Goal: Task Accomplishment & Management: Manage account settings

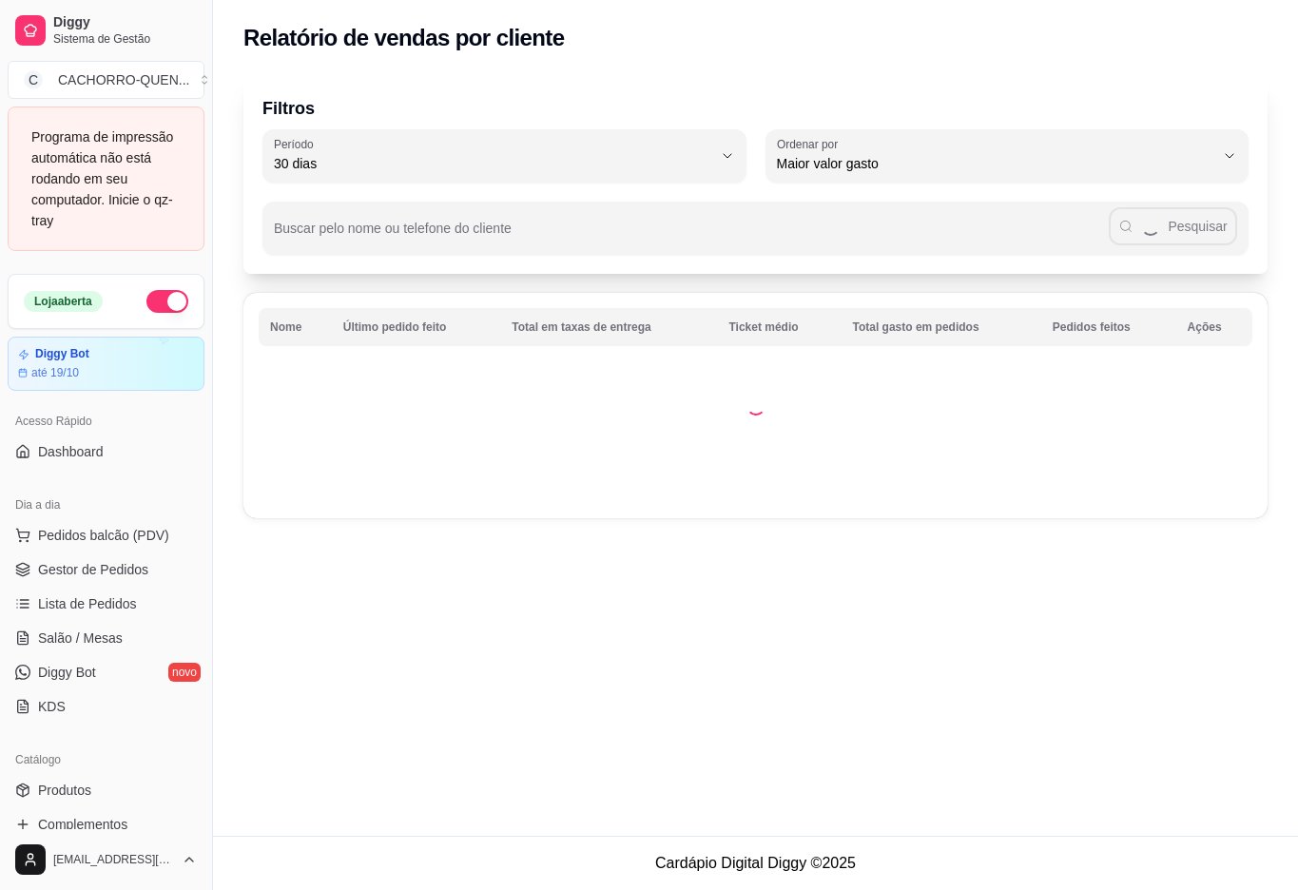
select select "30"
select select "HIGHEST_TOTAL_SPENT_WITH_ORDERS"
click at [110, 540] on span "Pedidos balcão (PDV)" at bounding box center [103, 535] width 131 height 19
click at [130, 568] on div "0" at bounding box center [132, 549] width 177 height 38
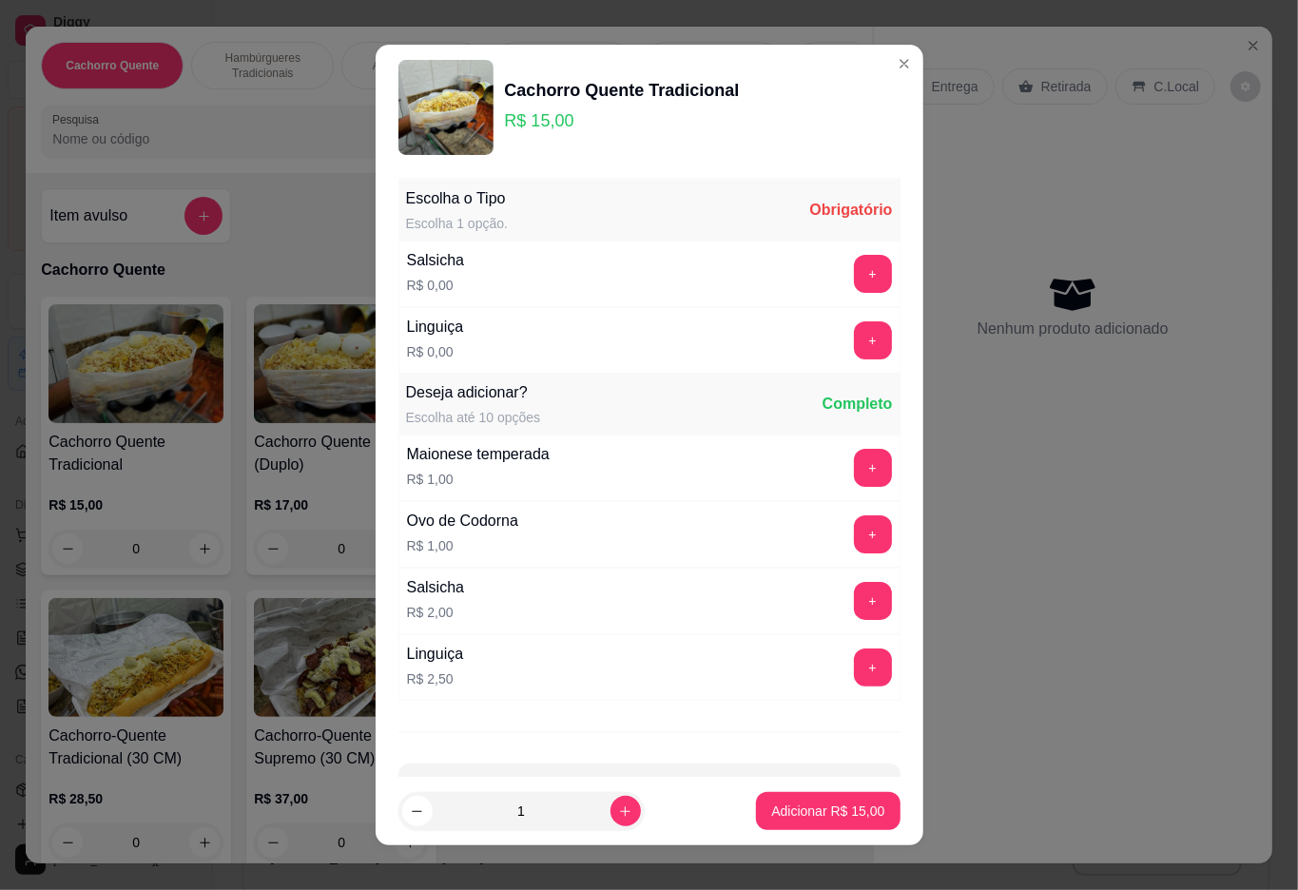
click at [1238, 40] on button "Close" at bounding box center [1253, 45] width 30 height 30
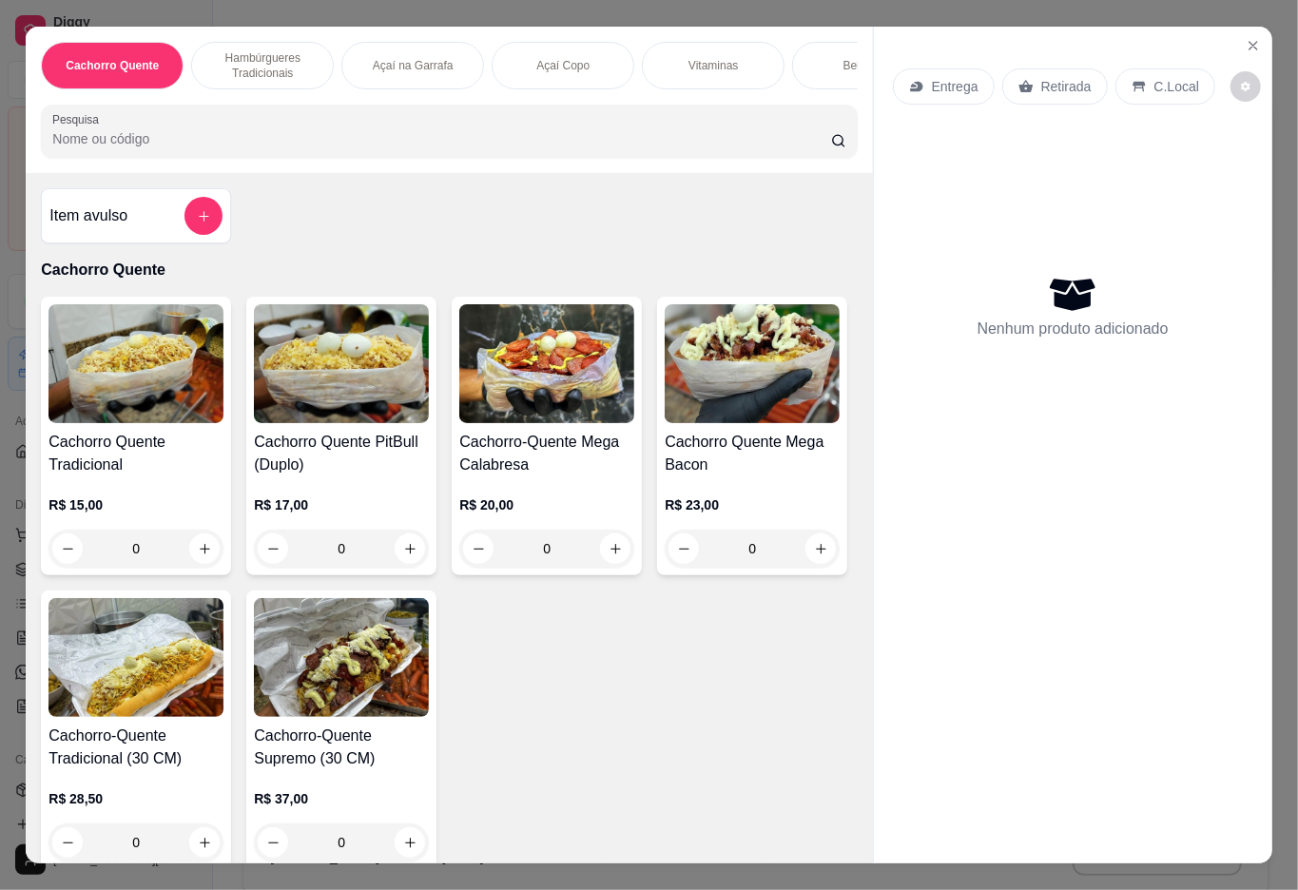
click at [1251, 39] on icon "Close" at bounding box center [1252, 45] width 15 height 15
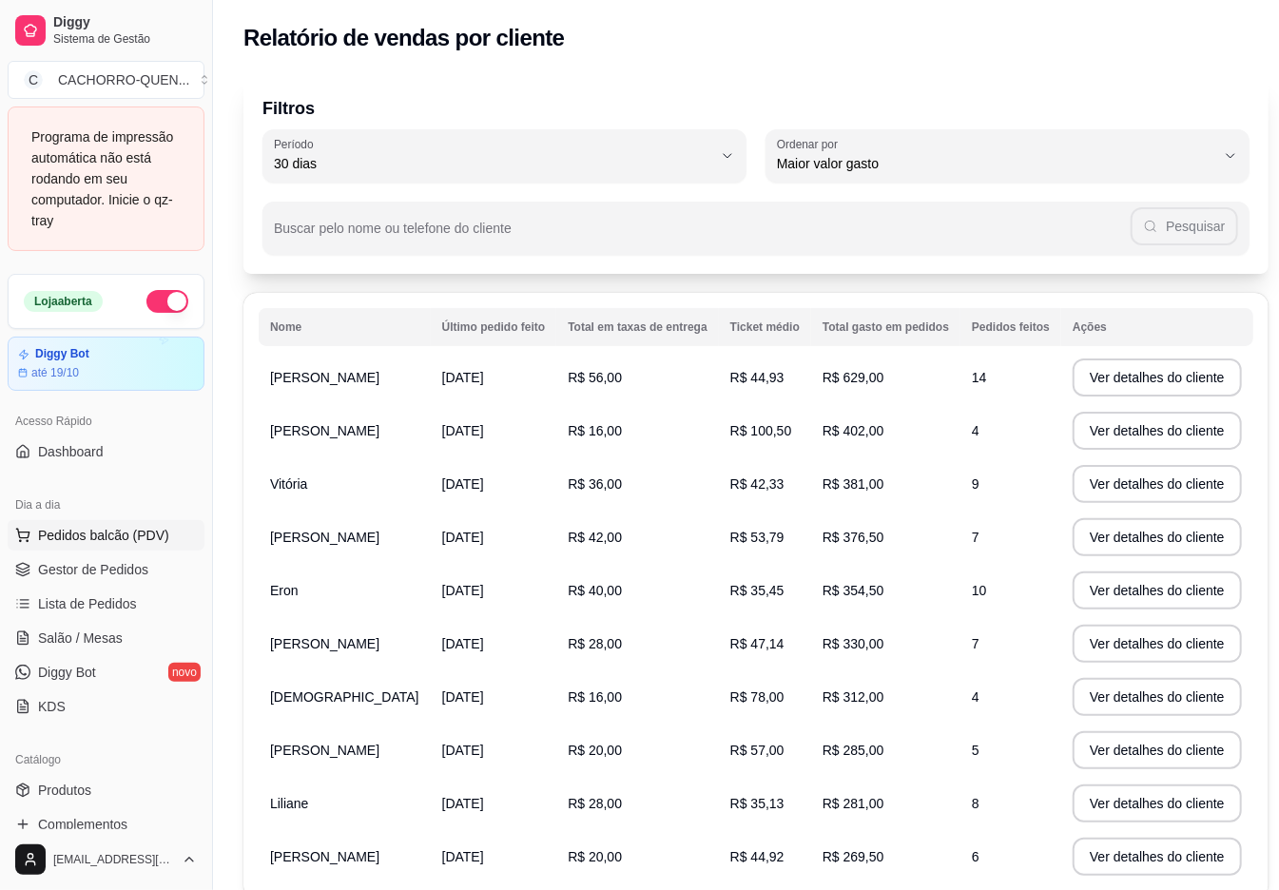
click at [130, 537] on span "Pedidos balcão (PDV)" at bounding box center [103, 535] width 131 height 19
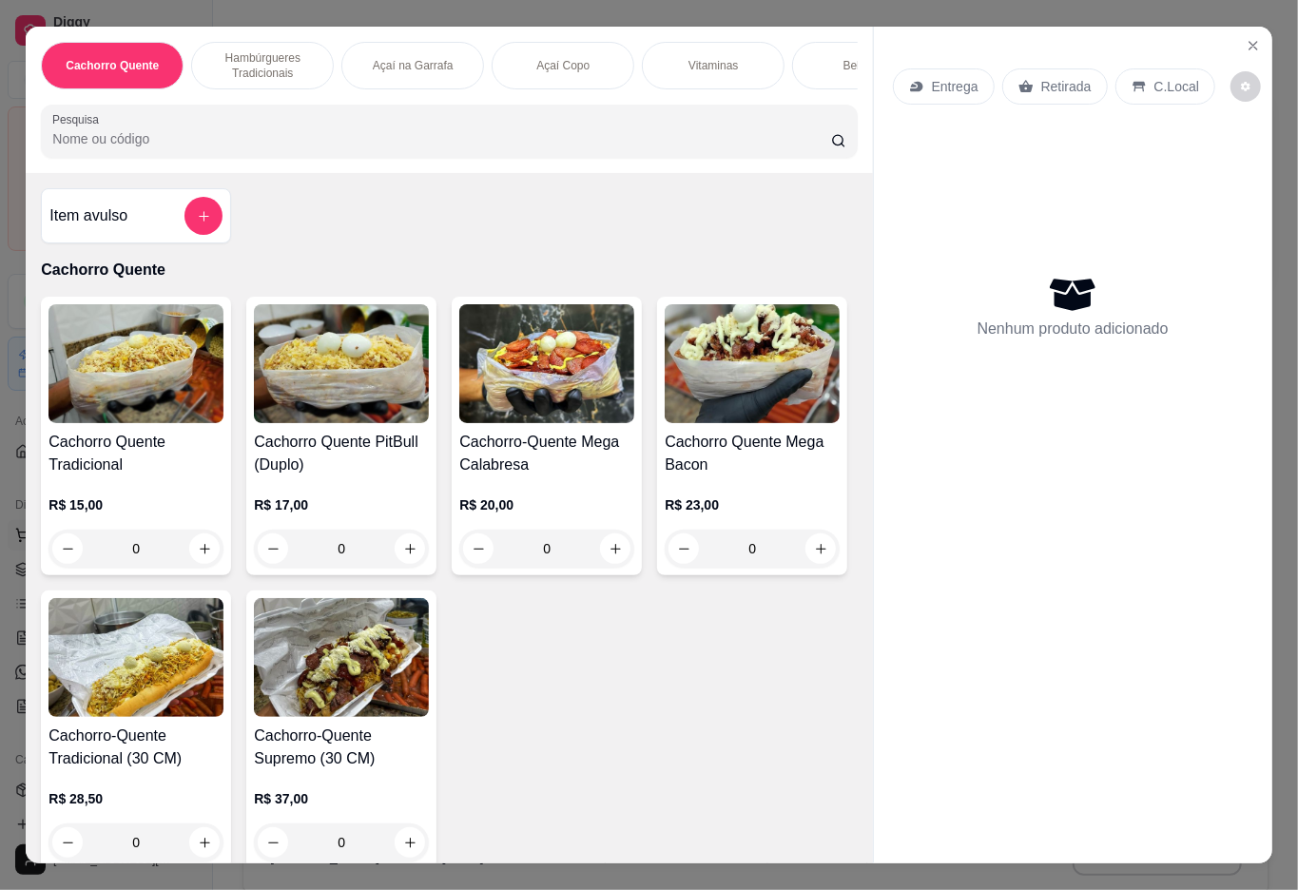
click at [1249, 42] on icon "Close" at bounding box center [1253, 46] width 8 height 8
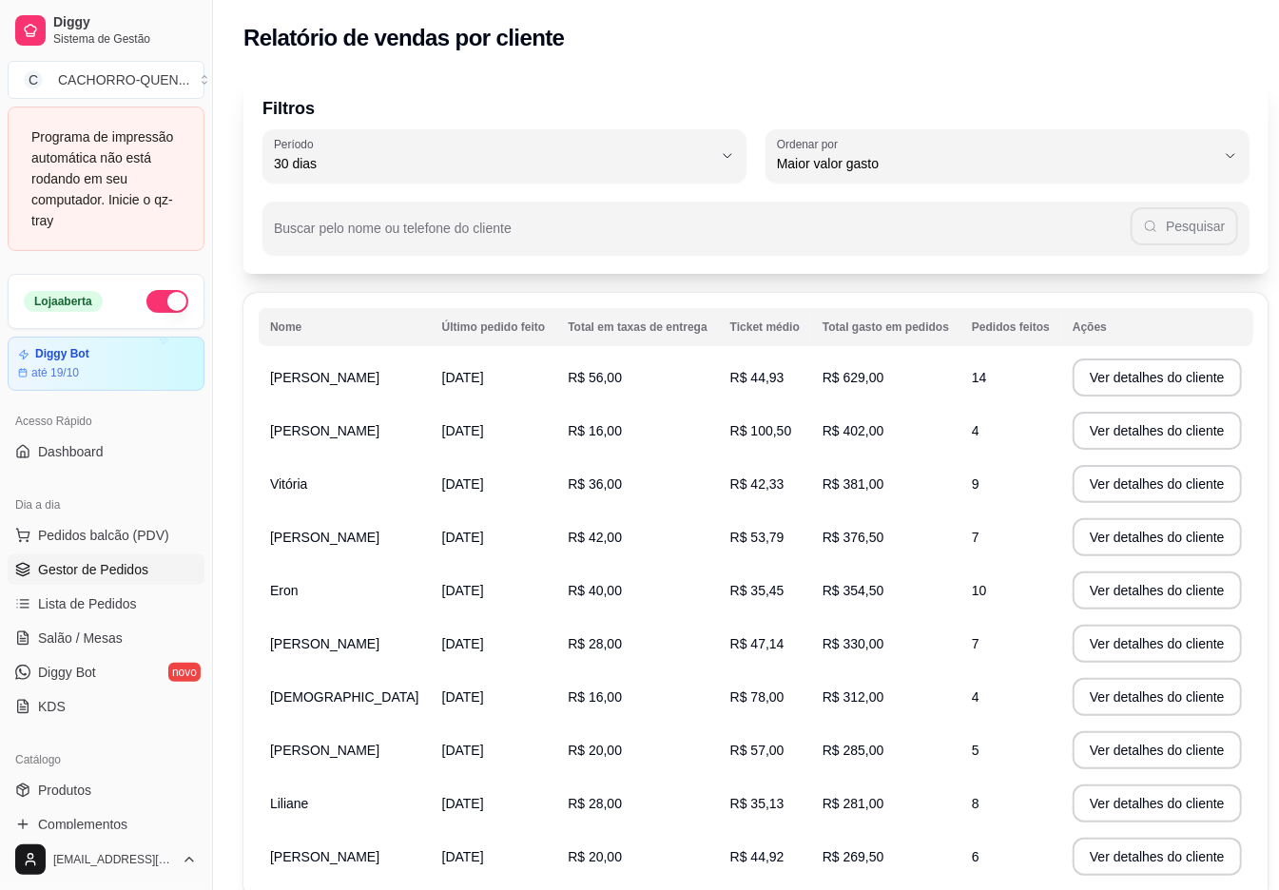
click at [138, 568] on span "Gestor de Pedidos" at bounding box center [93, 569] width 110 height 19
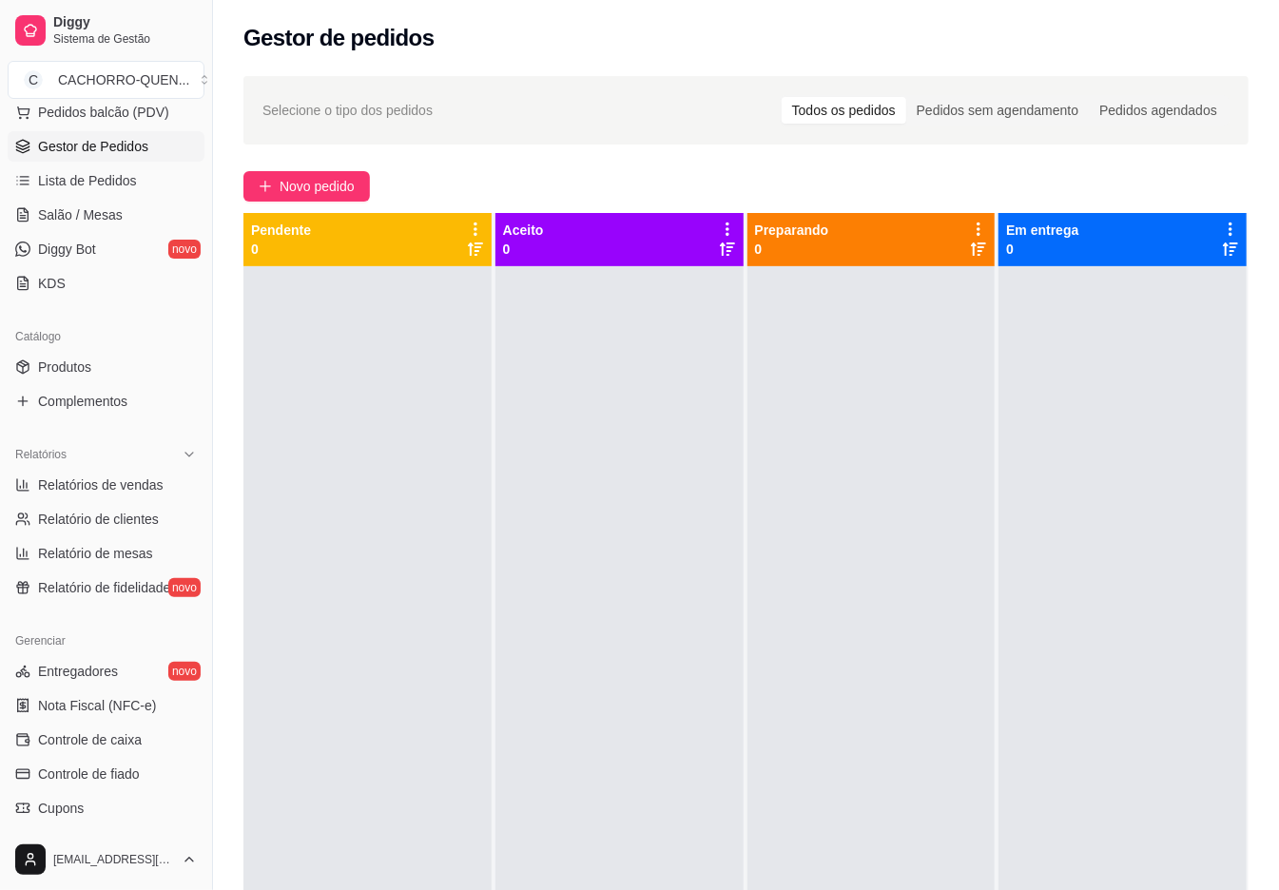
scroll to position [479, 0]
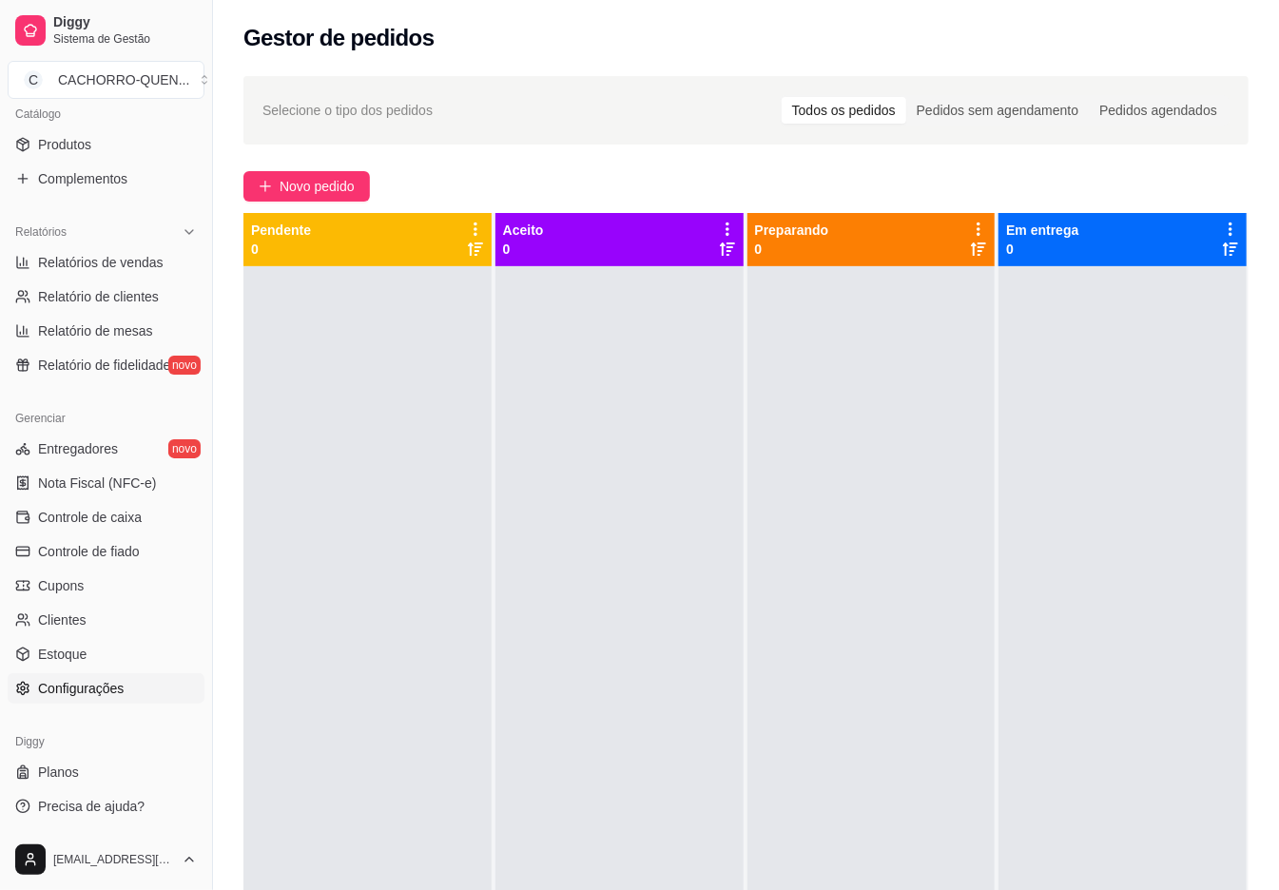
click at [107, 688] on span "Configurações" at bounding box center [81, 688] width 86 height 19
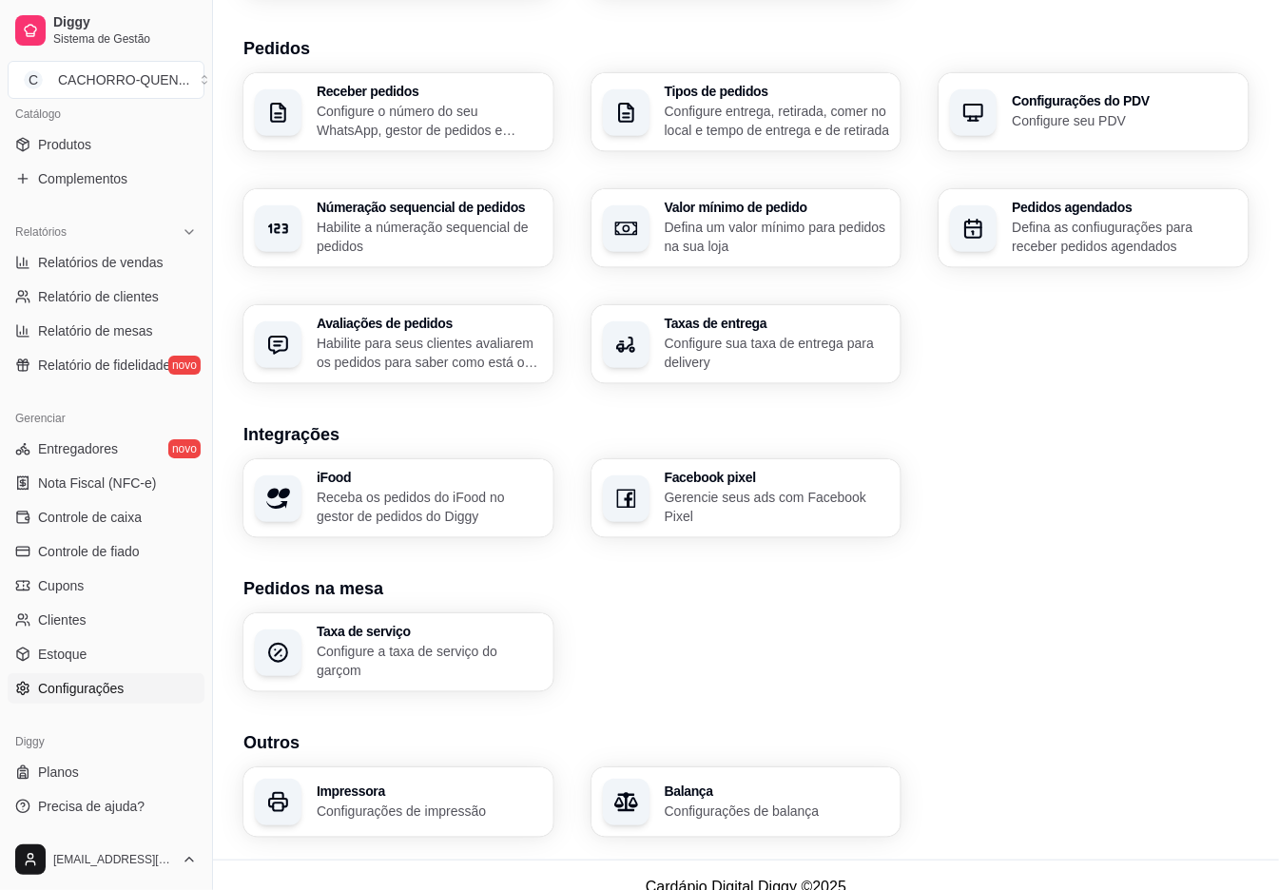
scroll to position [451, 0]
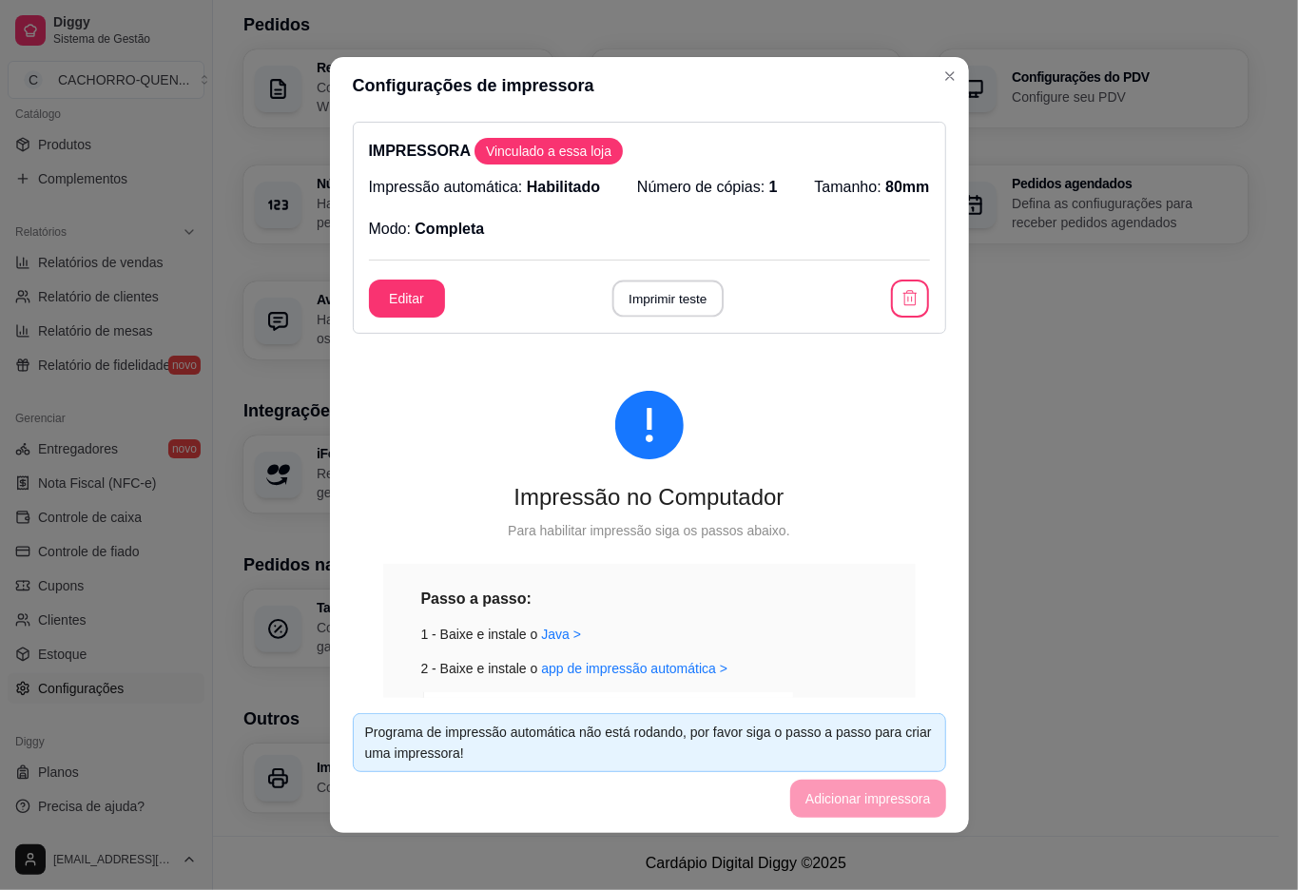
click at [690, 312] on button "Imprimir teste" at bounding box center [667, 298] width 111 height 37
click at [1120, 515] on div "Loja Informações da loja Principais informações da sua loja como endereço, nome…" at bounding box center [745, 218] width 1005 height 1187
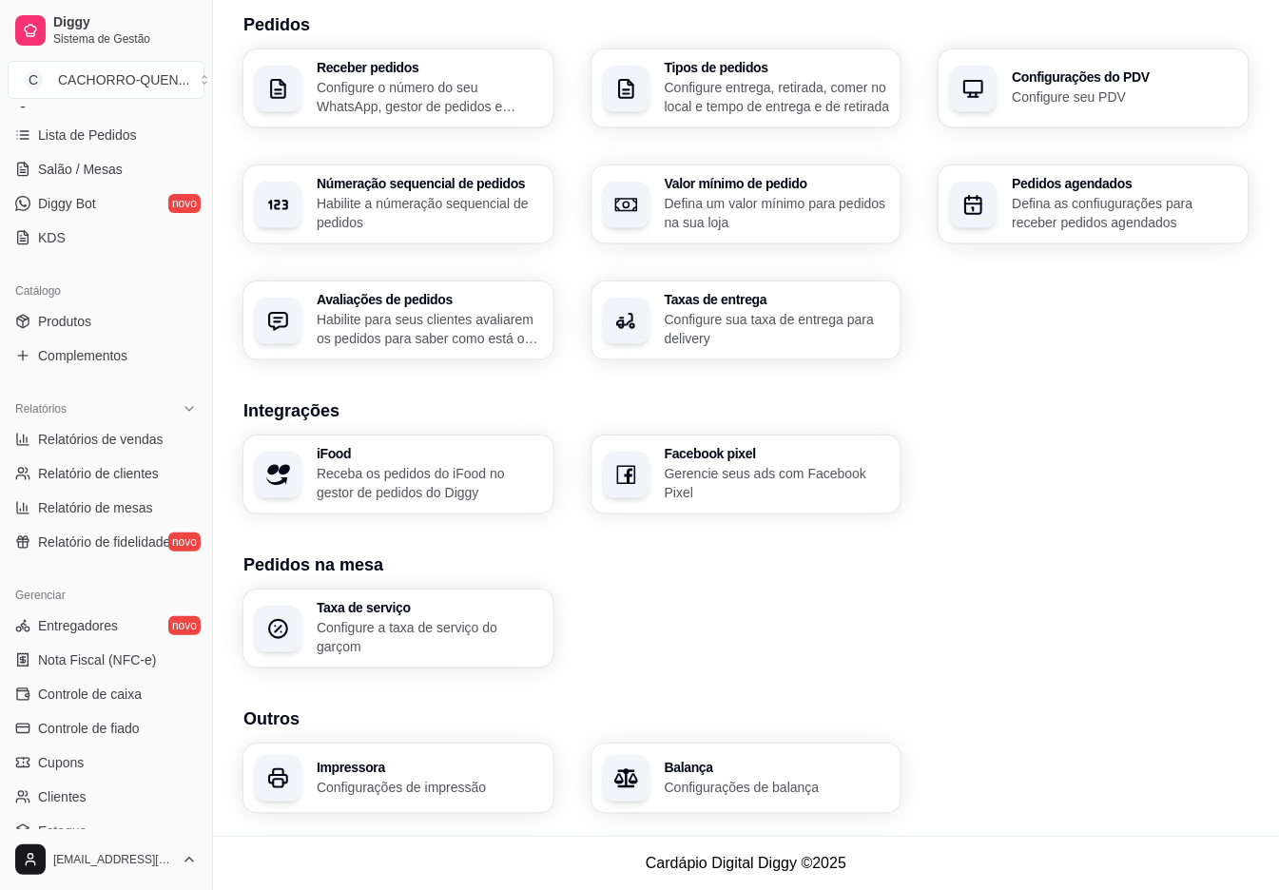
scroll to position [0, 0]
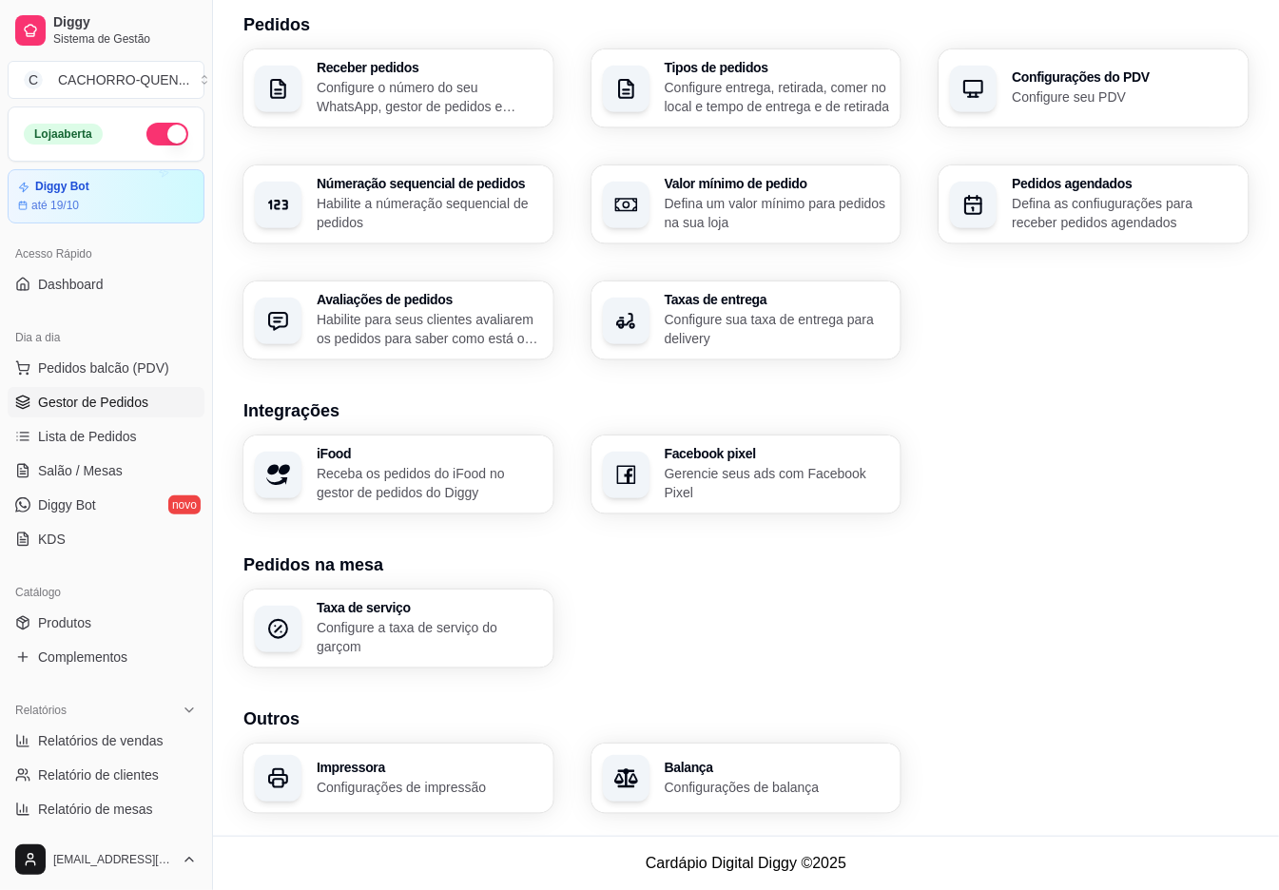
click at [129, 395] on span "Gestor de Pedidos" at bounding box center [93, 402] width 110 height 19
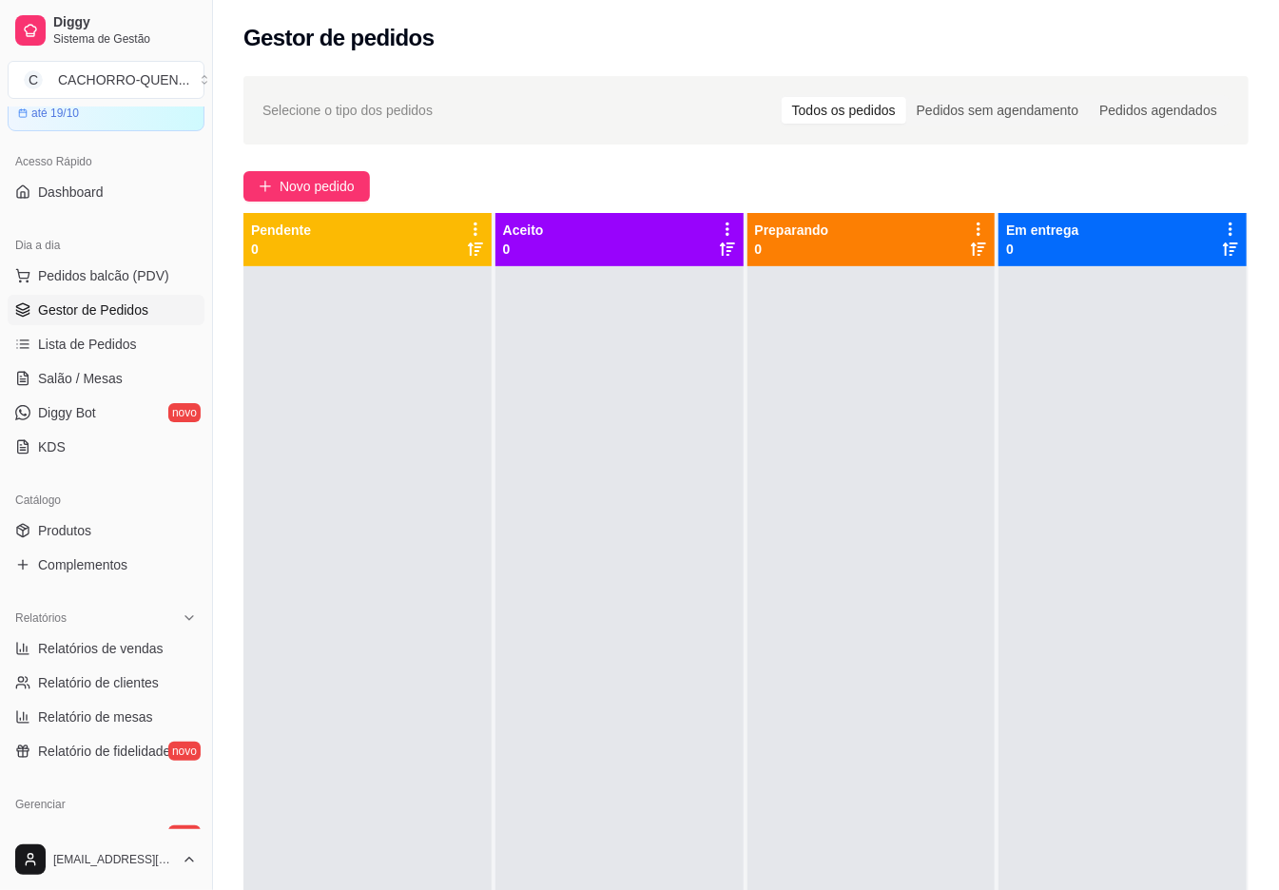
scroll to position [479, 0]
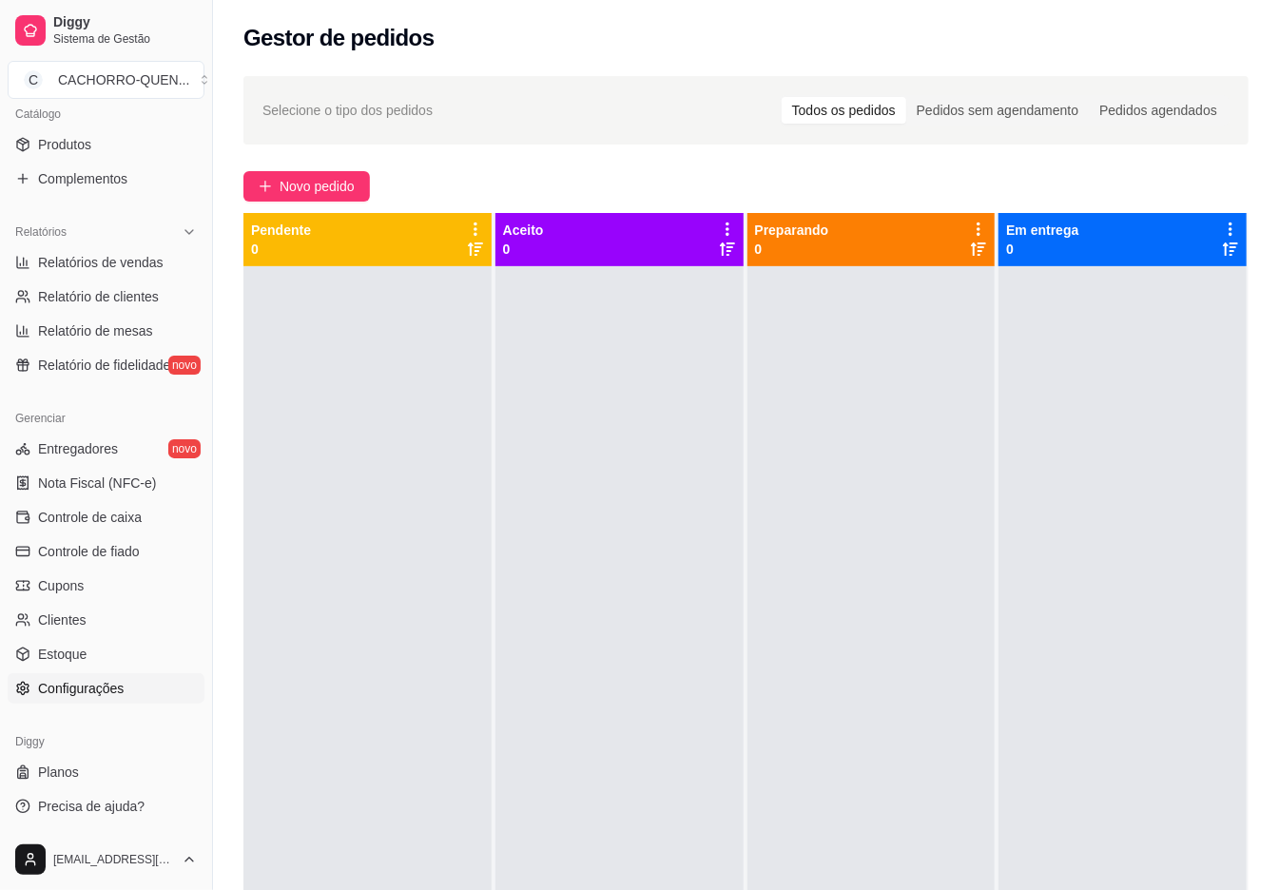
click at [124, 682] on span "Configurações" at bounding box center [81, 688] width 86 height 19
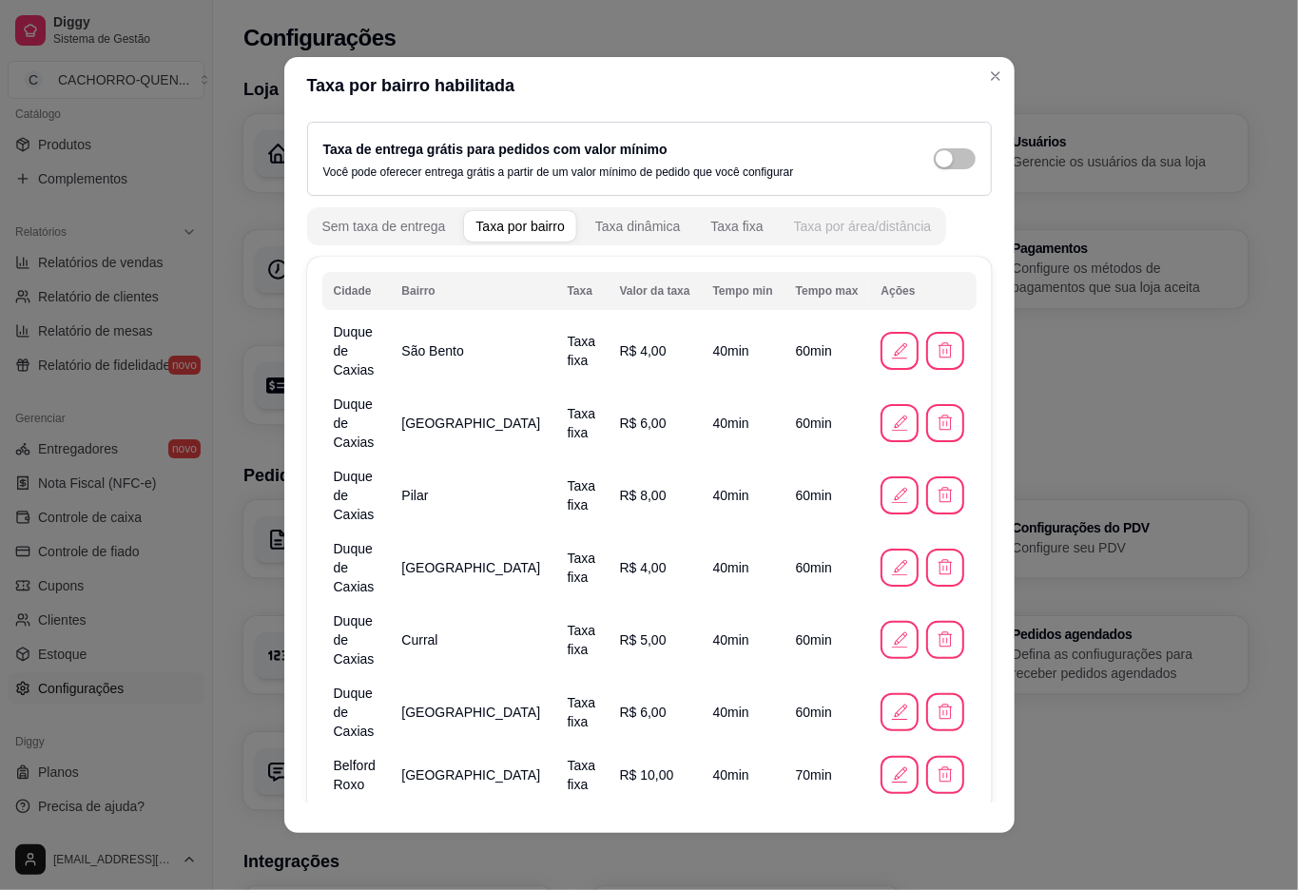
click at [932, 228] on div "Taxa por área/distância" at bounding box center [863, 226] width 138 height 19
click at [933, 160] on span "button" at bounding box center [954, 158] width 42 height 21
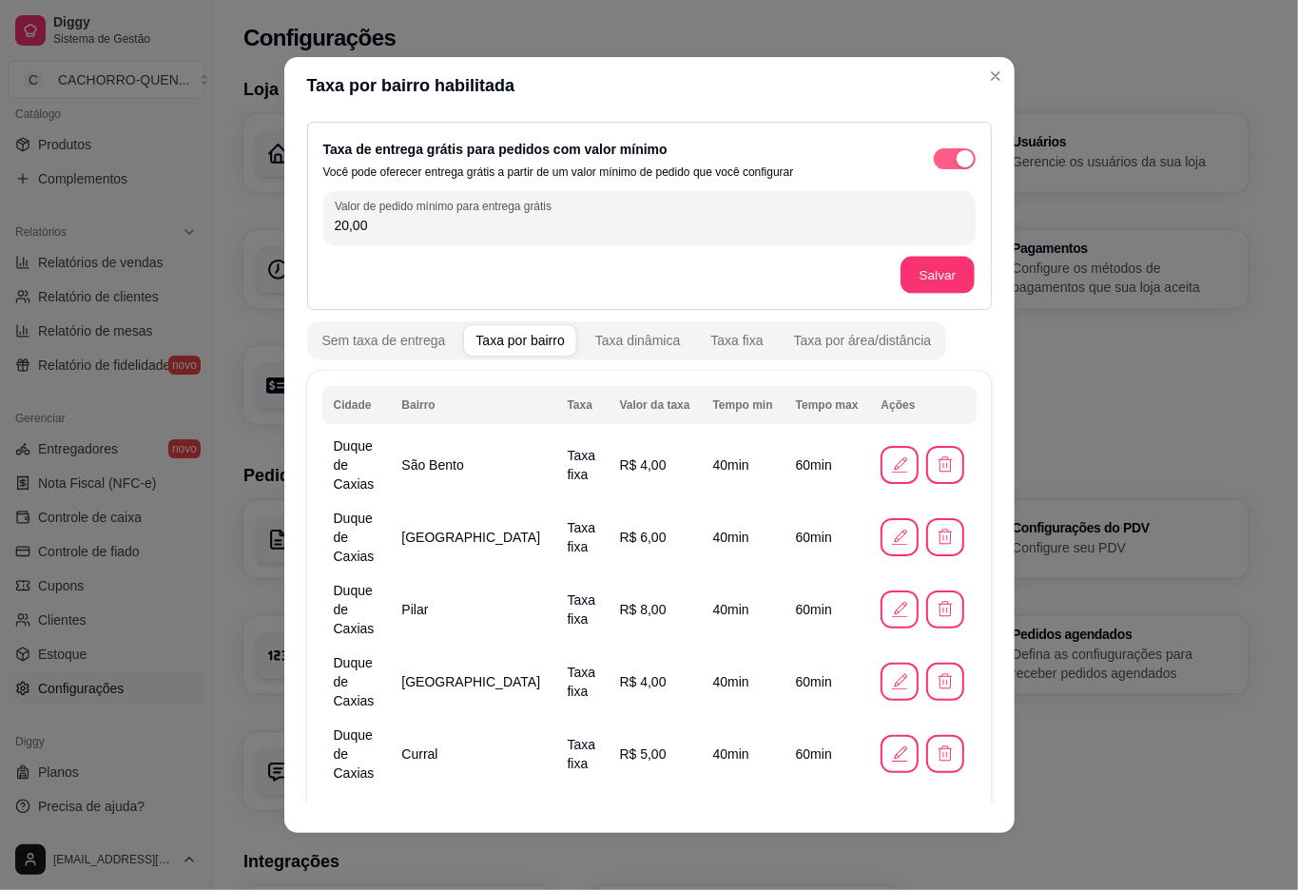
click at [917, 268] on button "Salvar" at bounding box center [937, 275] width 74 height 37
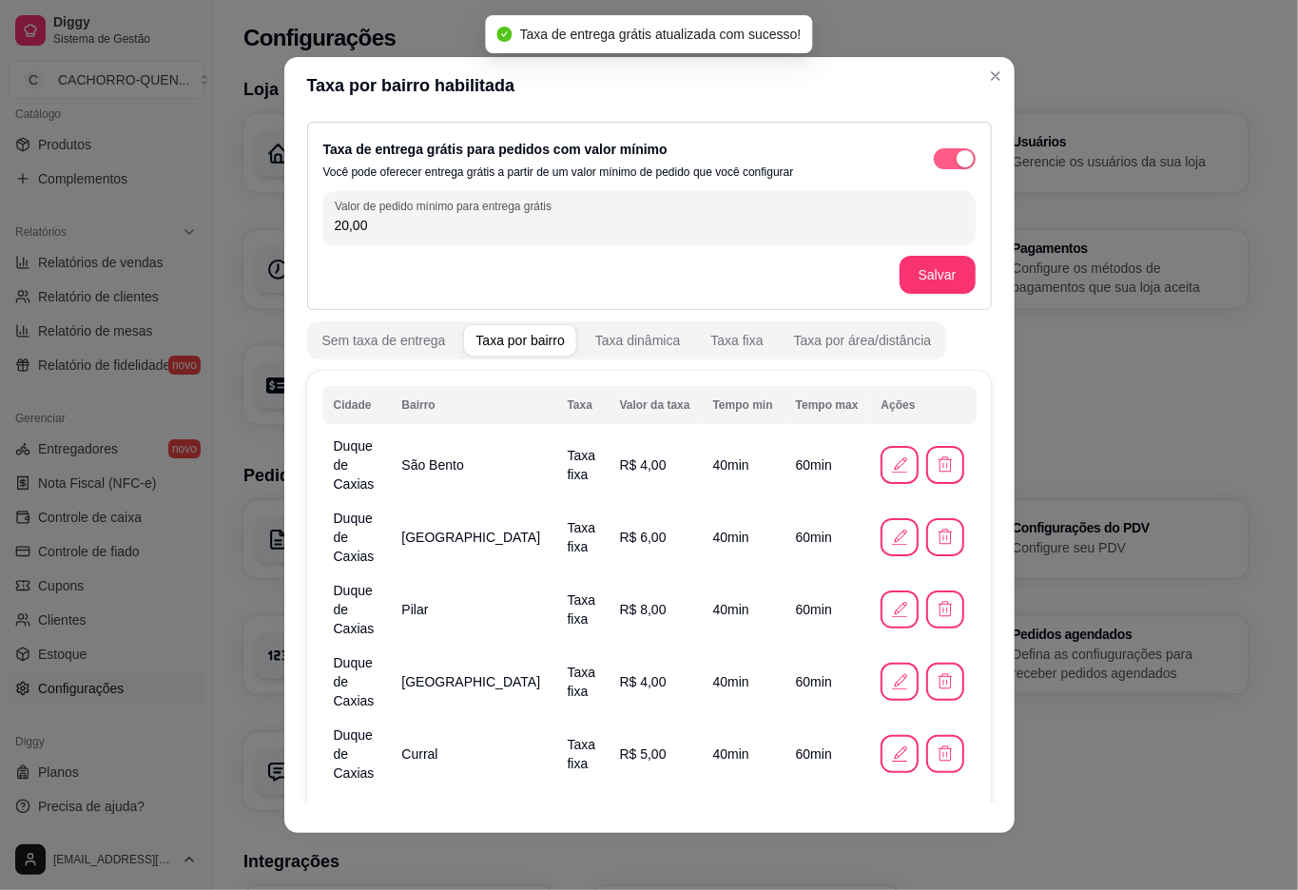
click at [985, 76] on h3 "Loja" at bounding box center [745, 89] width 1005 height 27
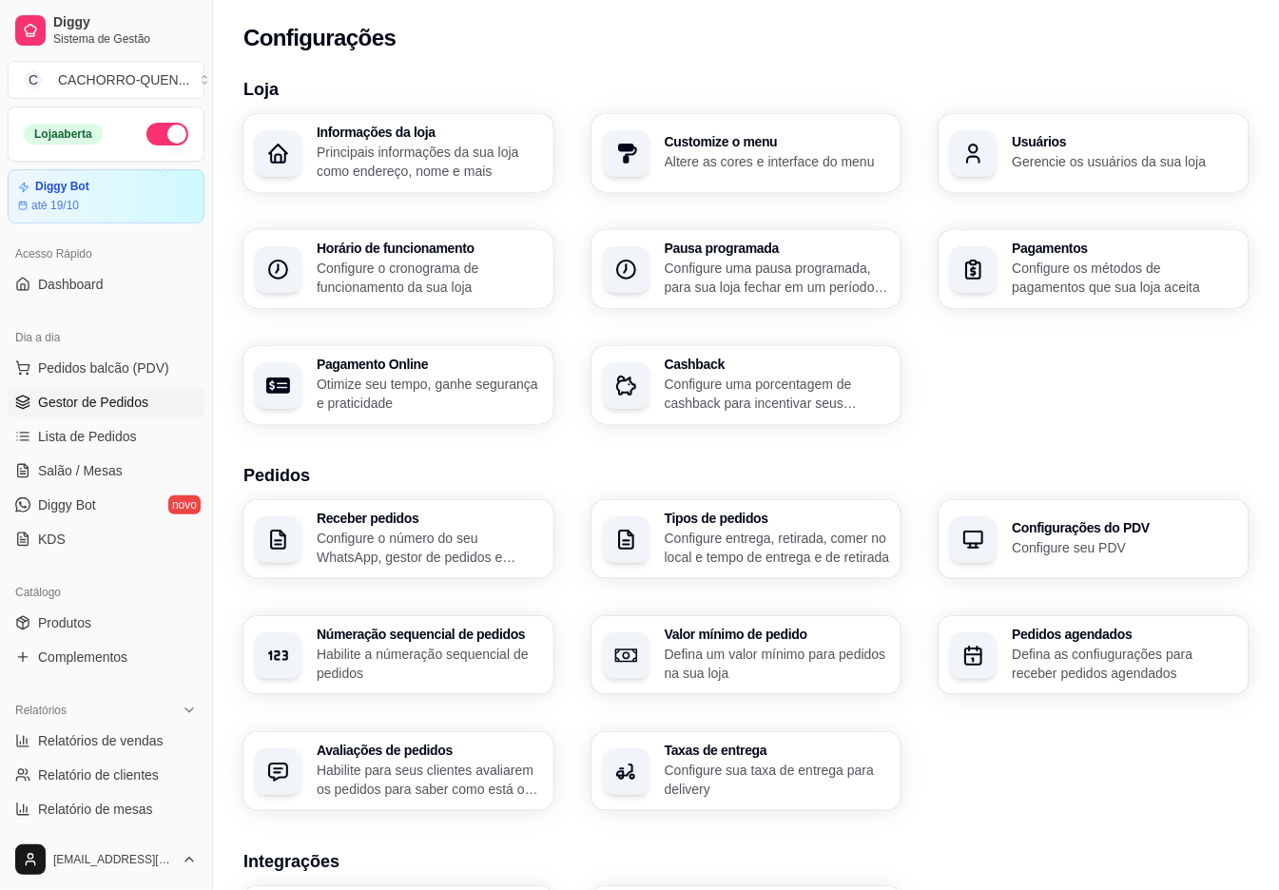
click at [130, 403] on span "Gestor de Pedidos" at bounding box center [93, 402] width 110 height 19
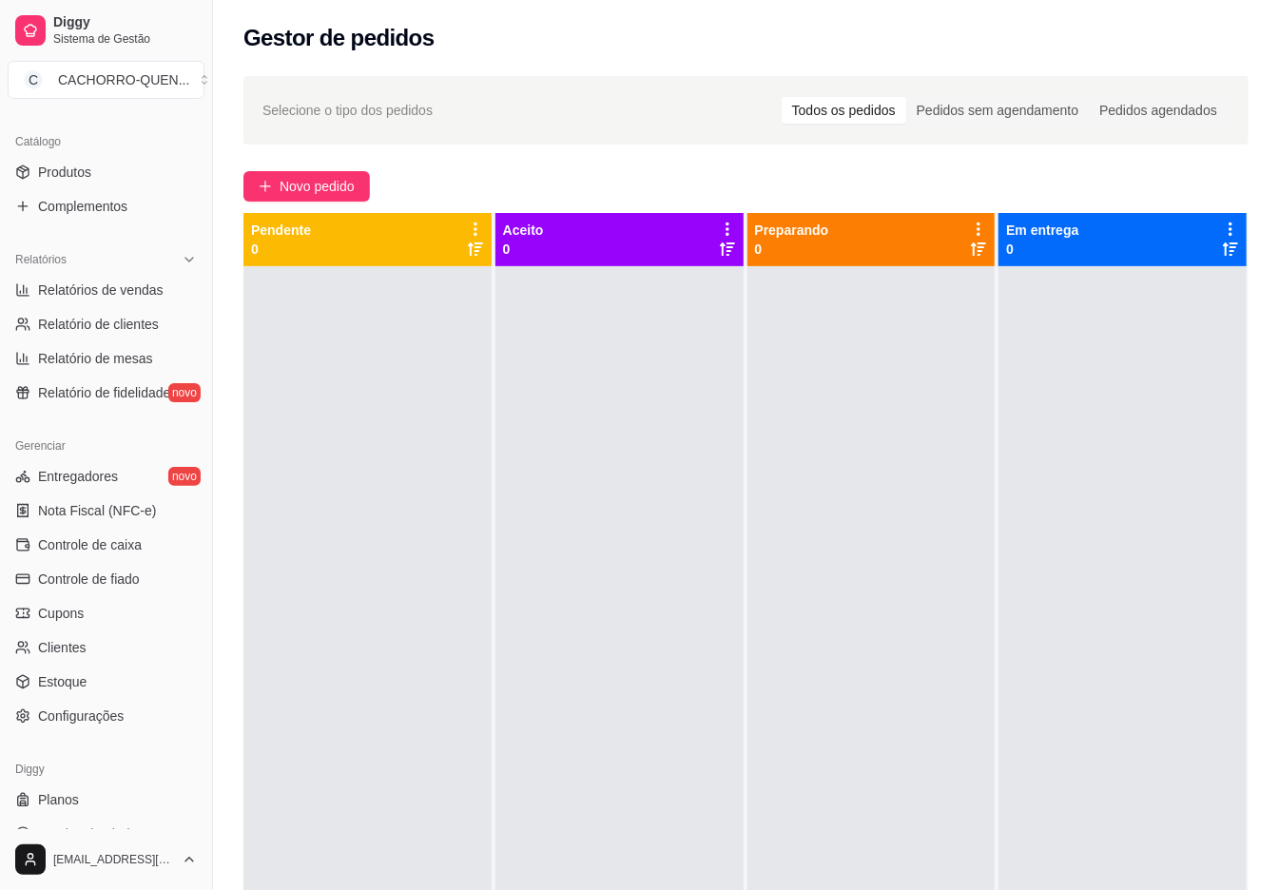
scroll to position [451, 0]
click at [114, 682] on link "Estoque" at bounding box center [106, 681] width 197 height 30
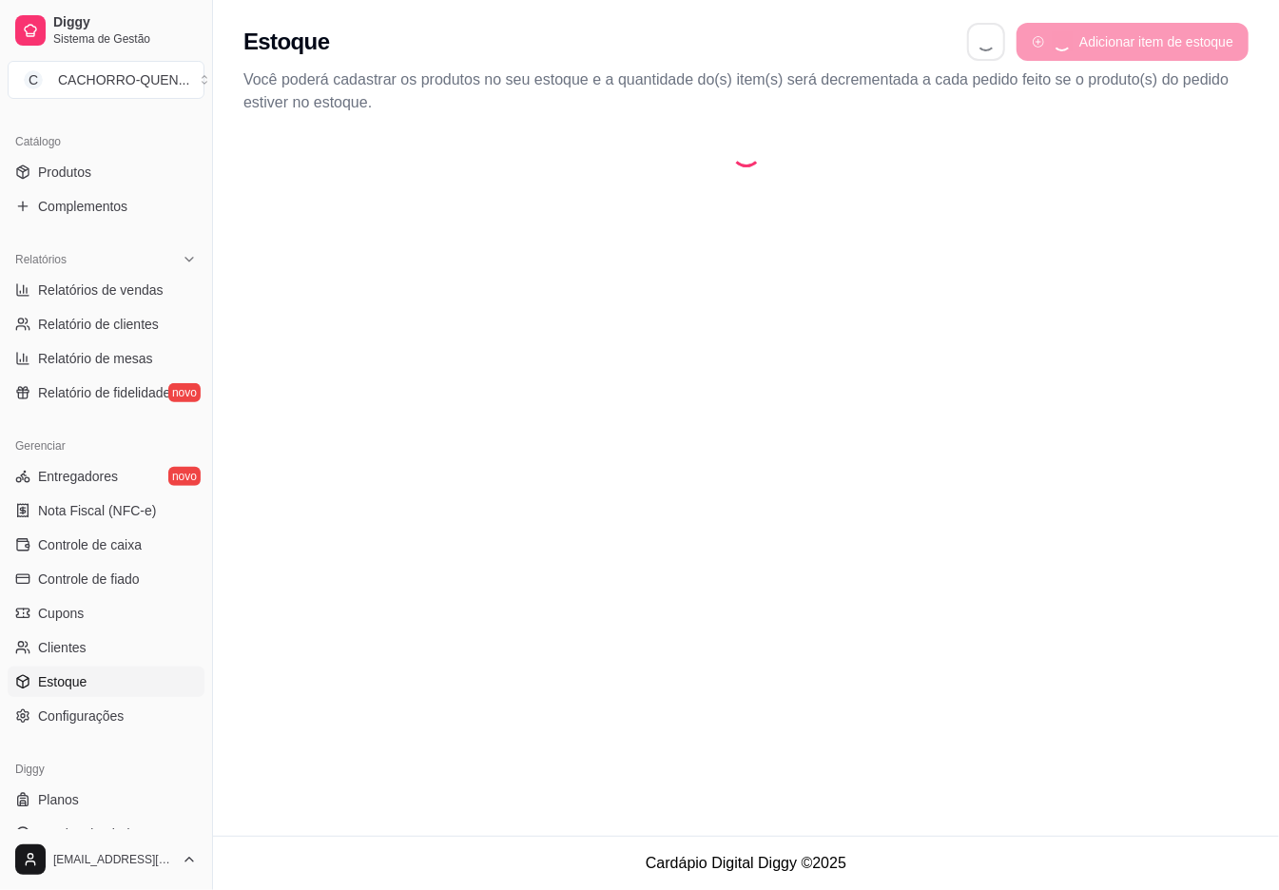
select select "QUANTITY_ORDER"
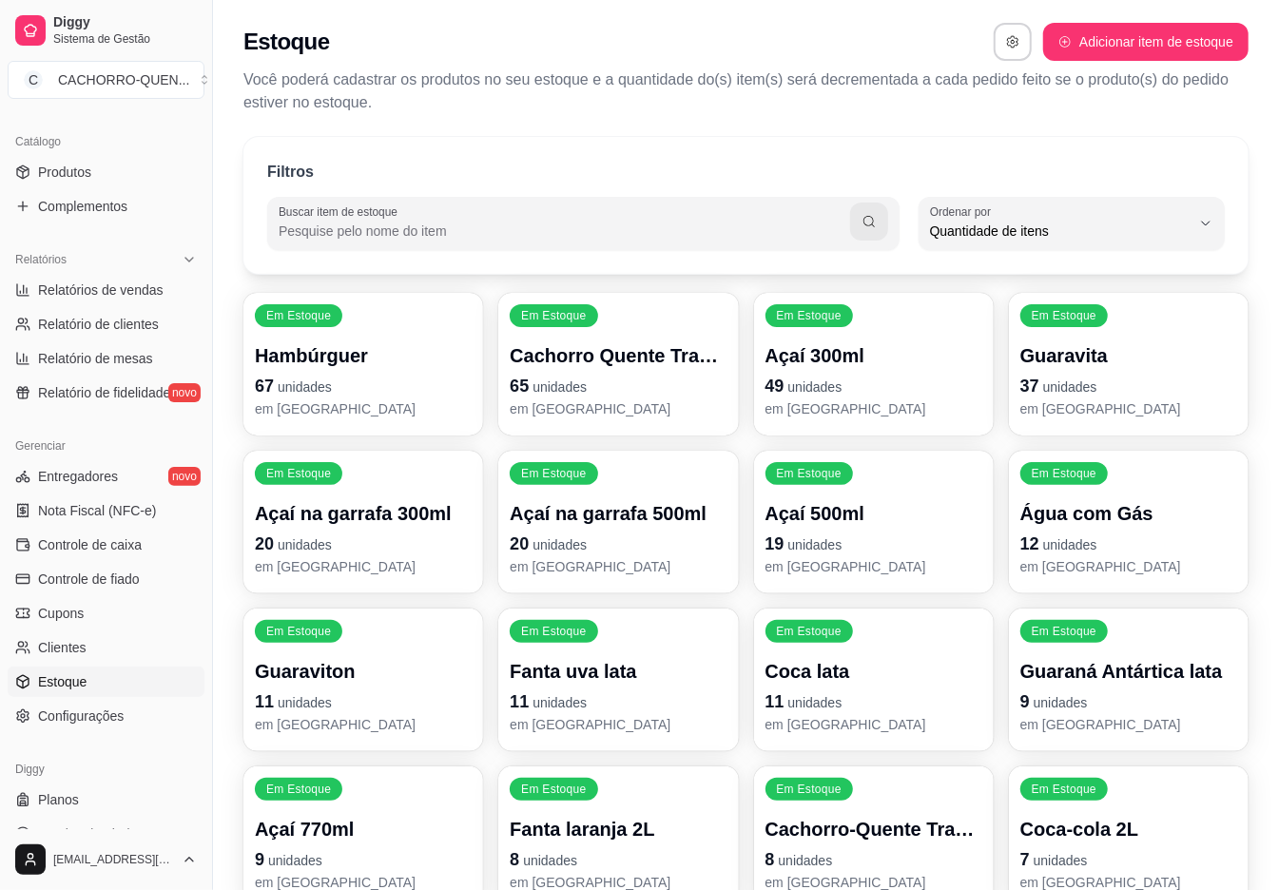
scroll to position [17, 0]
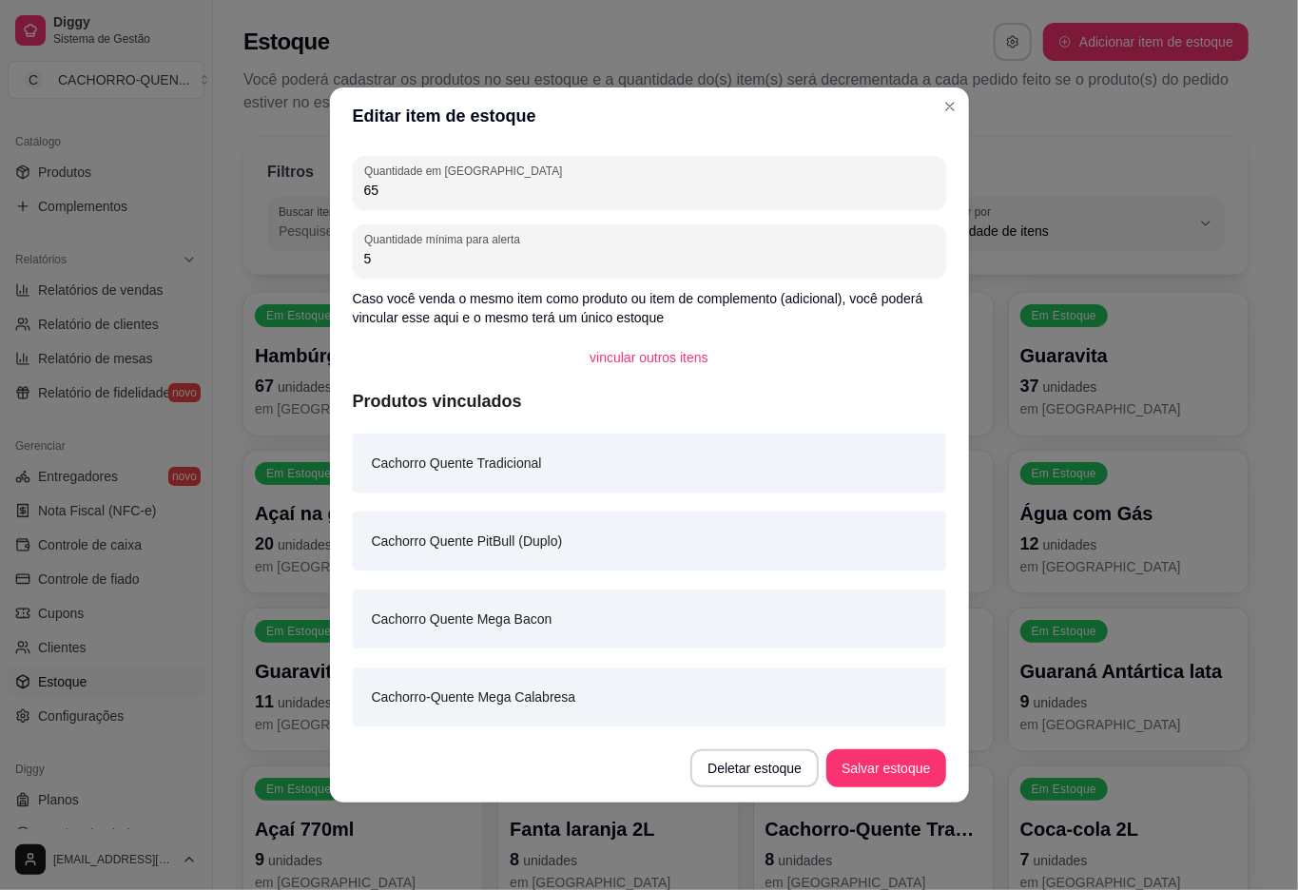
click at [590, 192] on input "65" at bounding box center [649, 190] width 570 height 19
click at [895, 766] on button "Salvar estoque" at bounding box center [885, 768] width 119 height 38
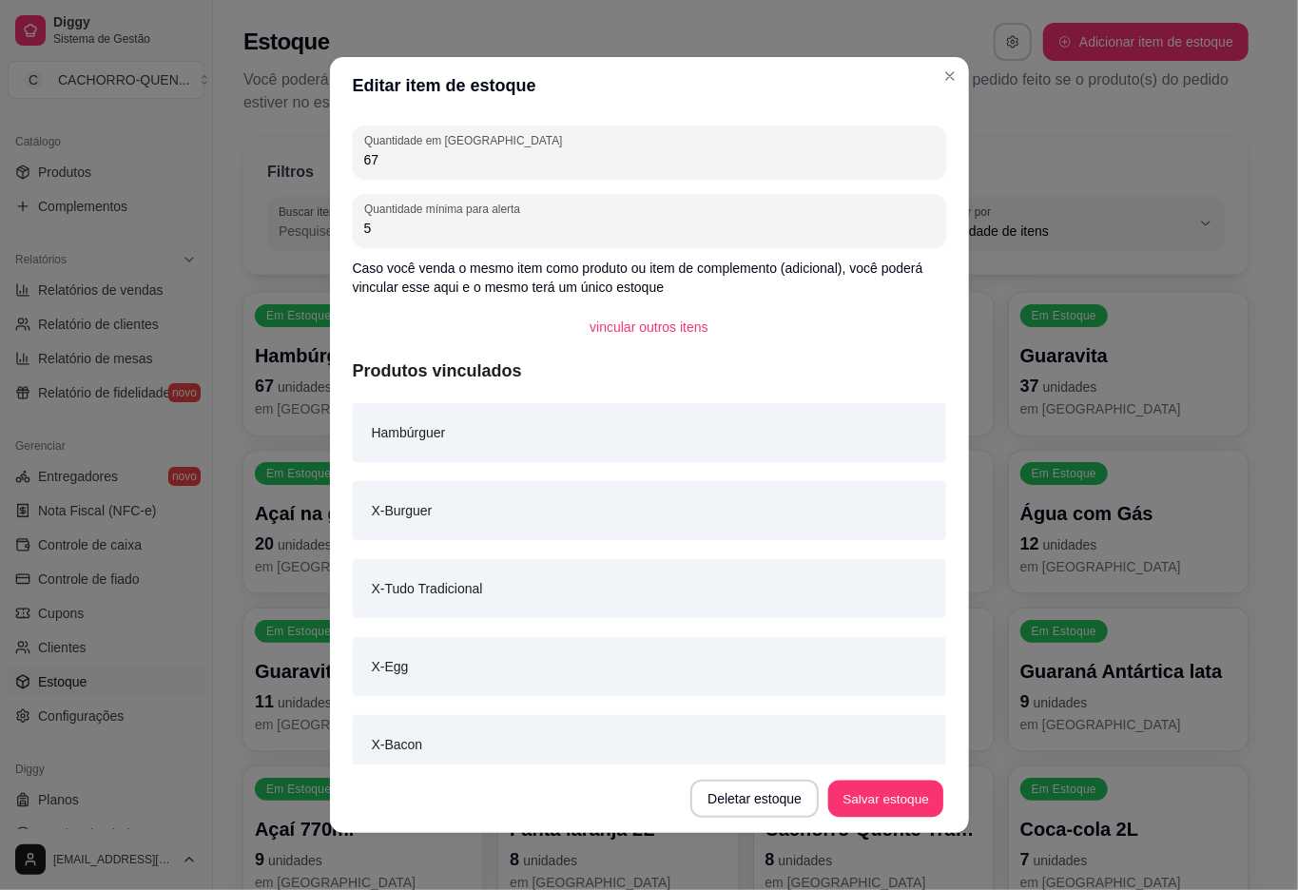
click at [861, 808] on button "Salvar estoque" at bounding box center [886, 798] width 116 height 37
click at [1263, 426] on div "Filtros Buscar item de estoque QUANTITY_ORDER Ordenar por Ordem alfabética Quan…" at bounding box center [746, 764] width 1066 height 1279
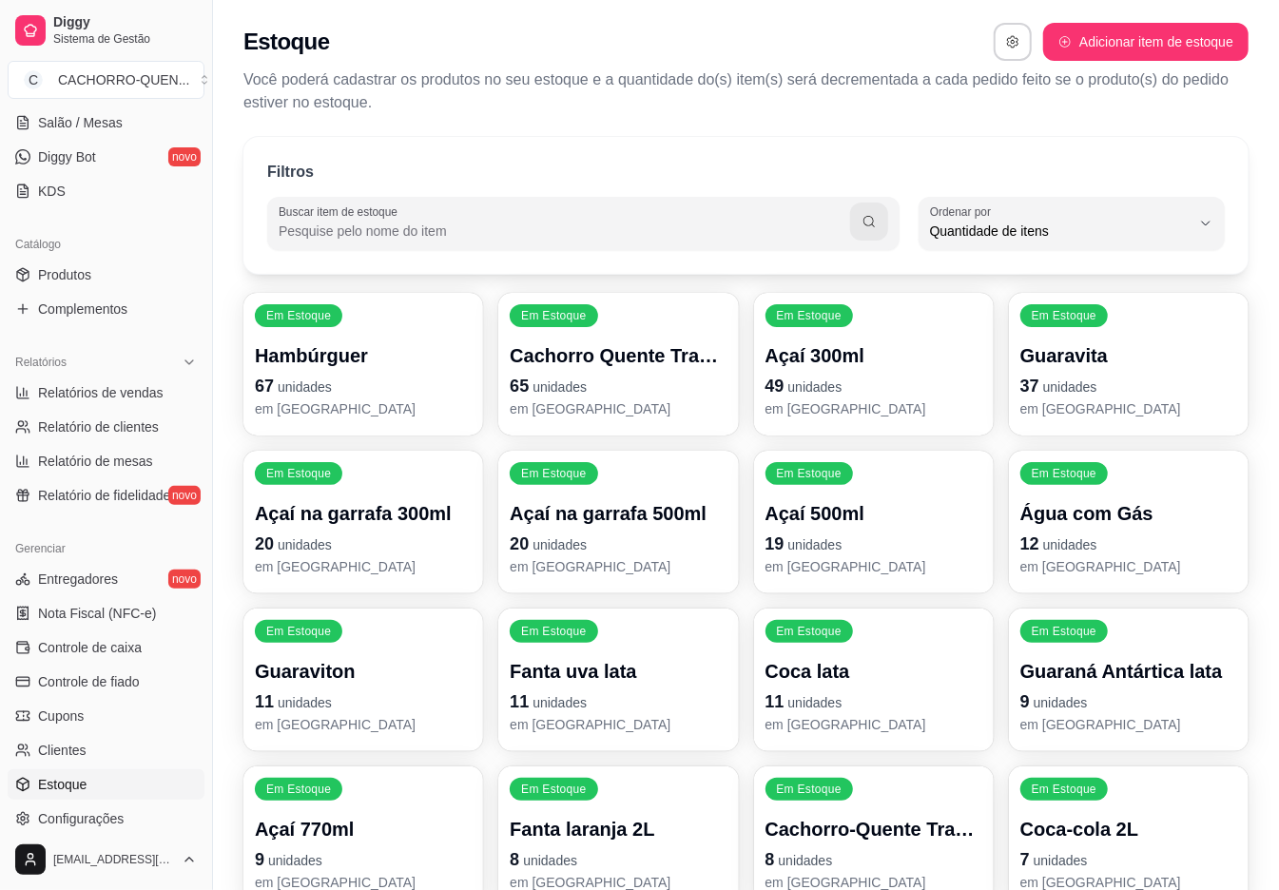
scroll to position [0, 0]
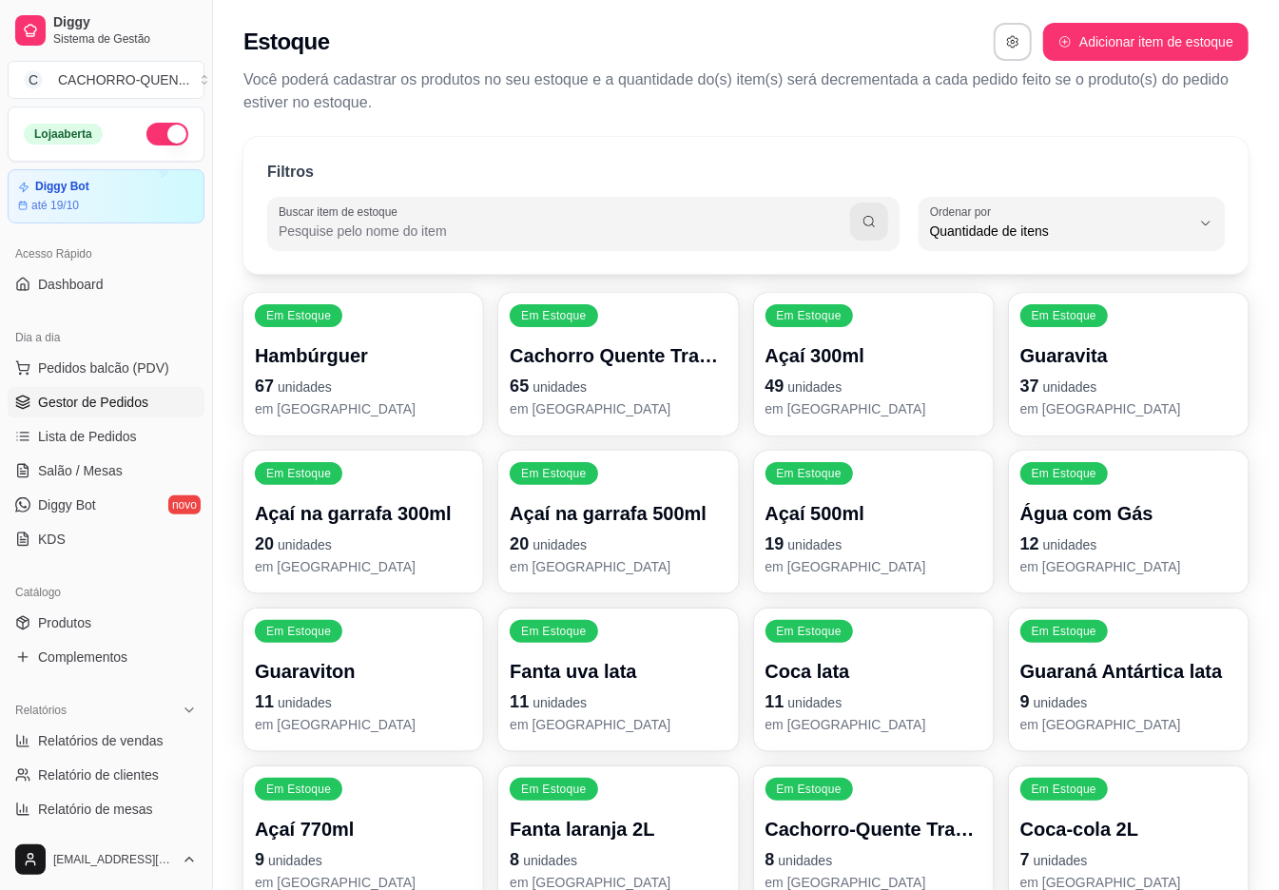
click at [118, 397] on span "Gestor de Pedidos" at bounding box center [93, 402] width 110 height 19
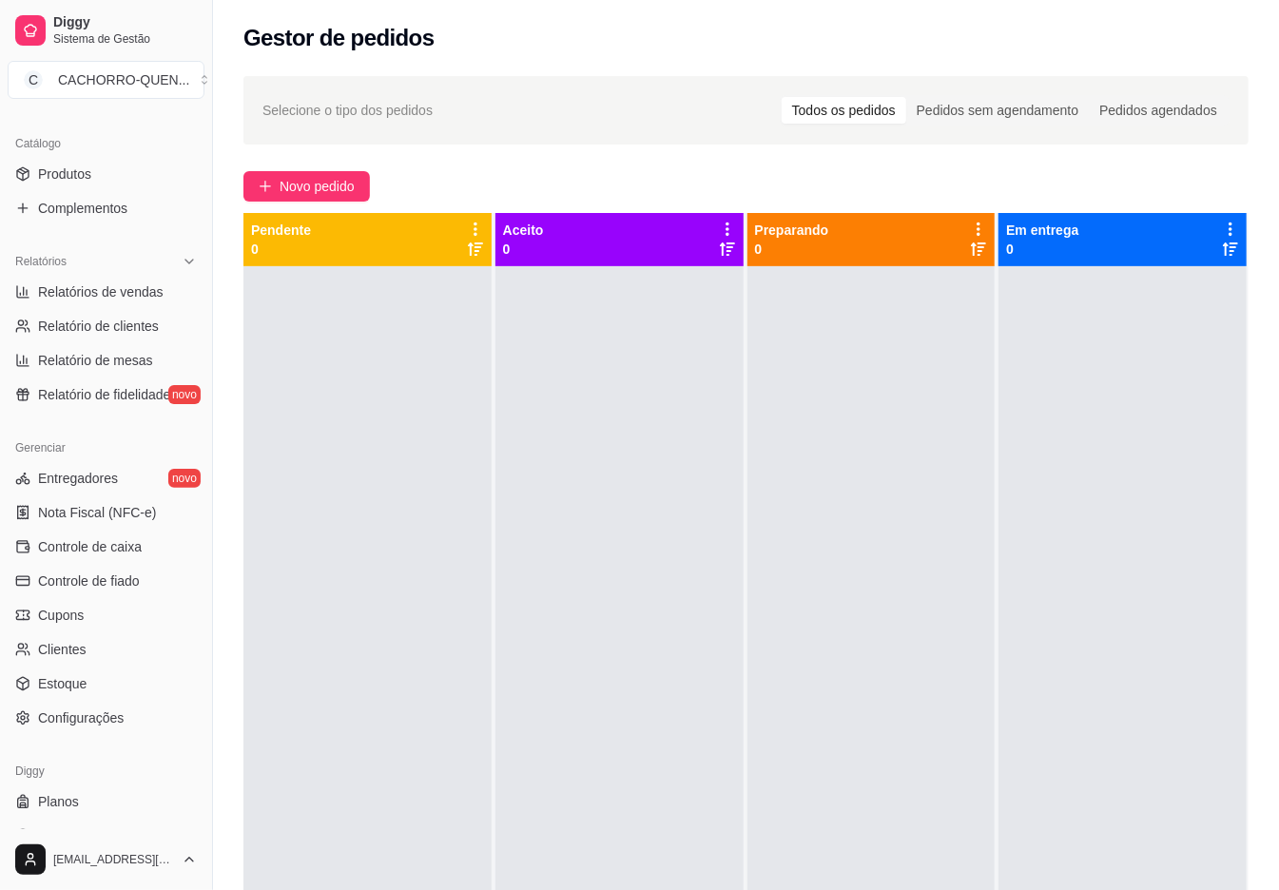
scroll to position [450, 0]
click at [134, 686] on link "Estoque" at bounding box center [106, 682] width 197 height 30
select select "QUANTITY_ORDER"
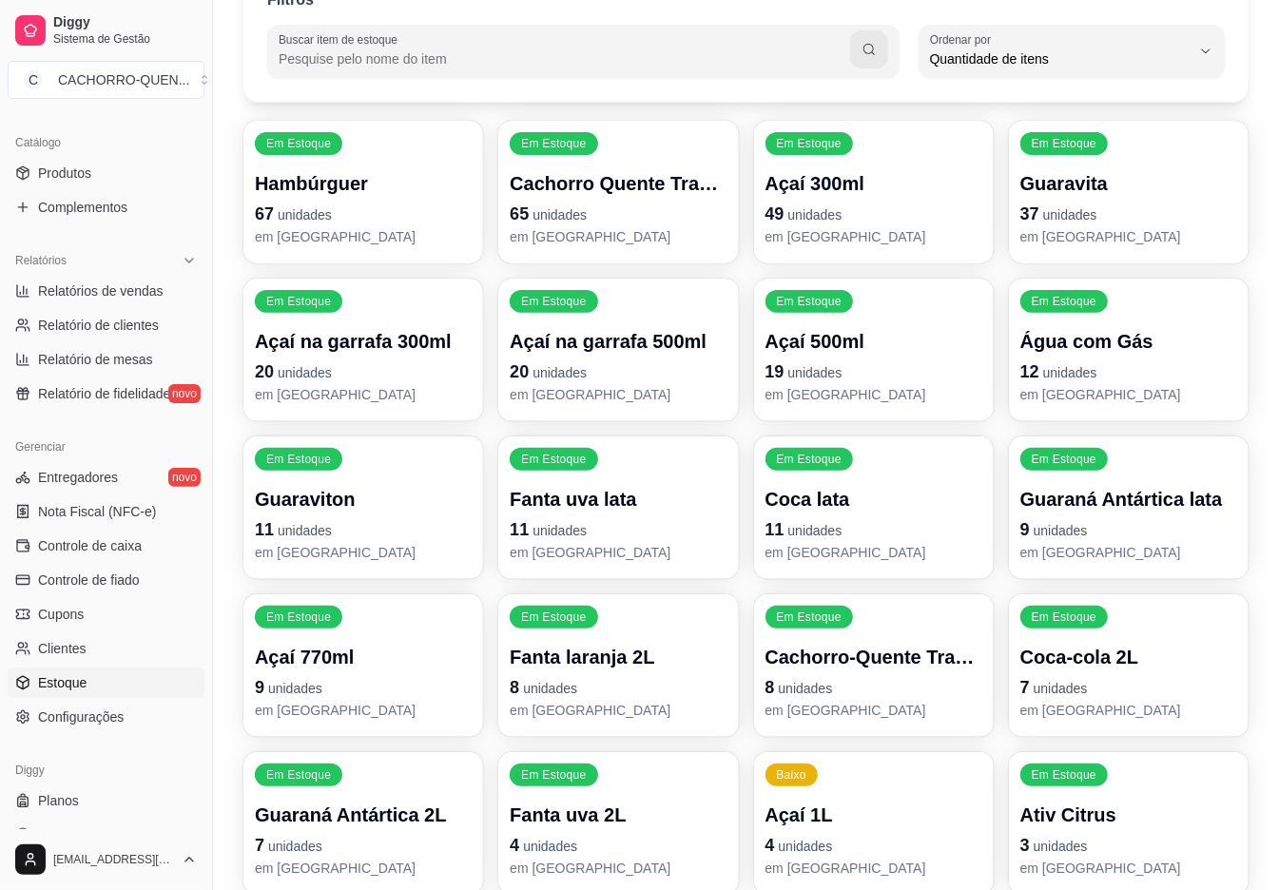
scroll to position [173, 0]
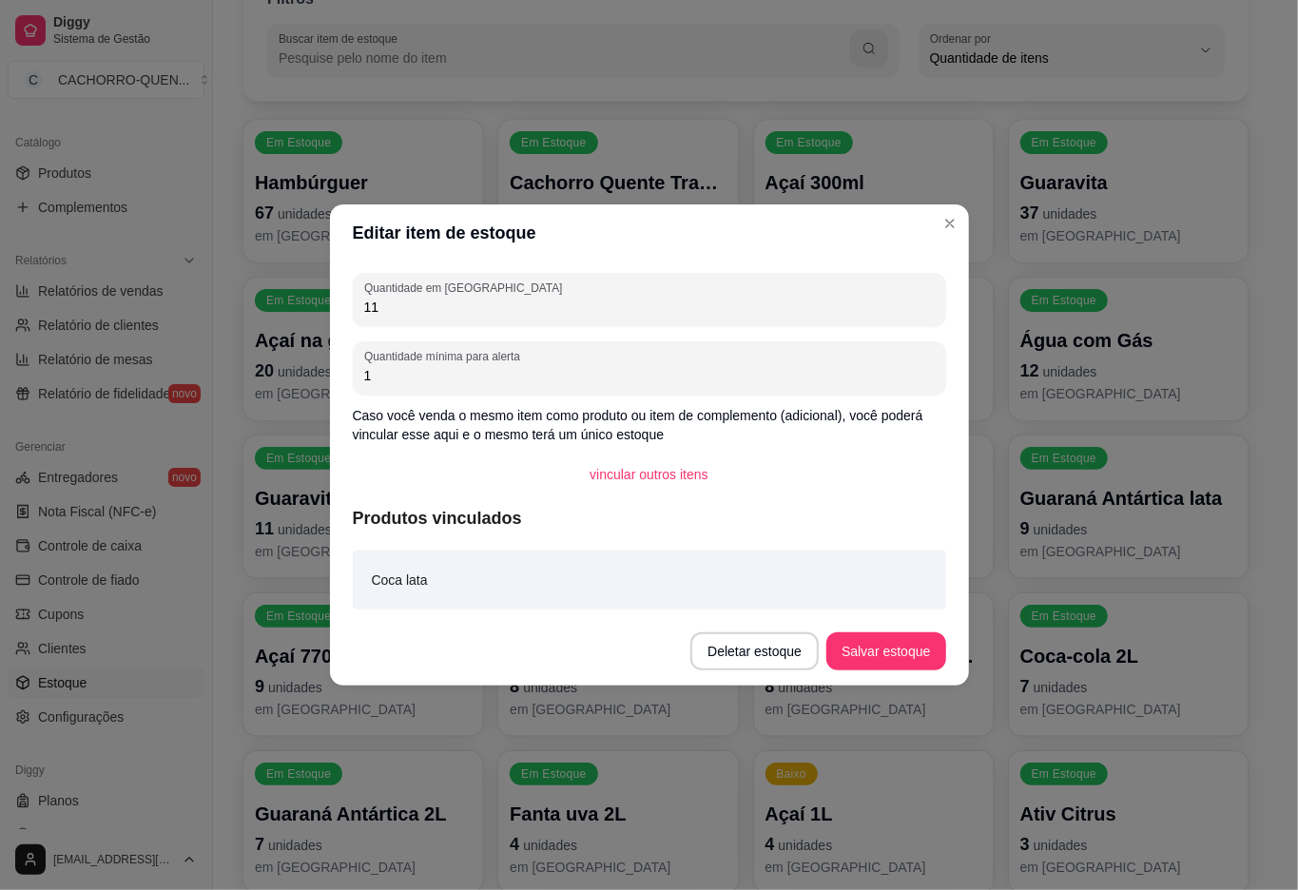
click at [636, 314] on input "11" at bounding box center [649, 307] width 570 height 19
type input "10"
click at [856, 632] on button "Salvar estoque" at bounding box center [885, 651] width 119 height 38
click at [1259, 646] on div "Filtros Buscar item de estoque QUANTITY_ORDER Ordenar por Ordem alfabética Quan…" at bounding box center [746, 591] width 1066 height 1279
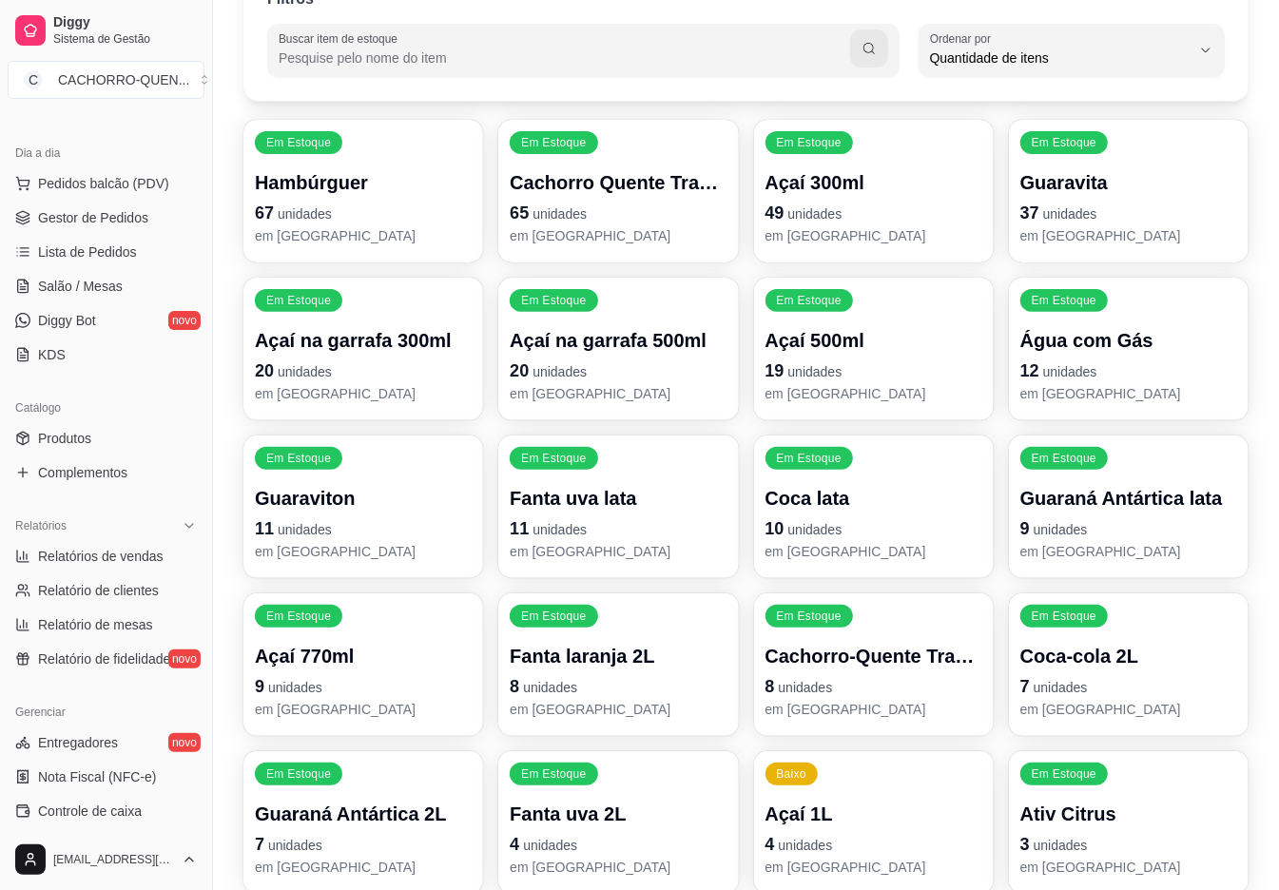
scroll to position [0, 0]
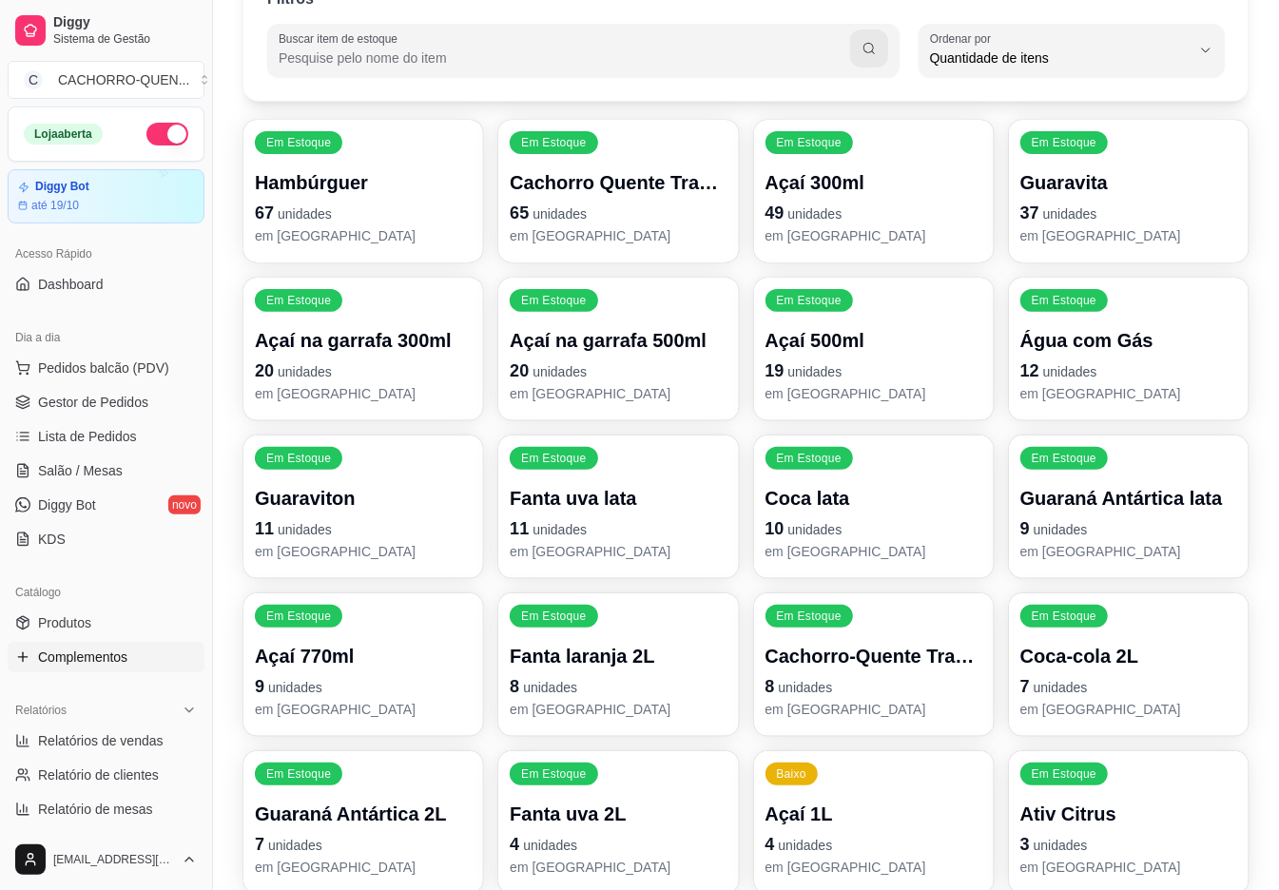
click at [149, 662] on link "Complementos" at bounding box center [106, 657] width 197 height 30
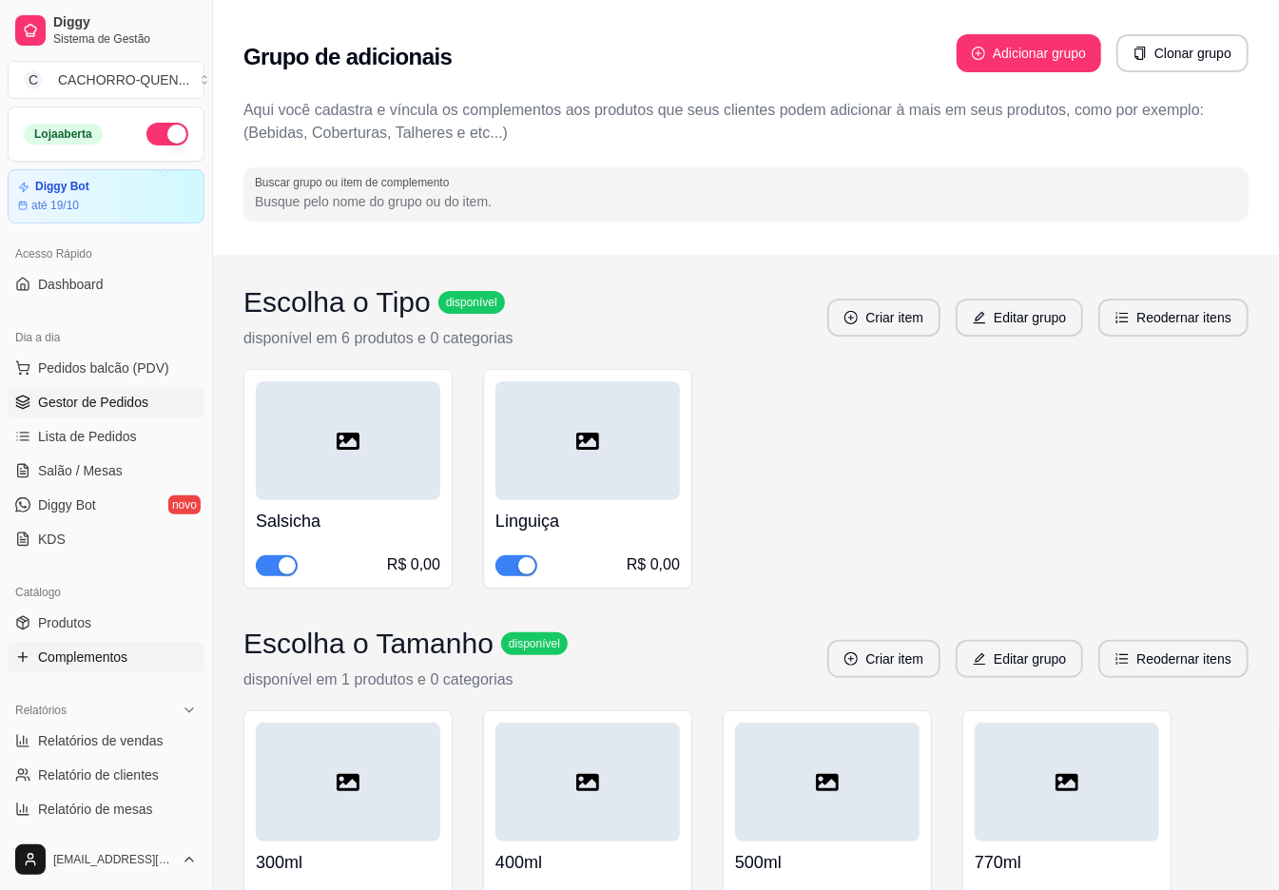
click at [123, 397] on span "Gestor de Pedidos" at bounding box center [93, 402] width 110 height 19
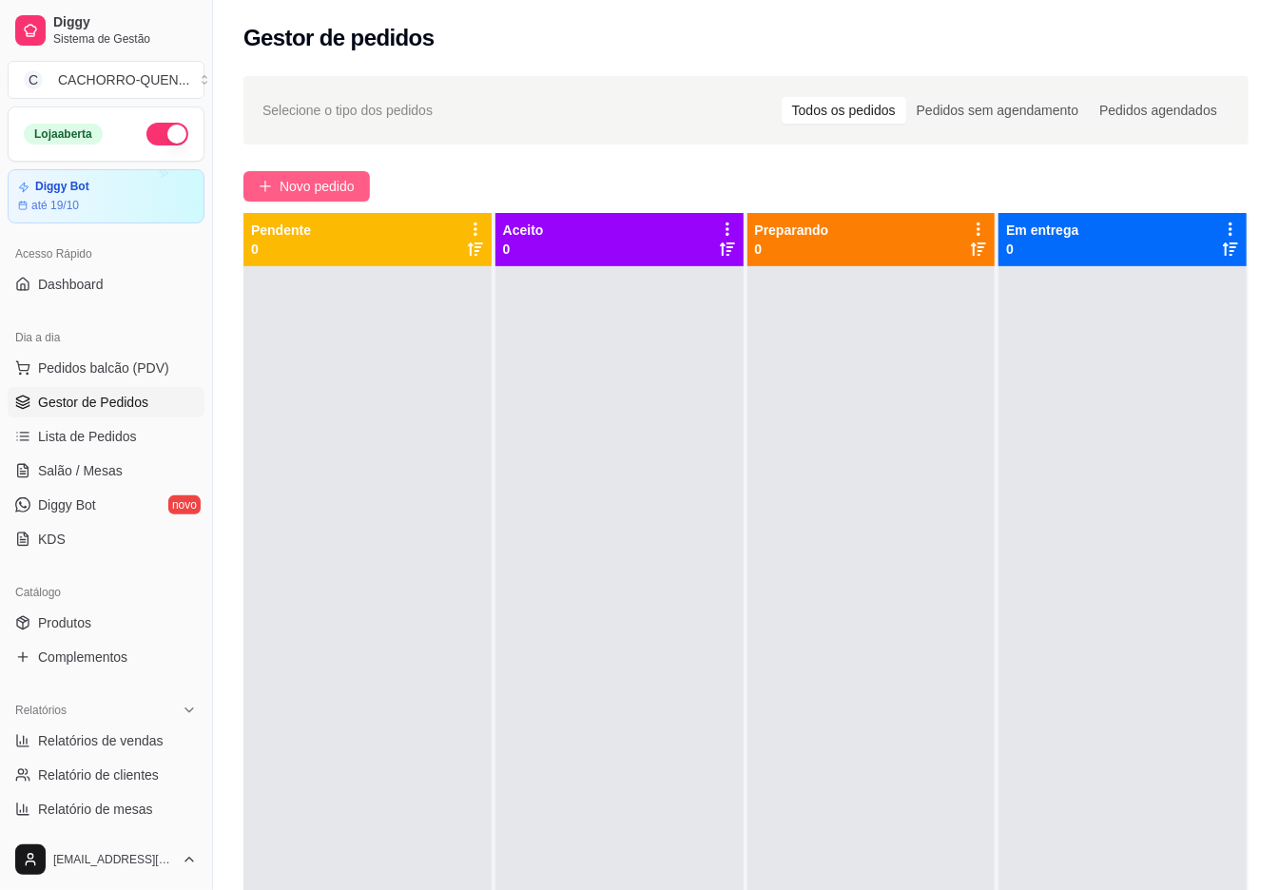
click at [338, 183] on span "Novo pedido" at bounding box center [316, 186] width 75 height 21
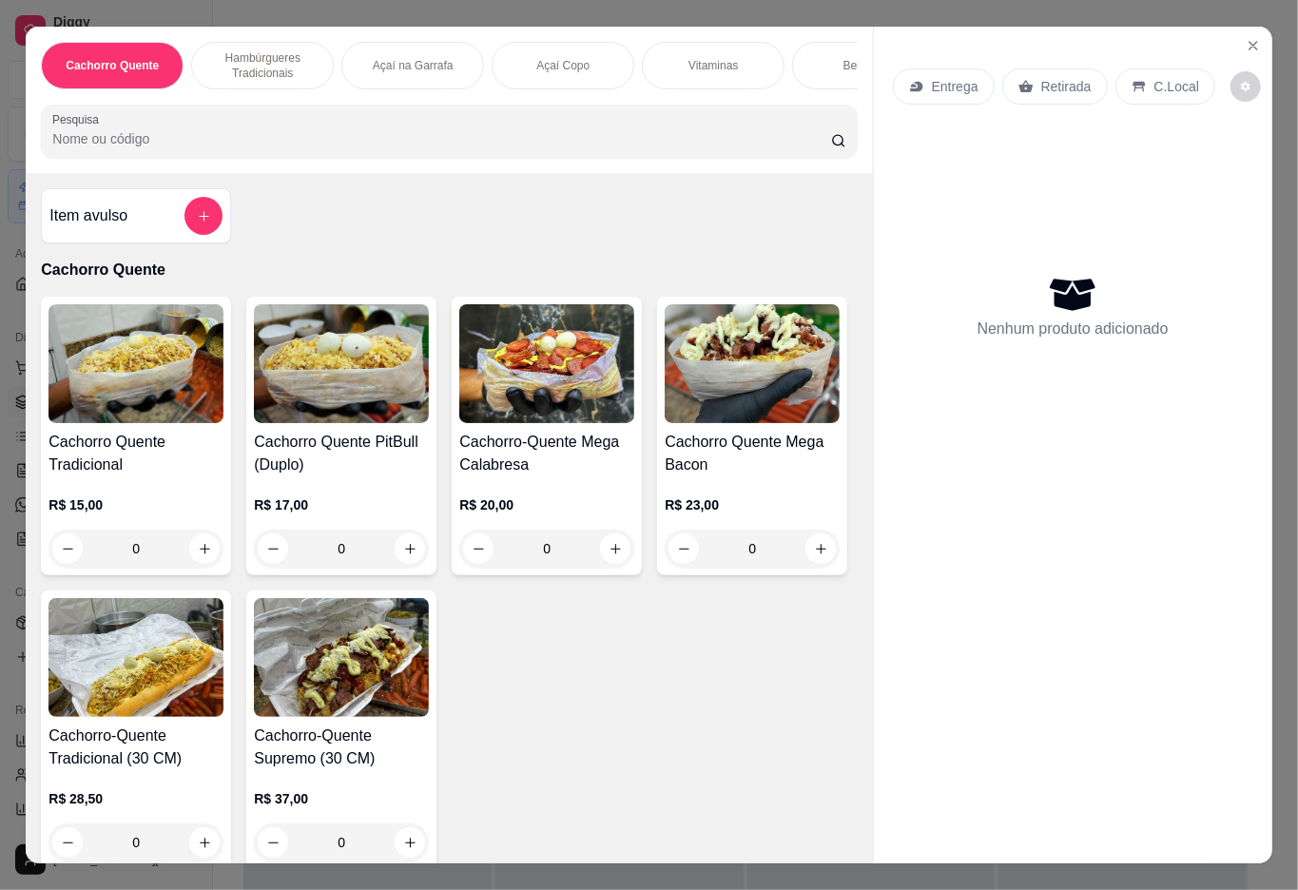
click at [561, 58] on p "Açaí Copo" at bounding box center [562, 65] width 53 height 15
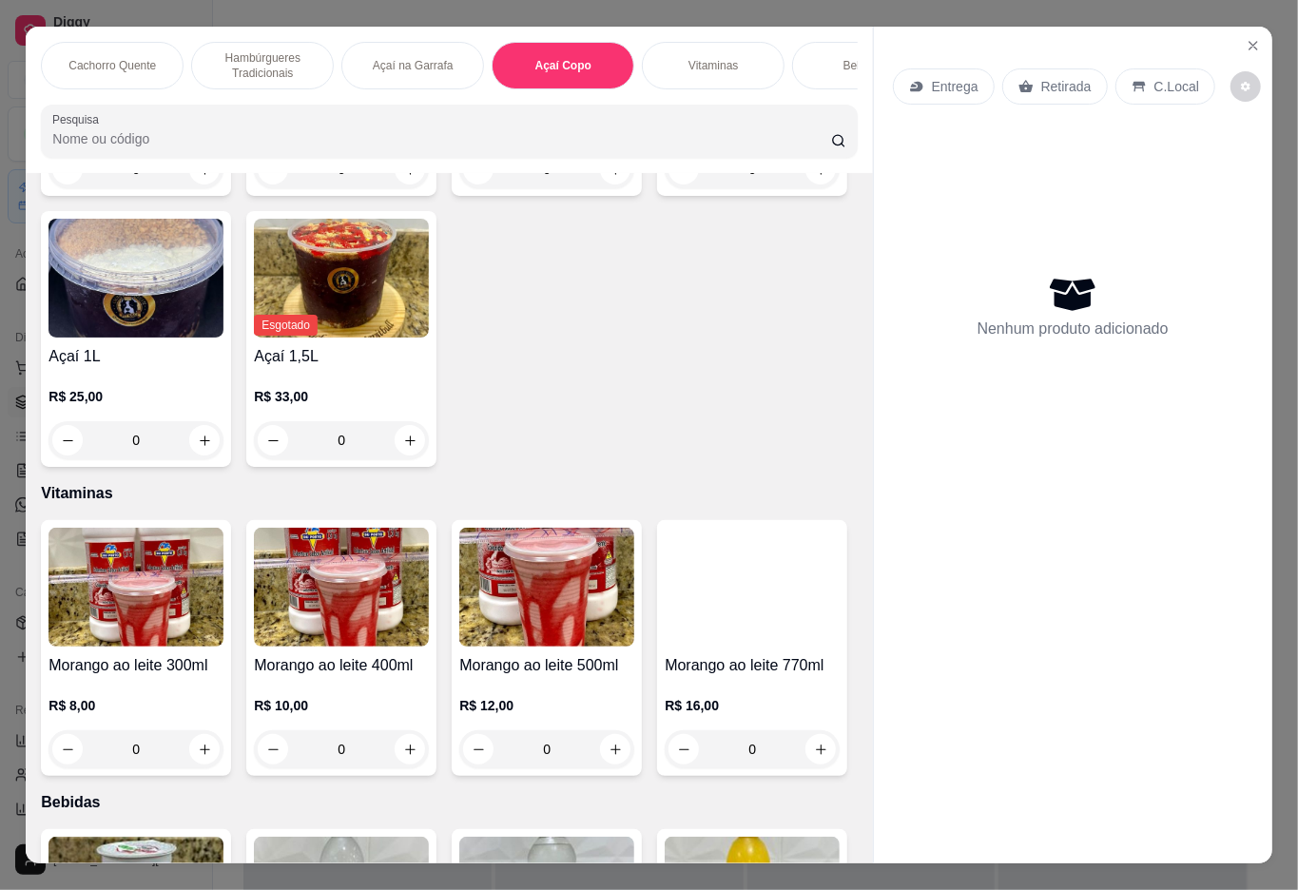
scroll to position [43, 0]
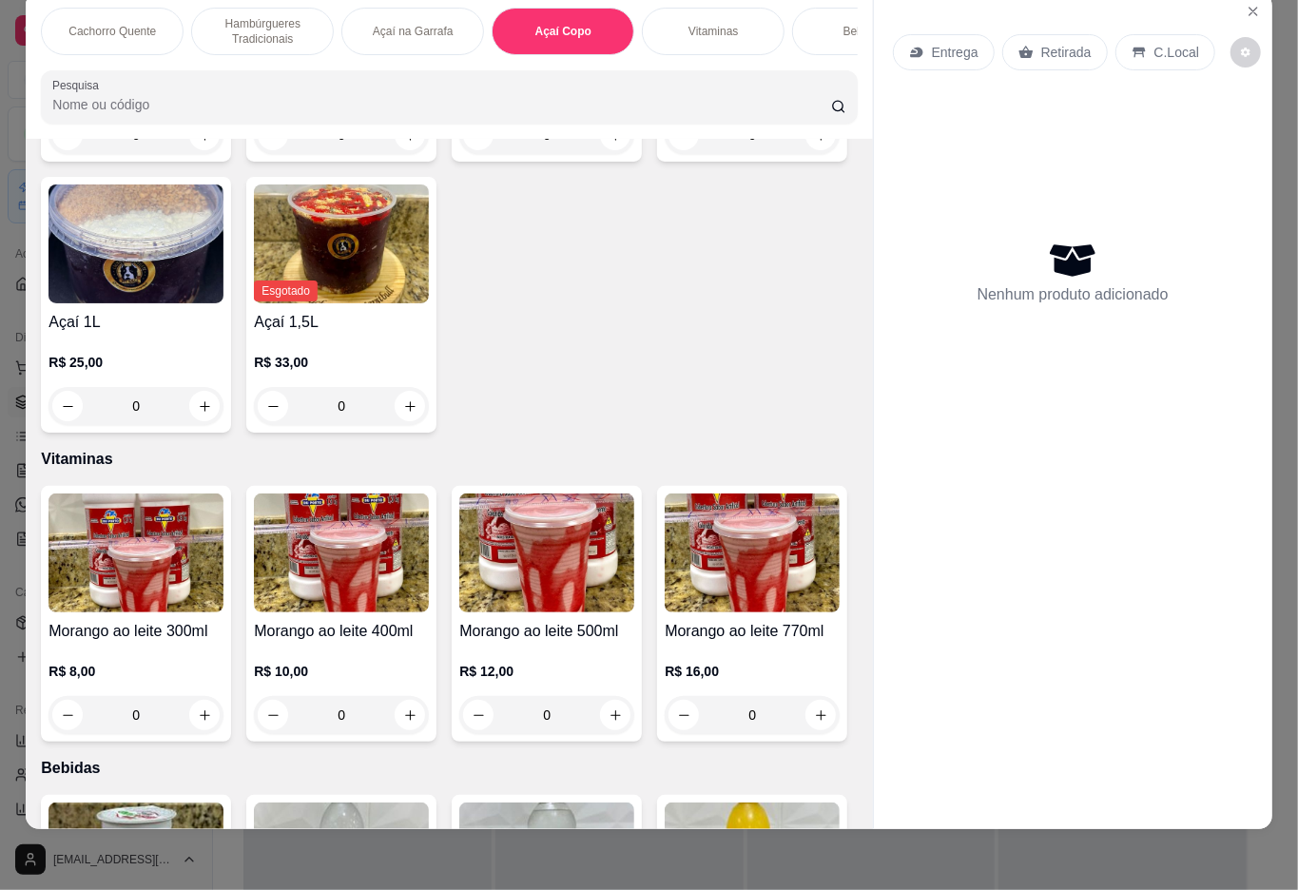
click at [183, 154] on div "0" at bounding box center [135, 135] width 175 height 38
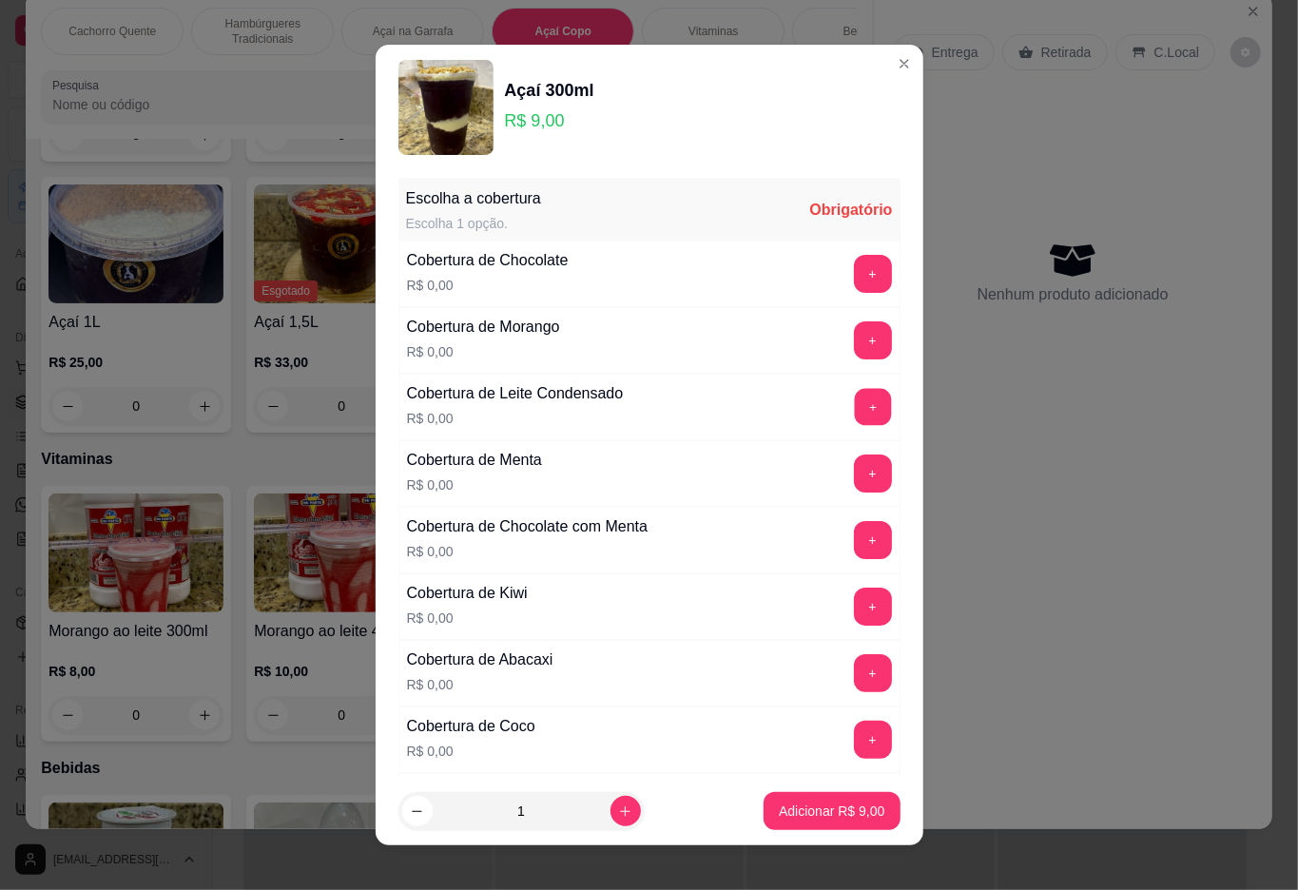
click at [854, 404] on button "+" at bounding box center [872, 406] width 37 height 37
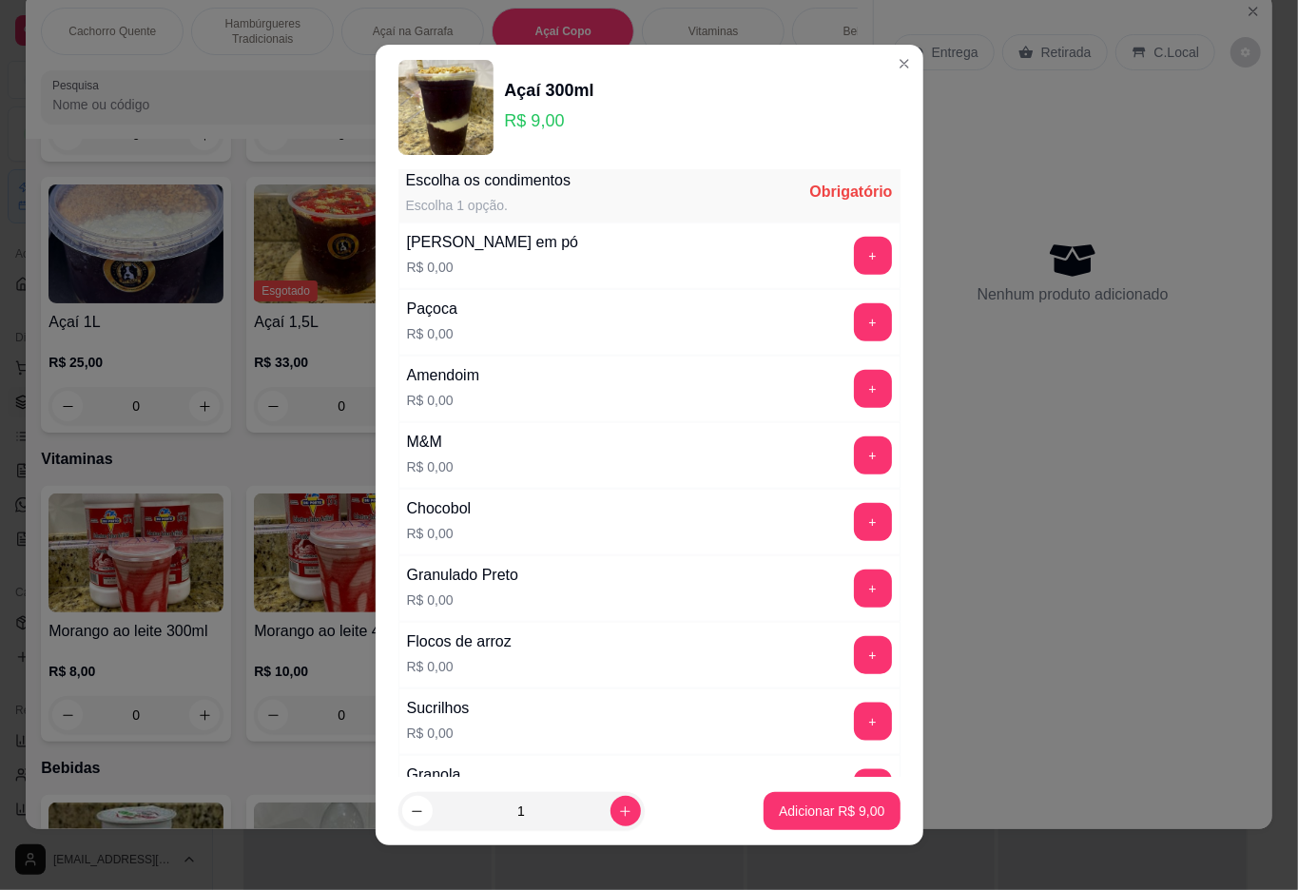
scroll to position [16, 0]
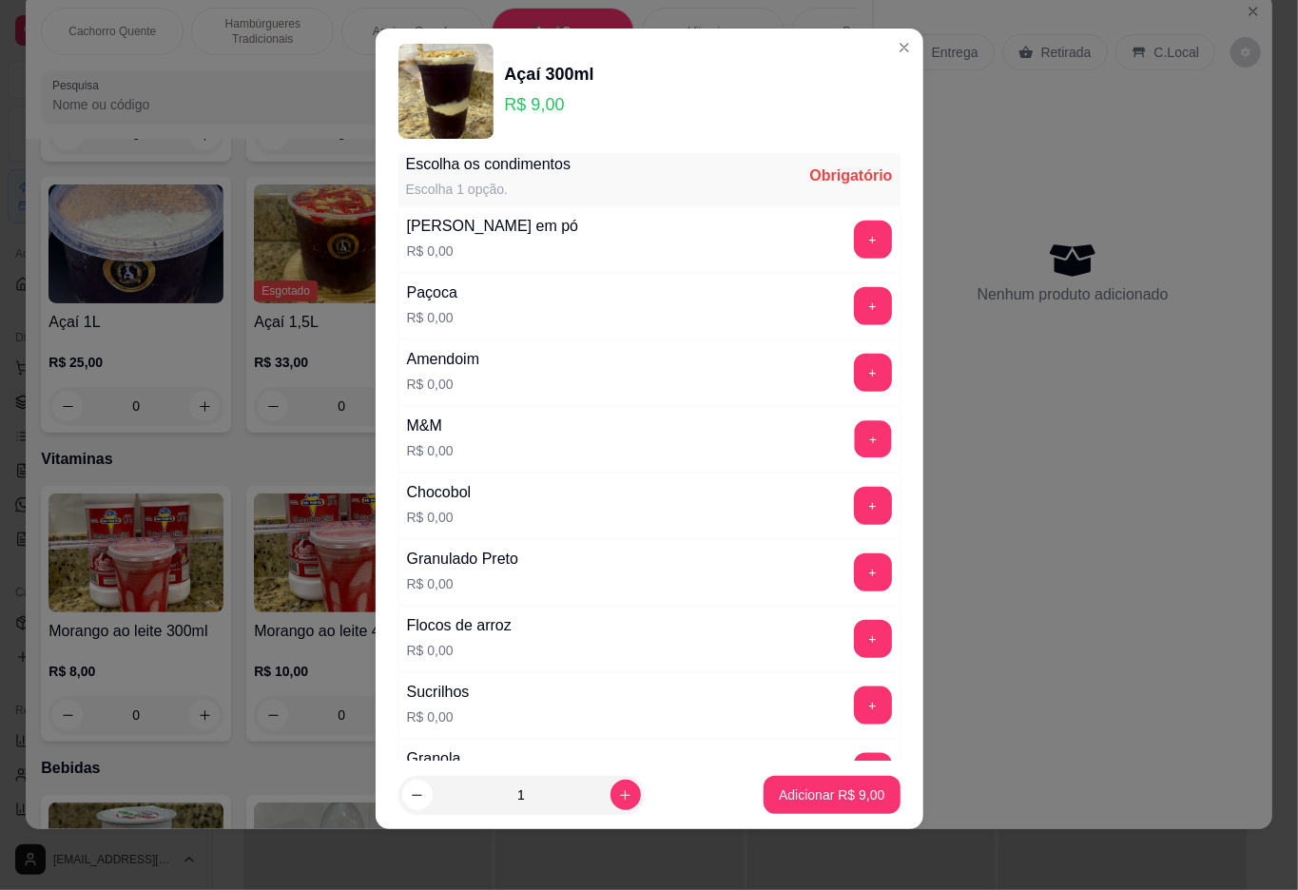
click at [854, 453] on button "+" at bounding box center [872, 438] width 37 height 37
click at [798, 797] on p "Adicionar R$ 9,00" at bounding box center [831, 795] width 103 height 18
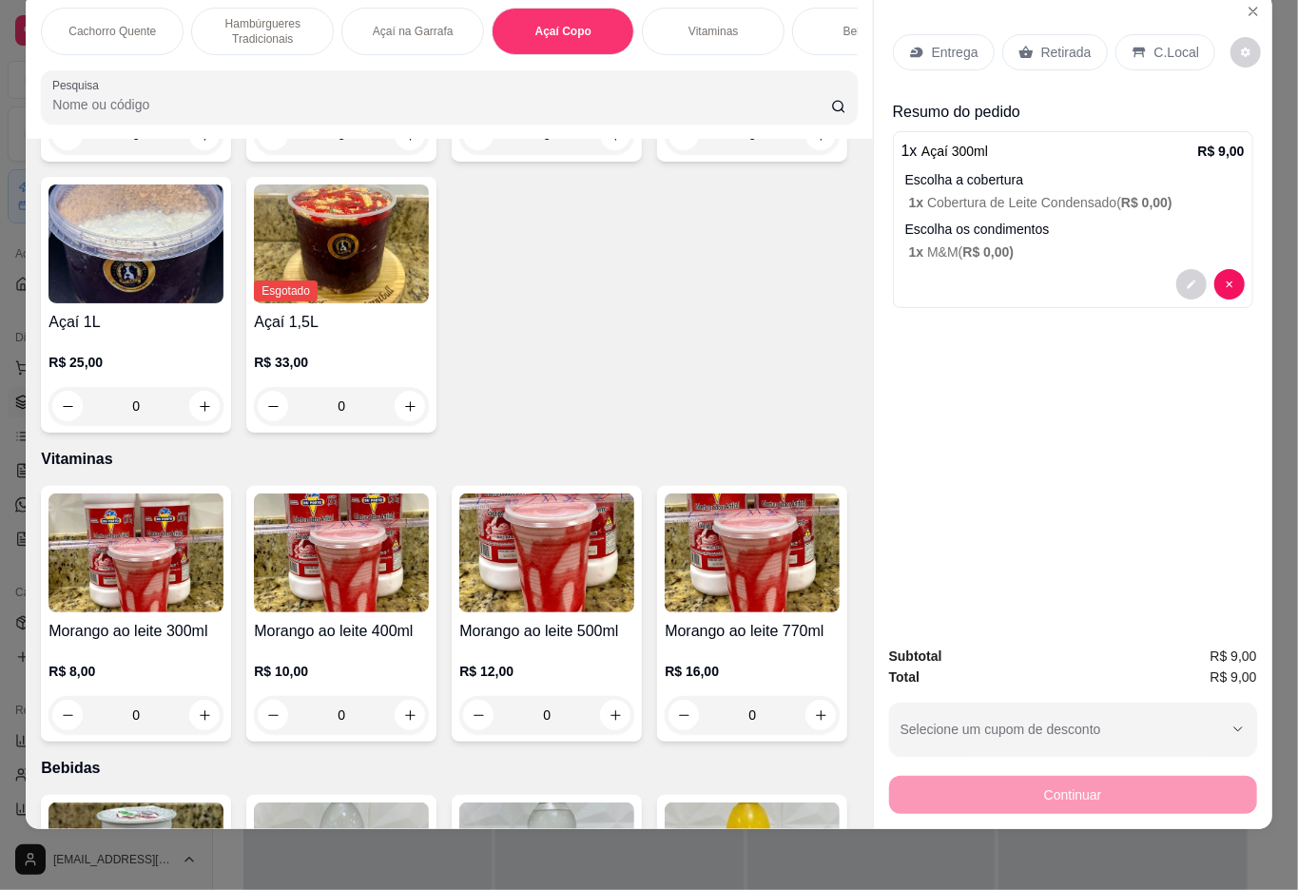
click at [1041, 43] on p "Retirada" at bounding box center [1066, 52] width 50 height 19
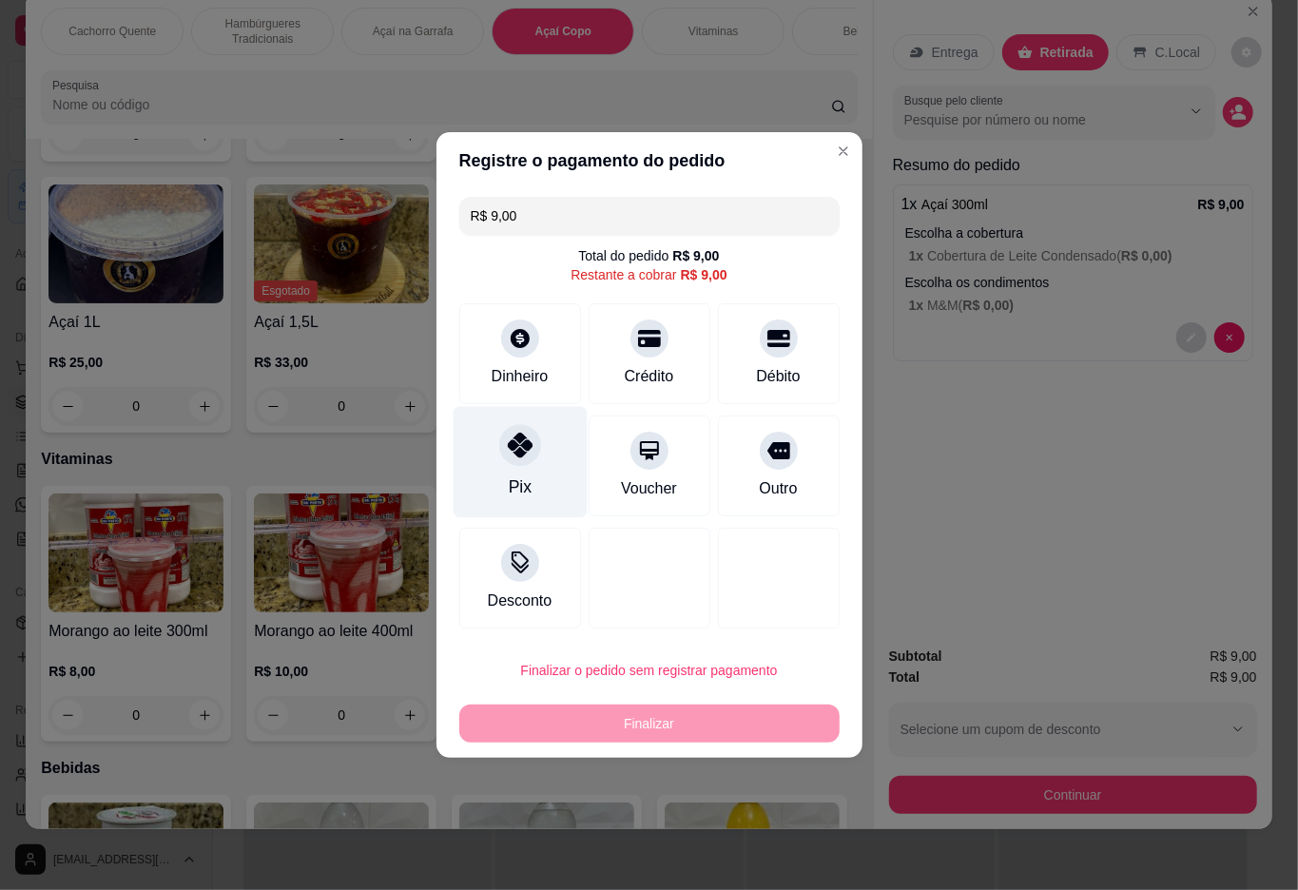
click at [499, 457] on div at bounding box center [520, 445] width 42 height 42
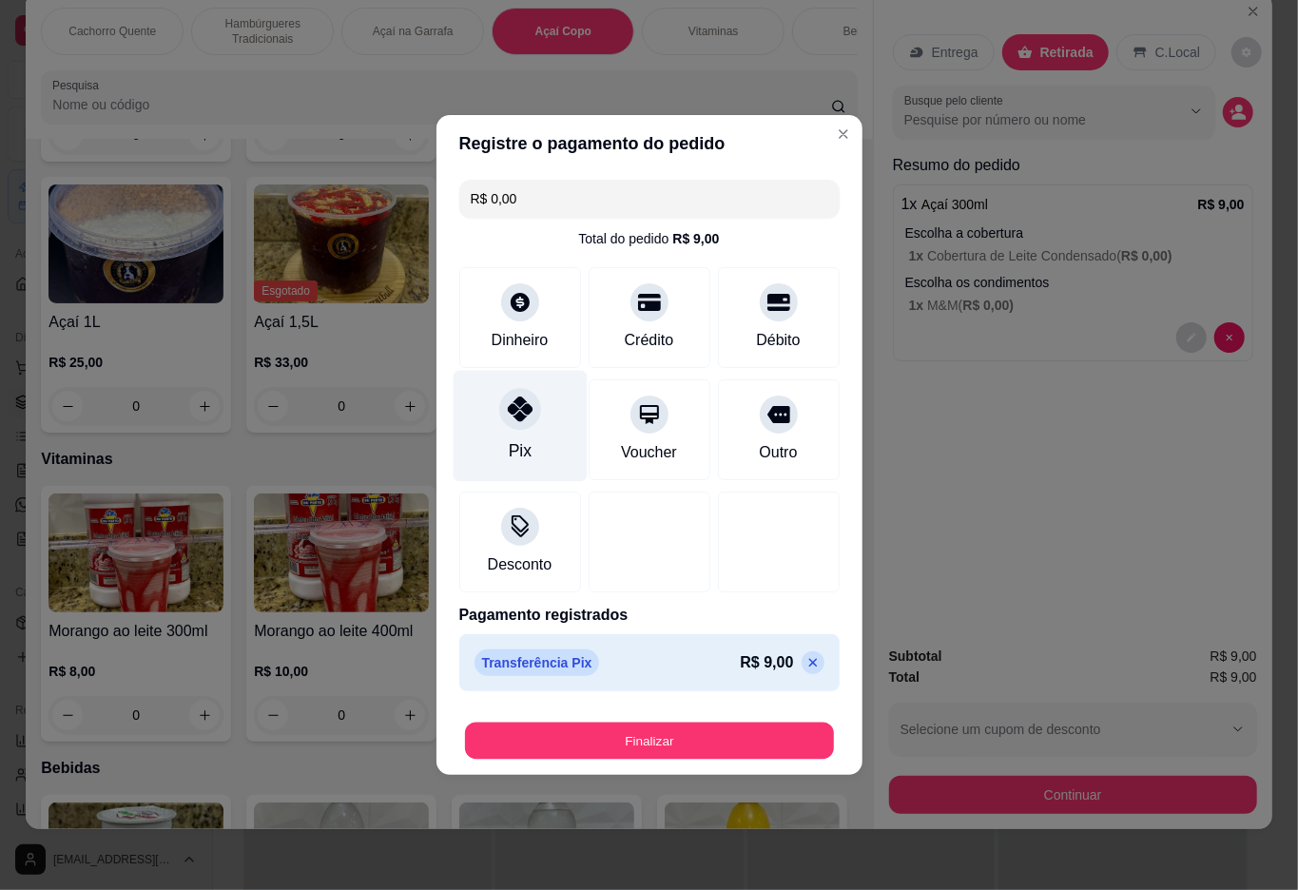
click at [643, 740] on button "Finalizar" at bounding box center [649, 740] width 369 height 37
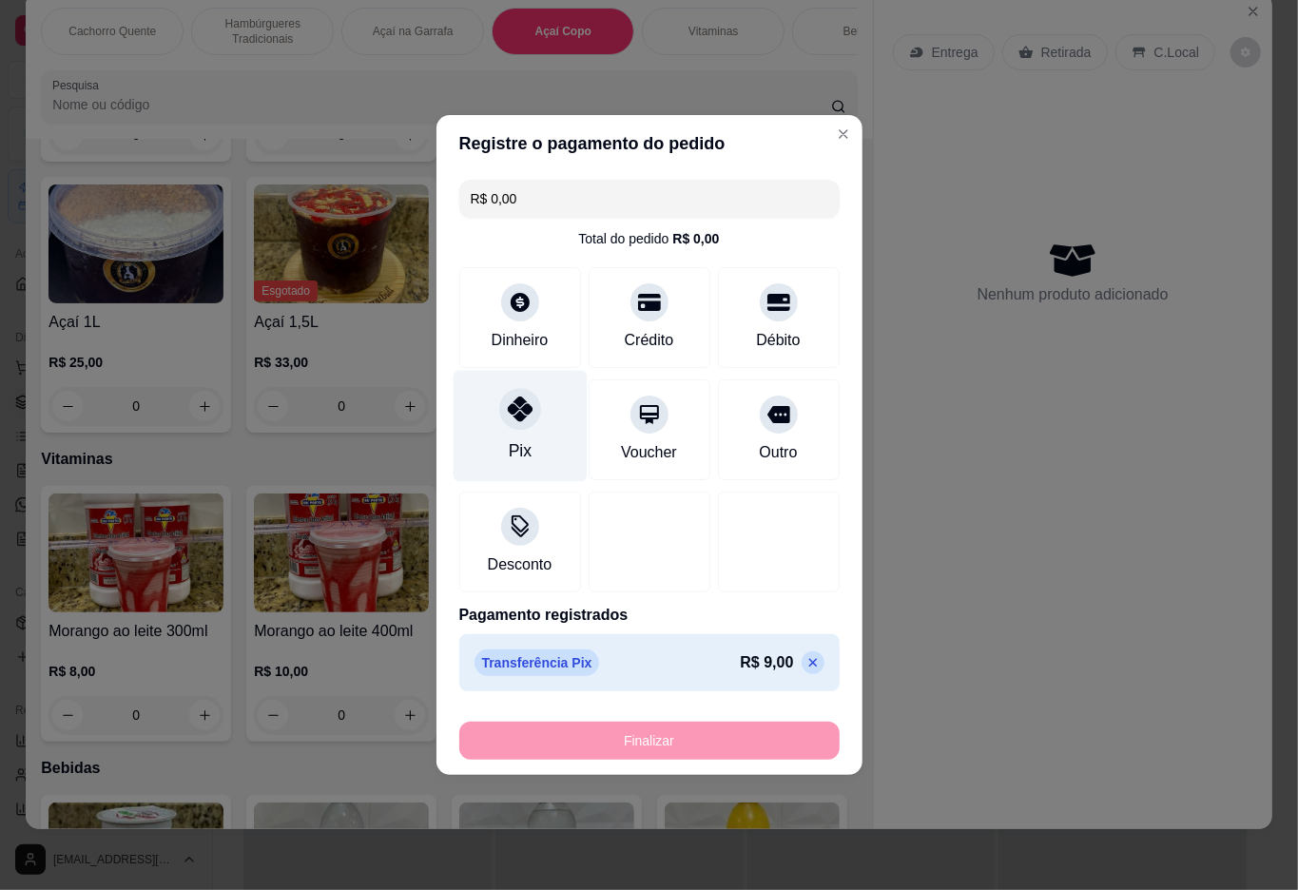
type input "-R$ 9,00"
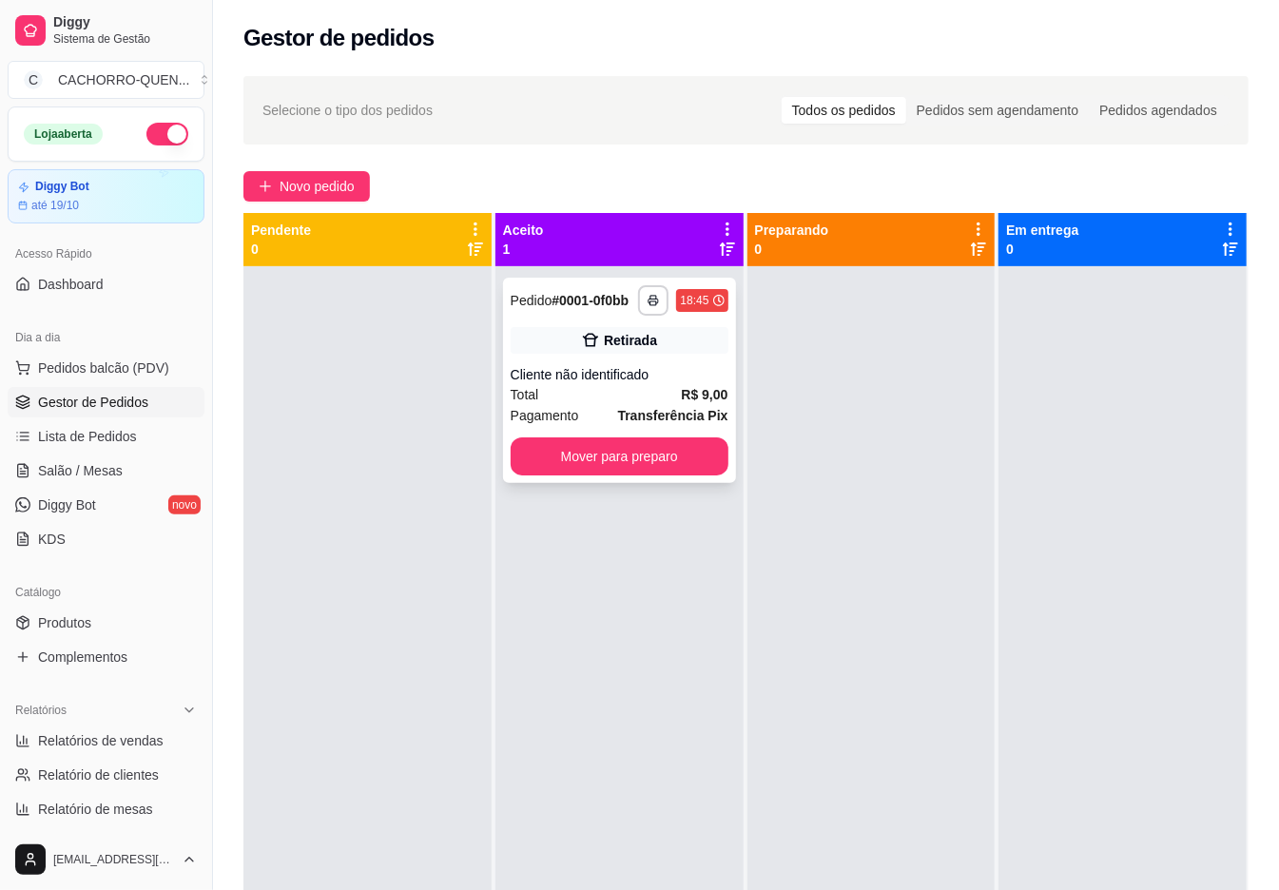
click at [617, 384] on div "Cliente não identificado" at bounding box center [619, 374] width 218 height 19
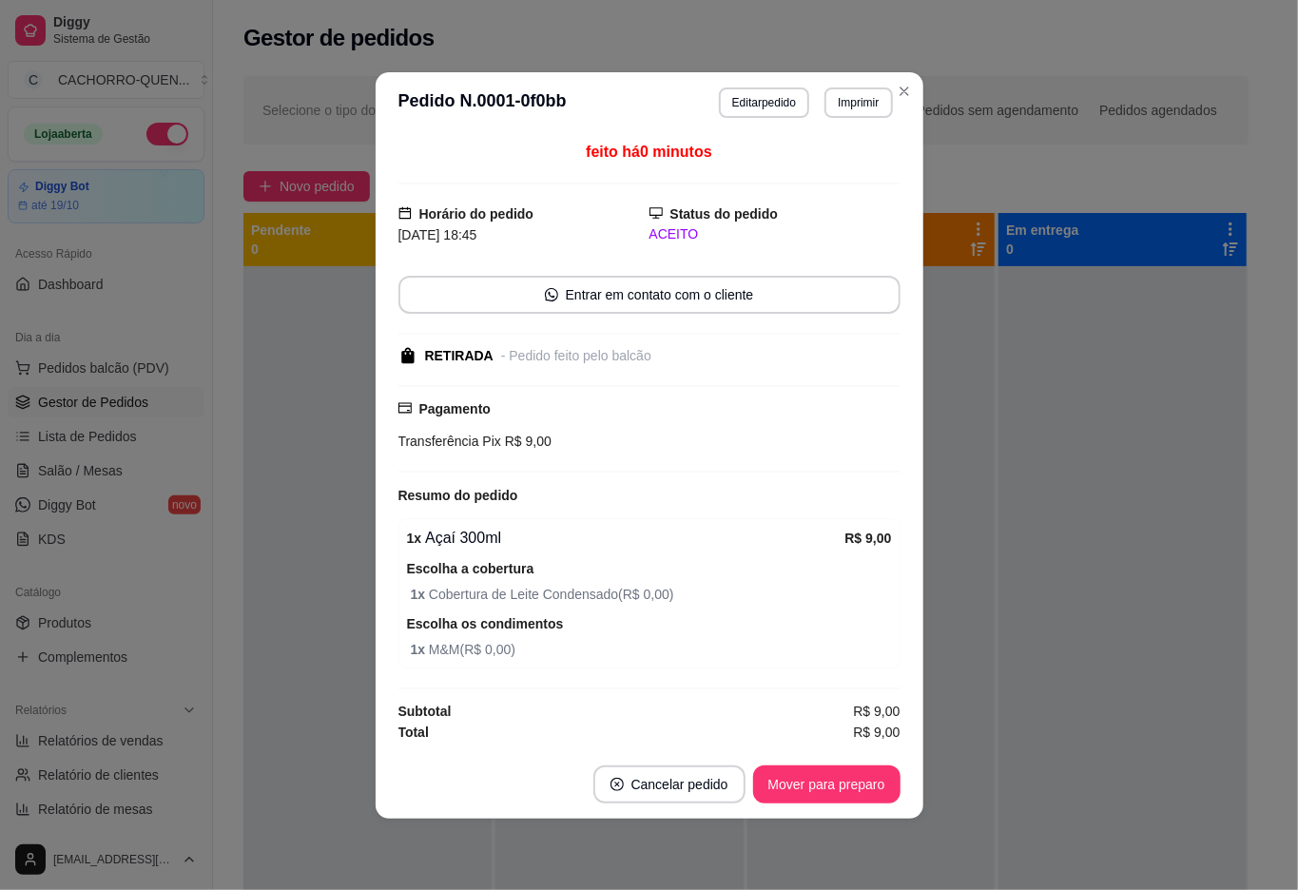
click at [797, 780] on button "Mover para preparo" at bounding box center [826, 784] width 147 height 38
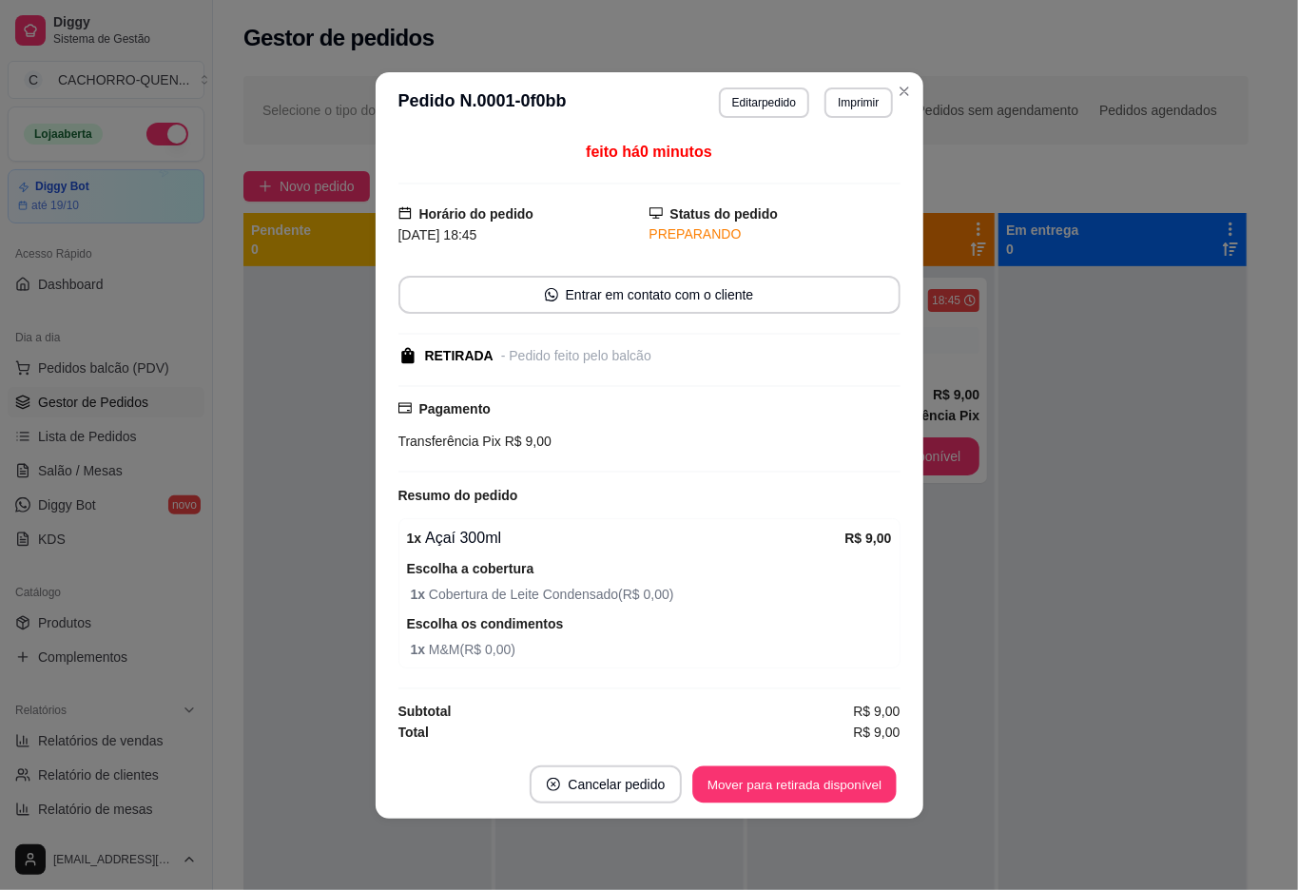
click at [804, 784] on button "Mover para retirada disponível" at bounding box center [794, 783] width 203 height 37
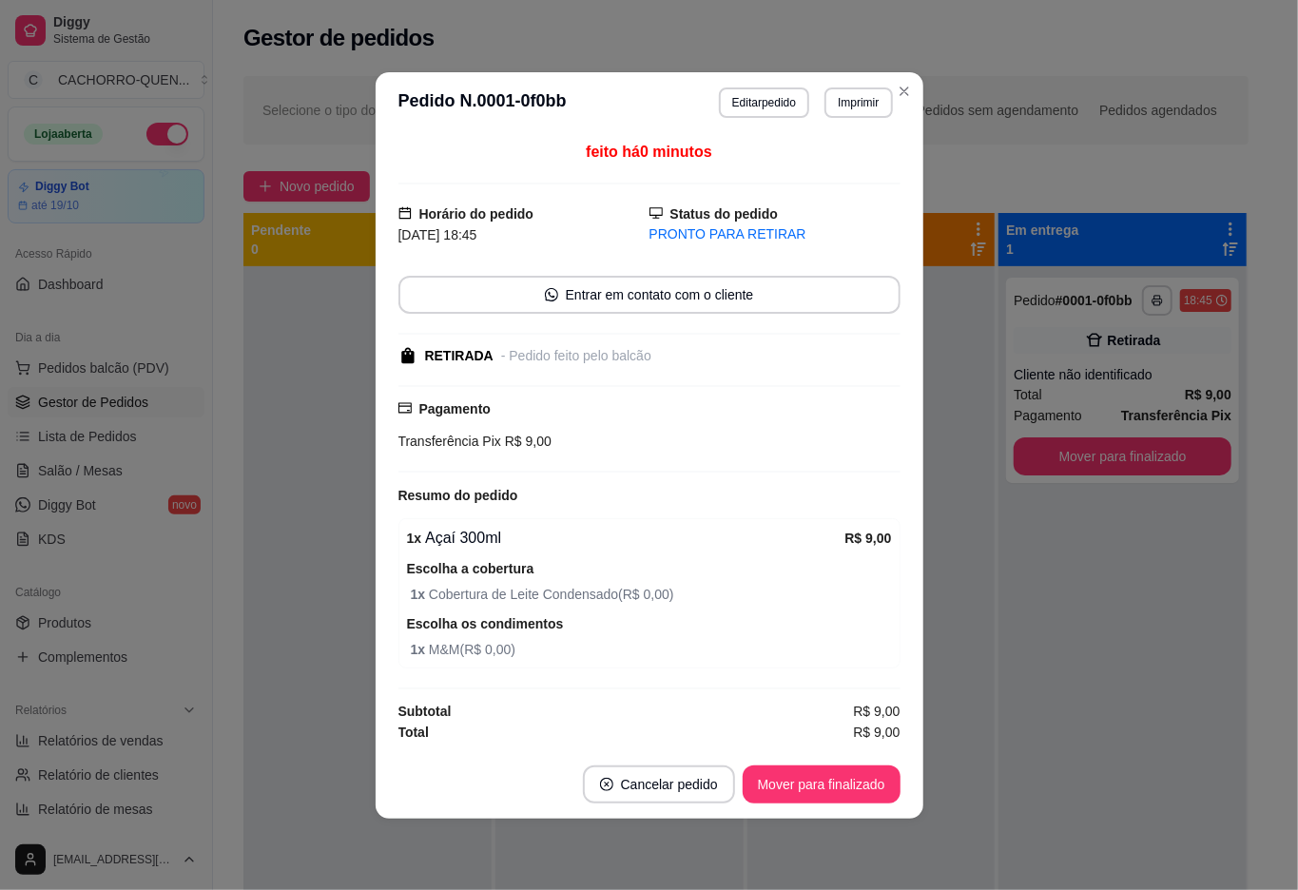
click at [751, 783] on button "Mover para finalizado" at bounding box center [821, 784] width 158 height 38
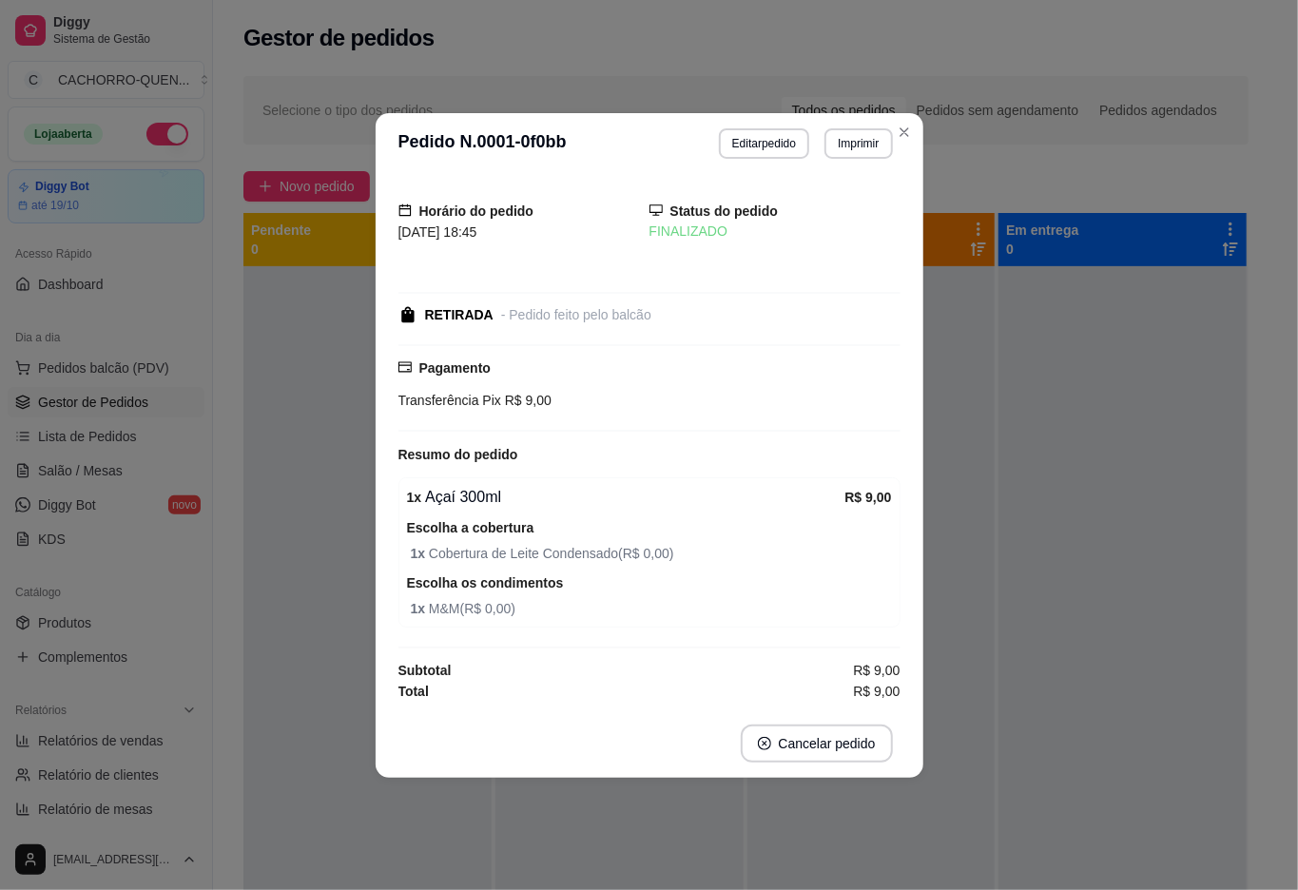
click at [295, 678] on div at bounding box center [367, 711] width 248 height 890
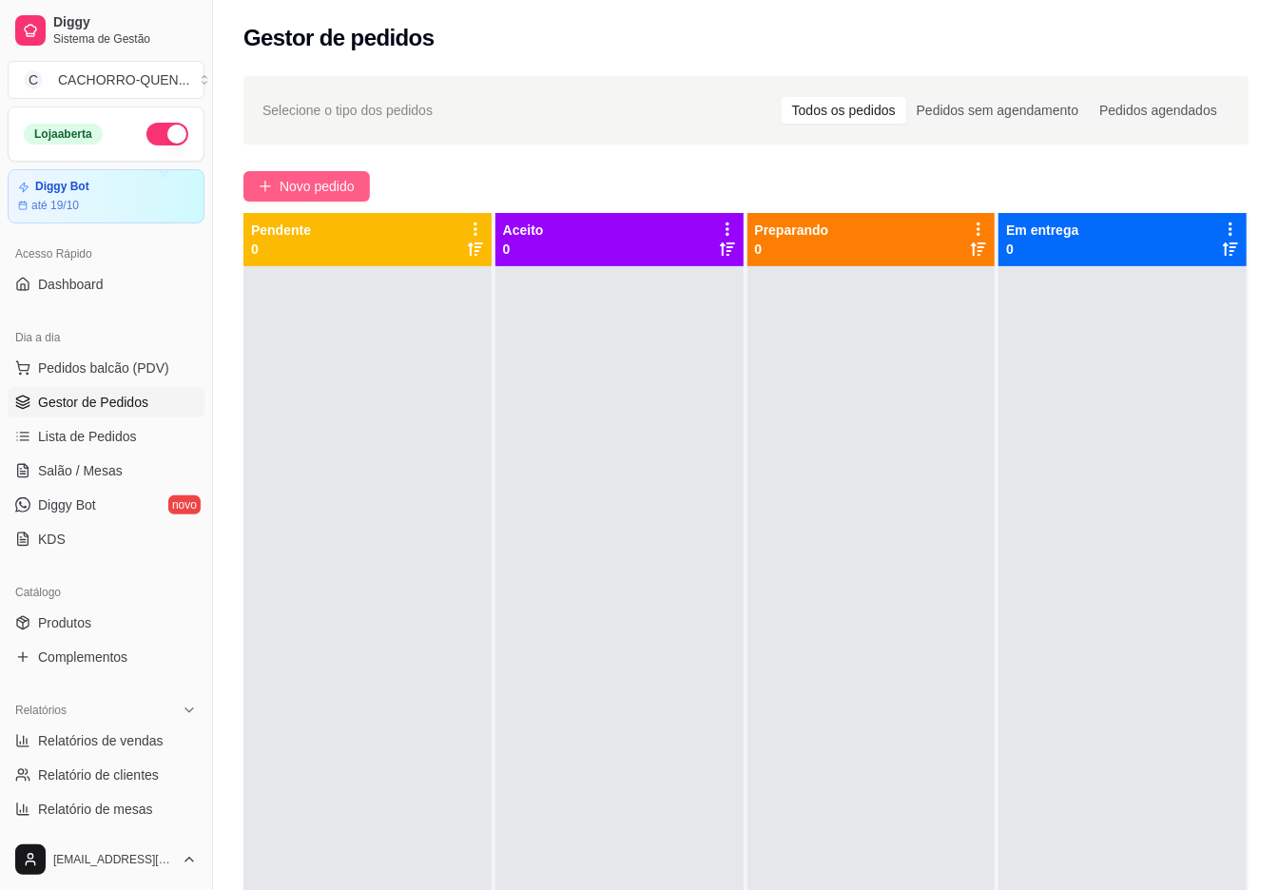
click at [328, 190] on span "Novo pedido" at bounding box center [316, 186] width 75 height 21
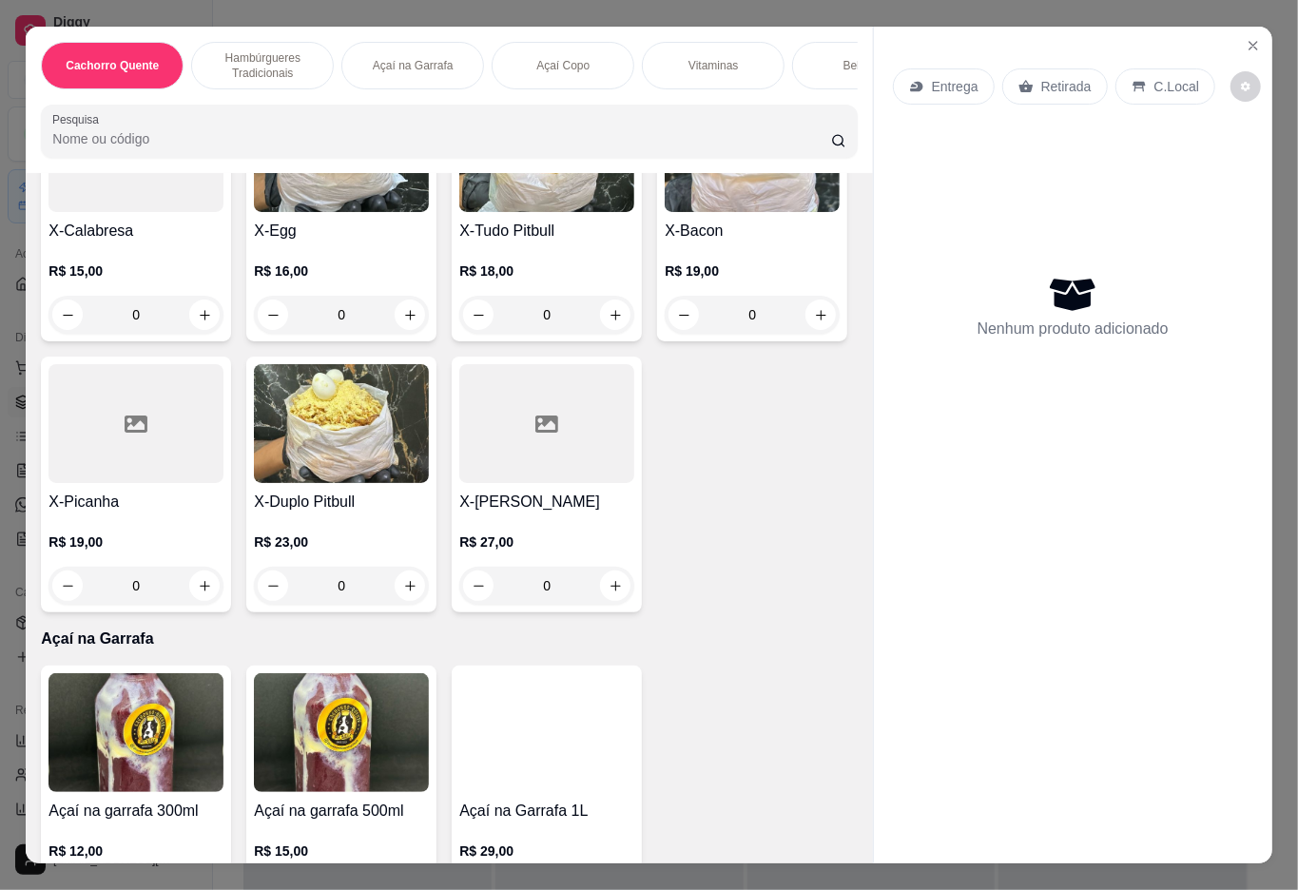
scroll to position [1152, 0]
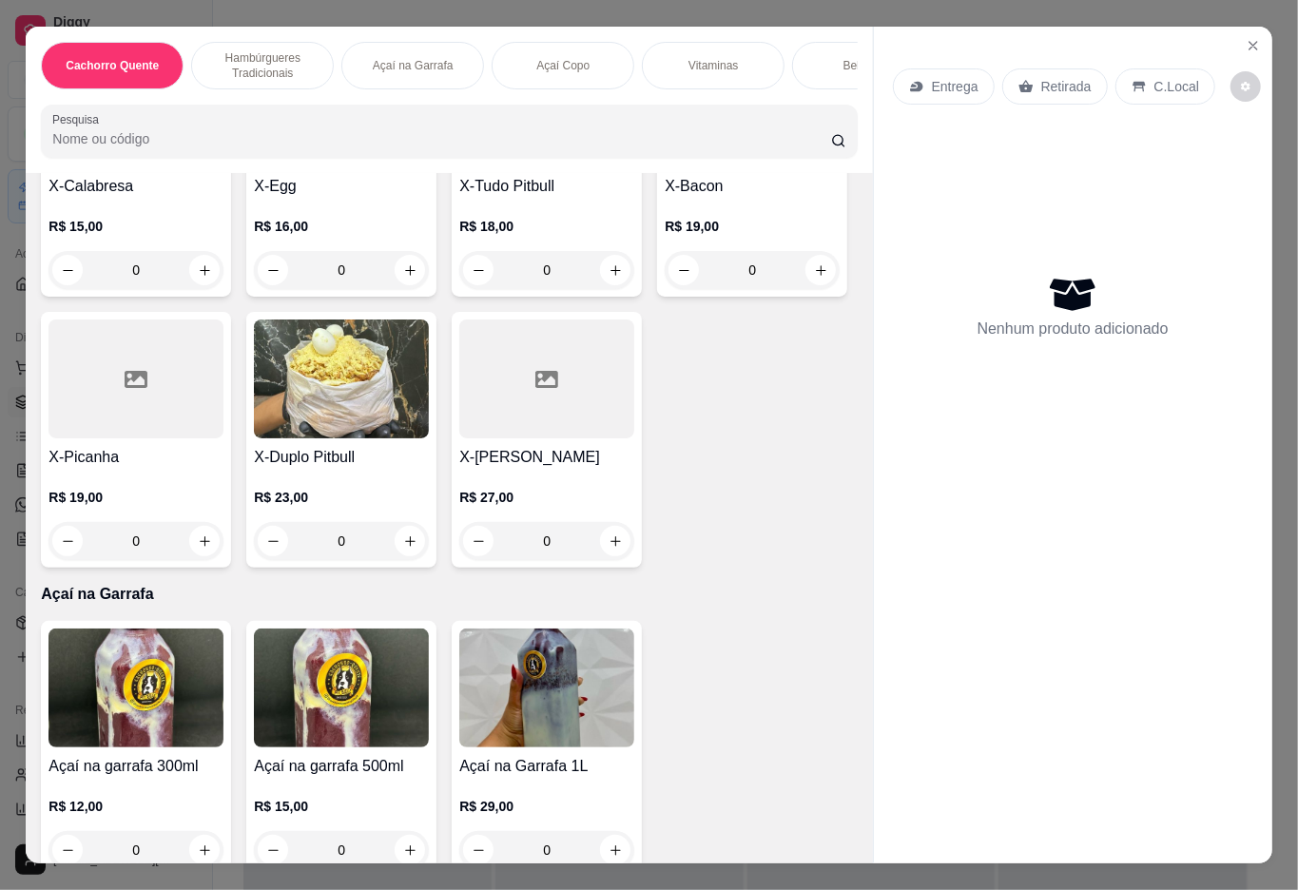
click at [254, 560] on div "0" at bounding box center [341, 541] width 175 height 38
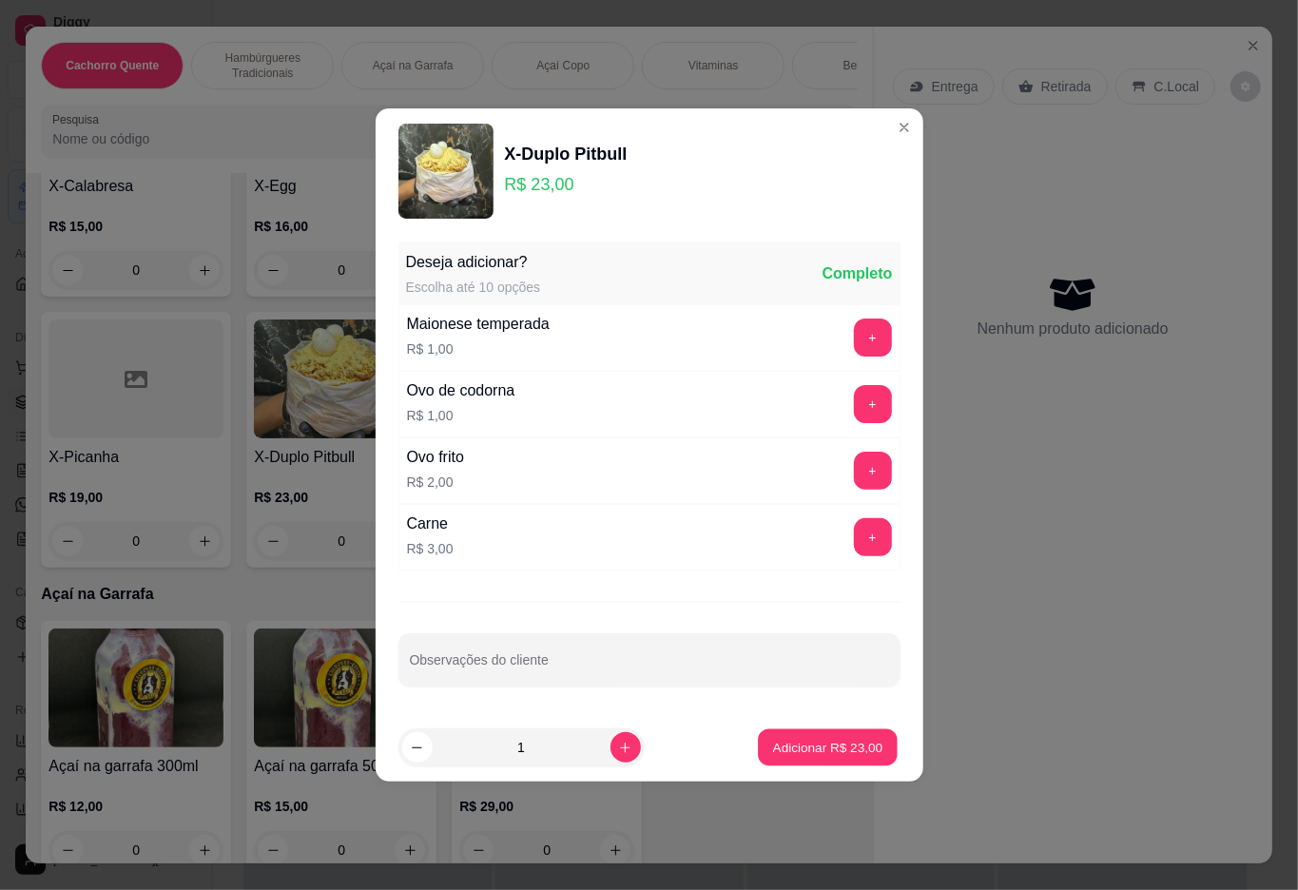
click at [777, 746] on p "Adicionar R$ 23,00" at bounding box center [828, 747] width 110 height 18
type input "1"
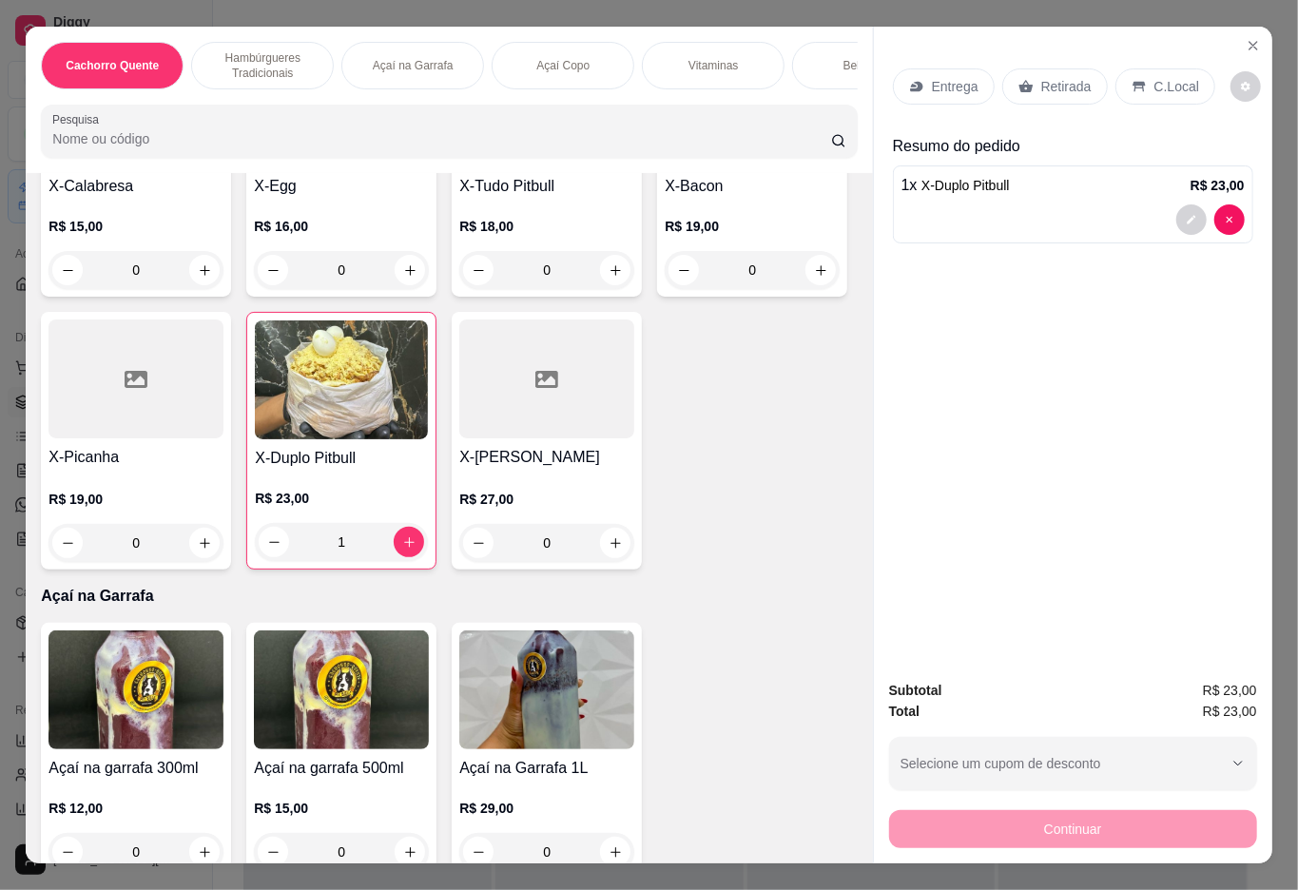
click at [932, 77] on p "Entrega" at bounding box center [955, 86] width 47 height 19
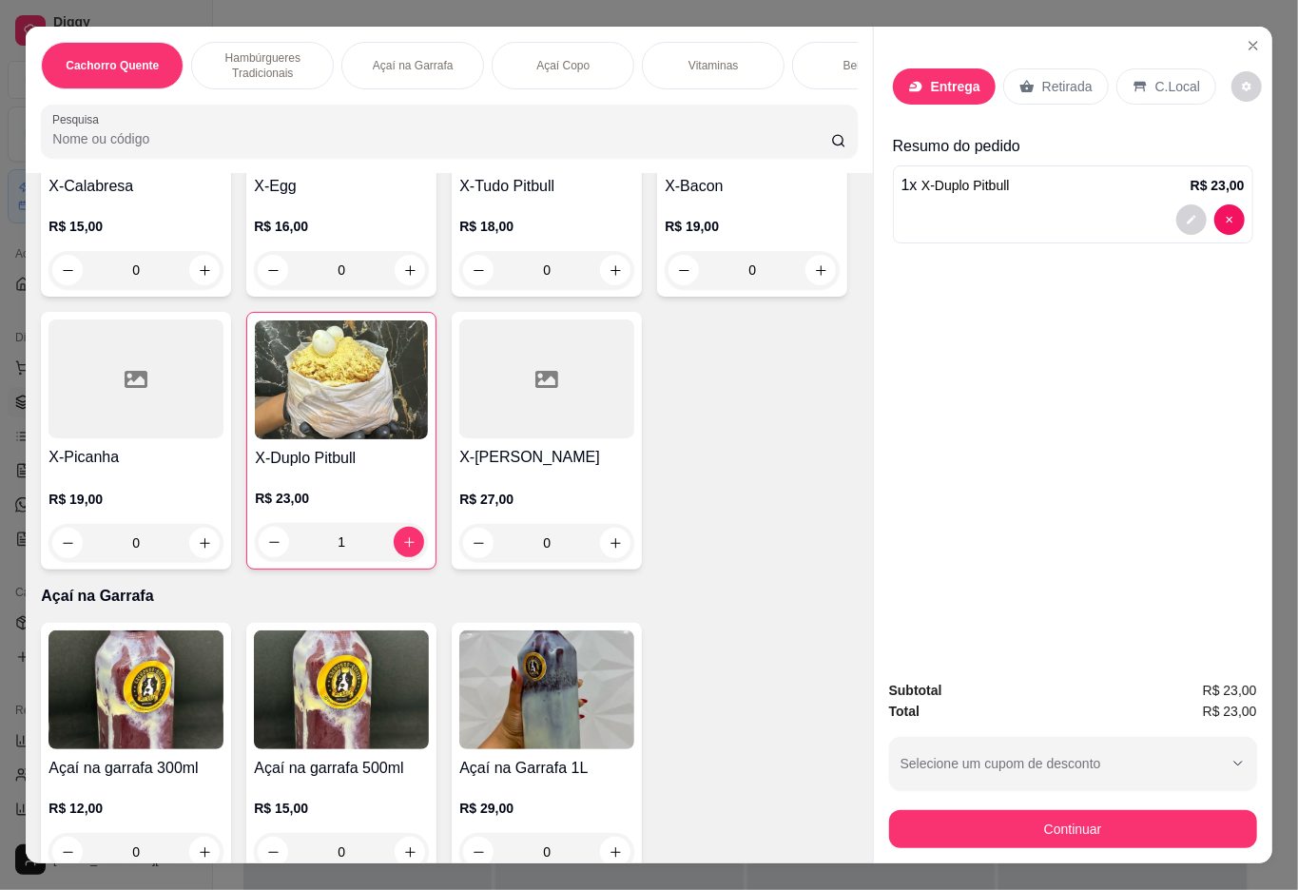
click at [631, 146] on input "Busque pelo cliente" at bounding box center [623, 143] width 304 height 19
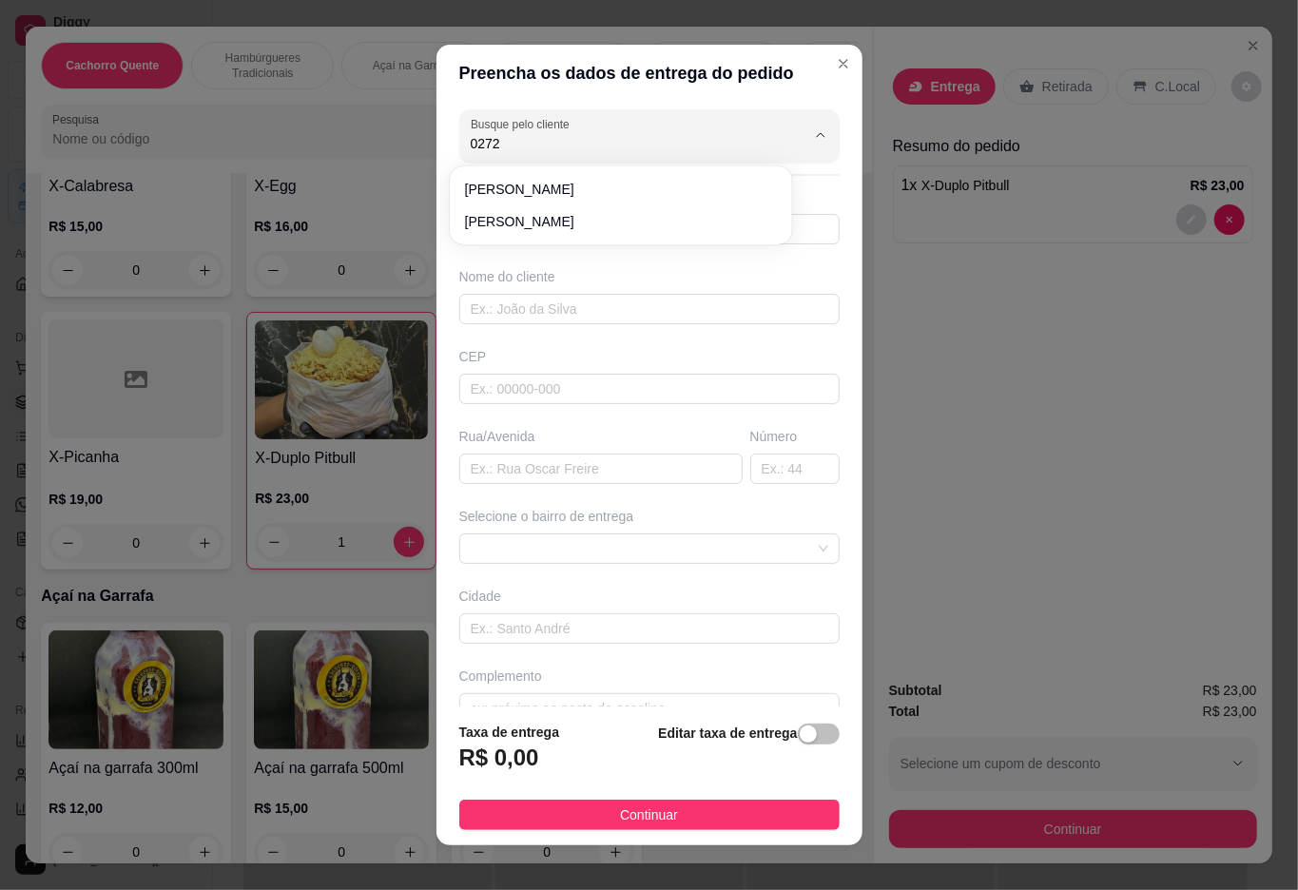
click at [561, 198] on span "[PERSON_NAME]" at bounding box center [611, 189] width 293 height 19
type input "[PERSON_NAME]"
type input "5521995590272"
type input "[PERSON_NAME]"
type input "Quarentena"
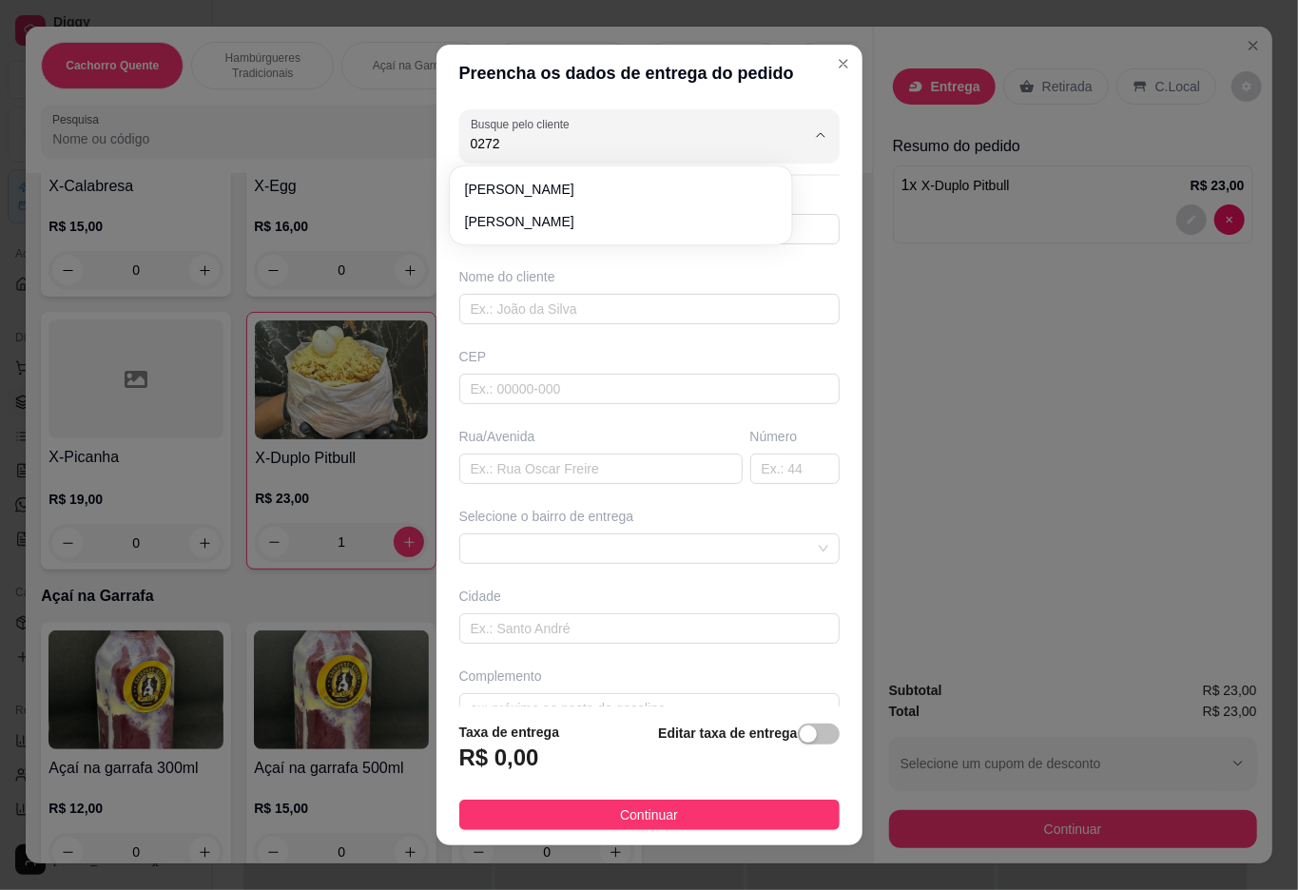
type input "24"
type input "Duque de Caxias"
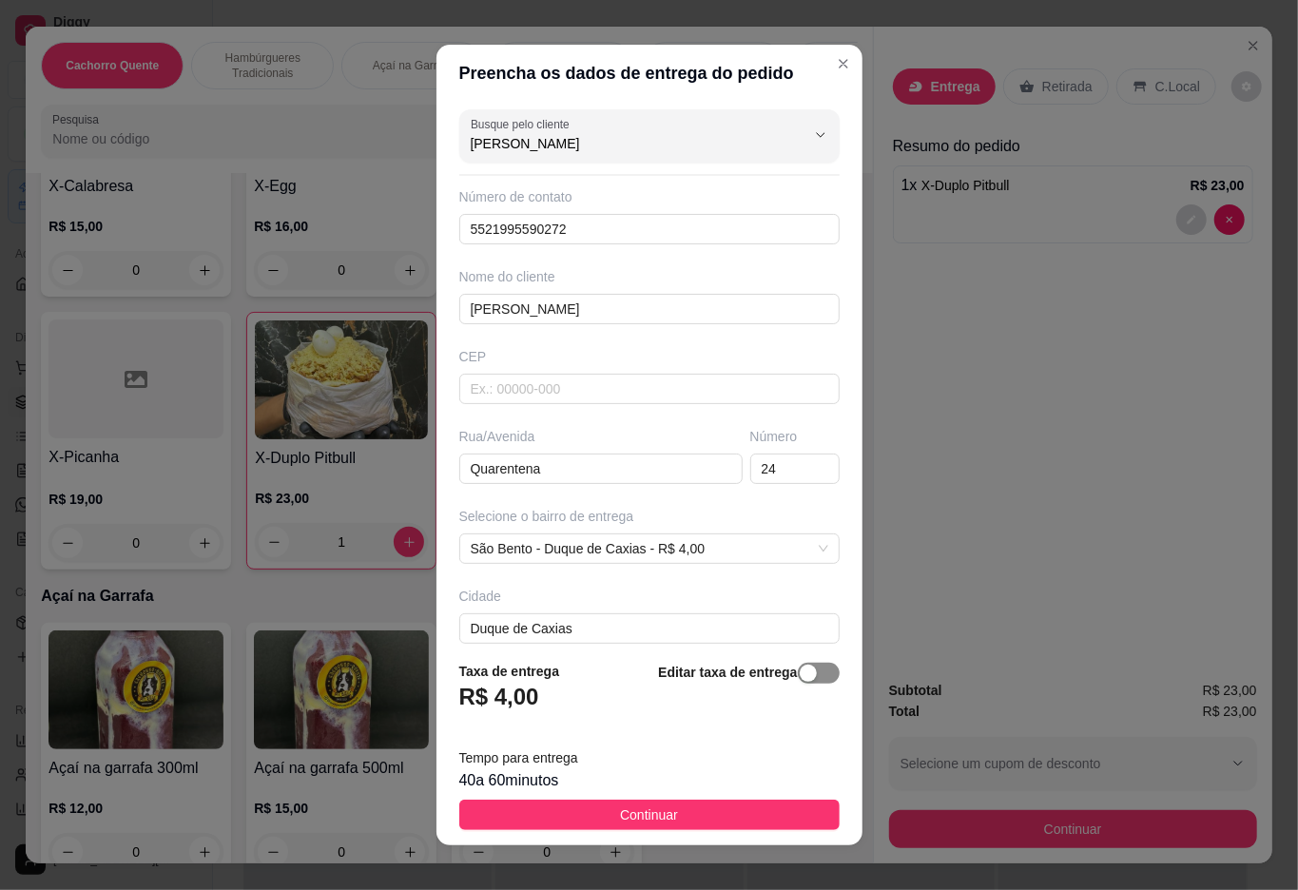
type input "[PERSON_NAME]"
click at [799, 669] on div "button" at bounding box center [807, 672] width 17 height 17
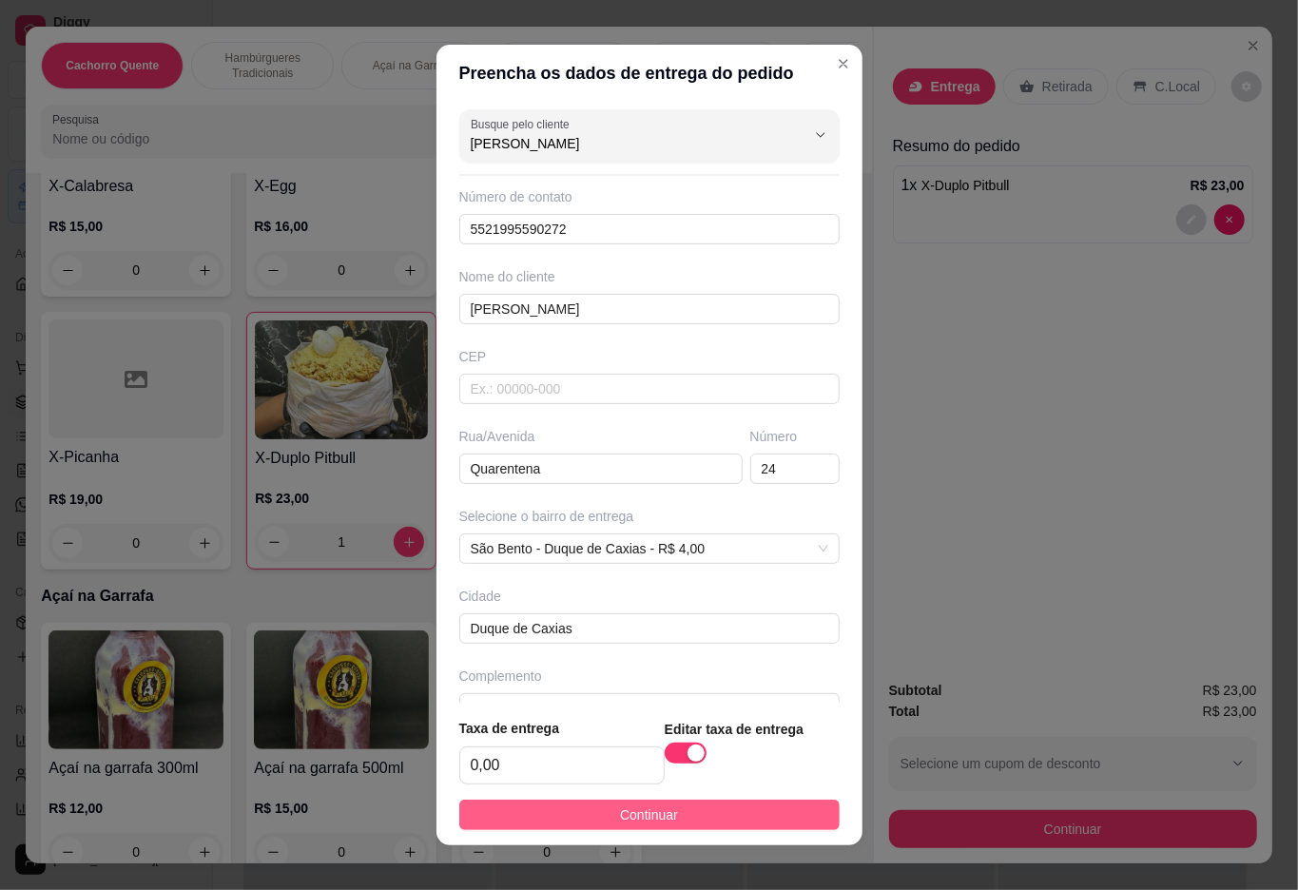
click at [690, 818] on button "Continuar" at bounding box center [649, 814] width 380 height 30
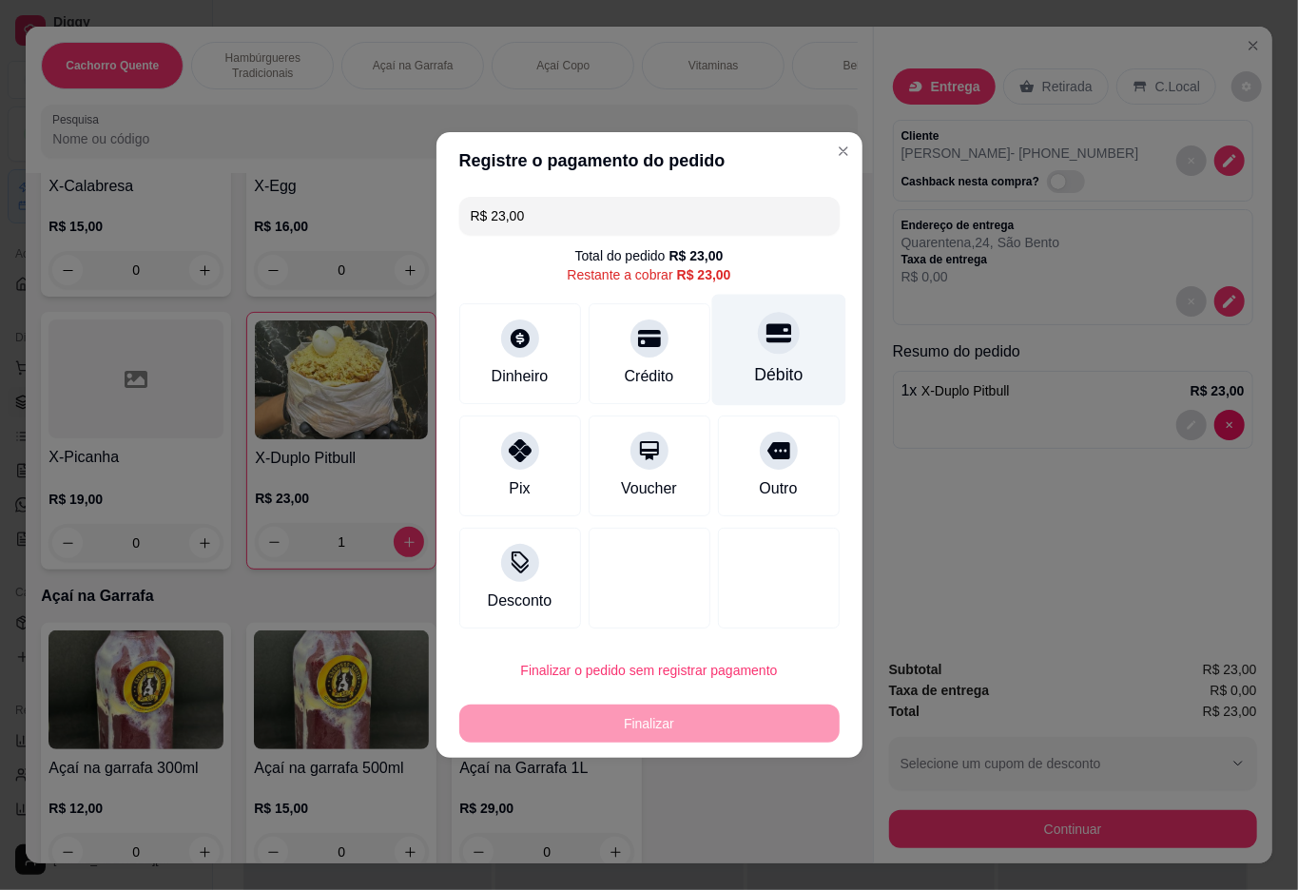
click at [758, 339] on div at bounding box center [779, 333] width 42 height 42
type input "R$ 0,00"
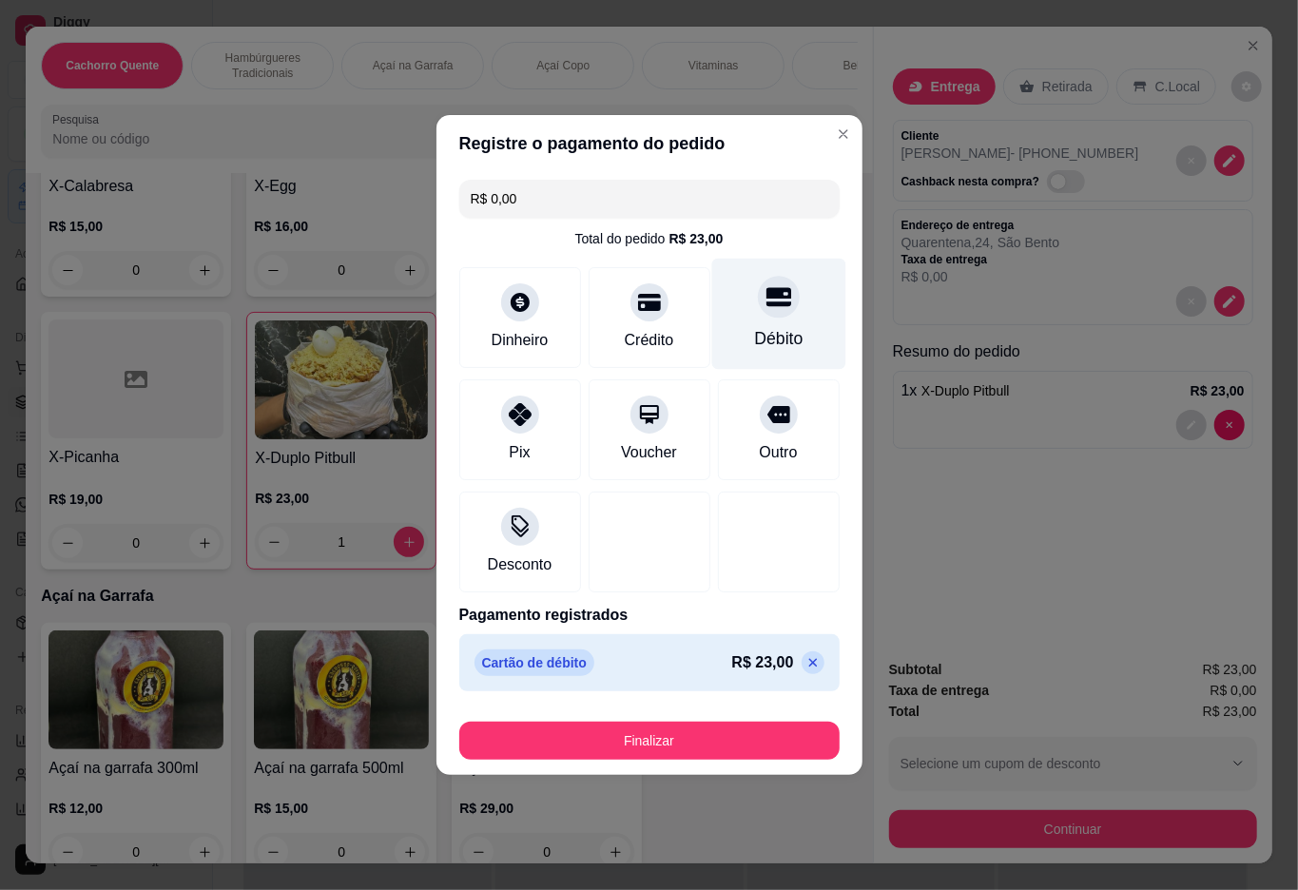
click at [685, 746] on button "Finalizar" at bounding box center [649, 740] width 380 height 38
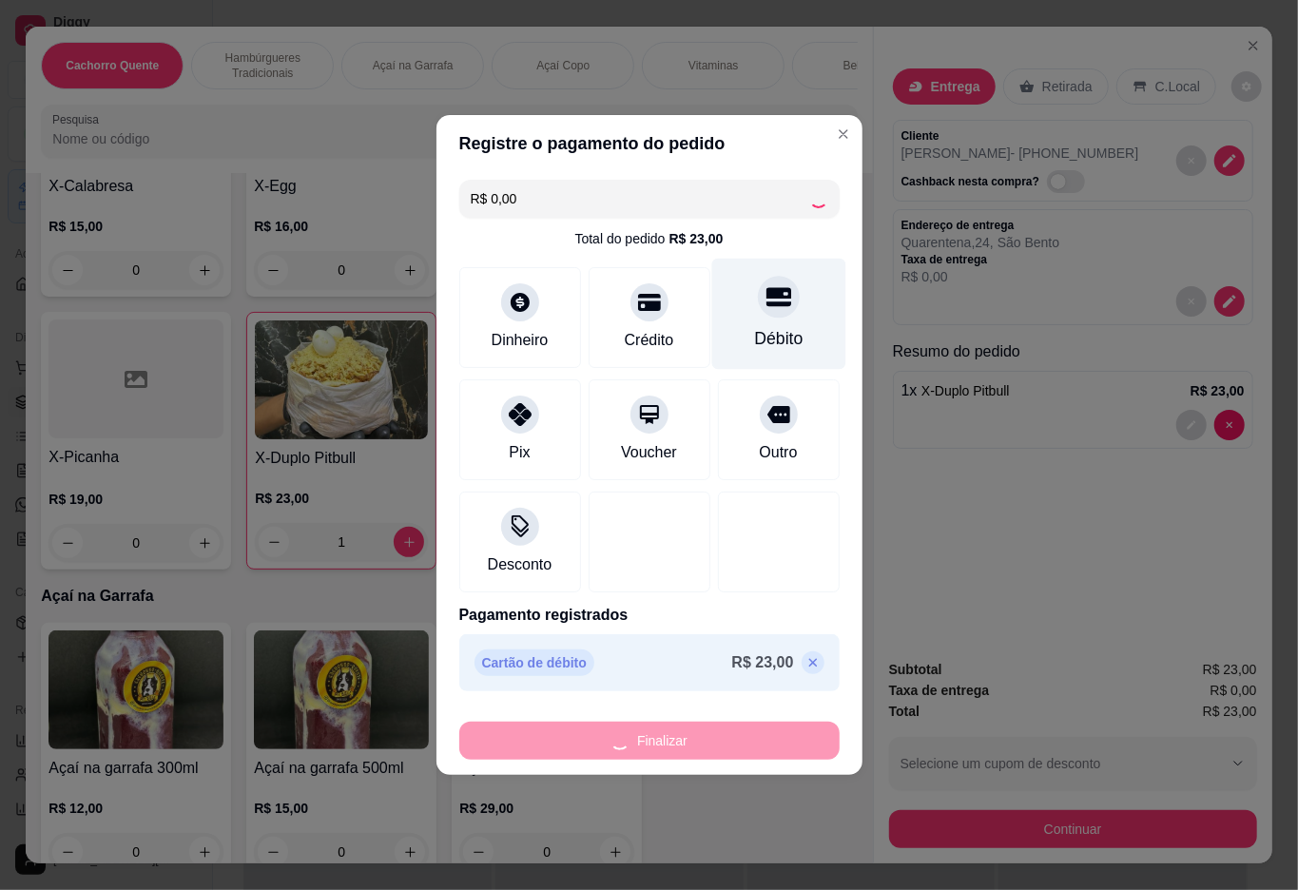
type input "0"
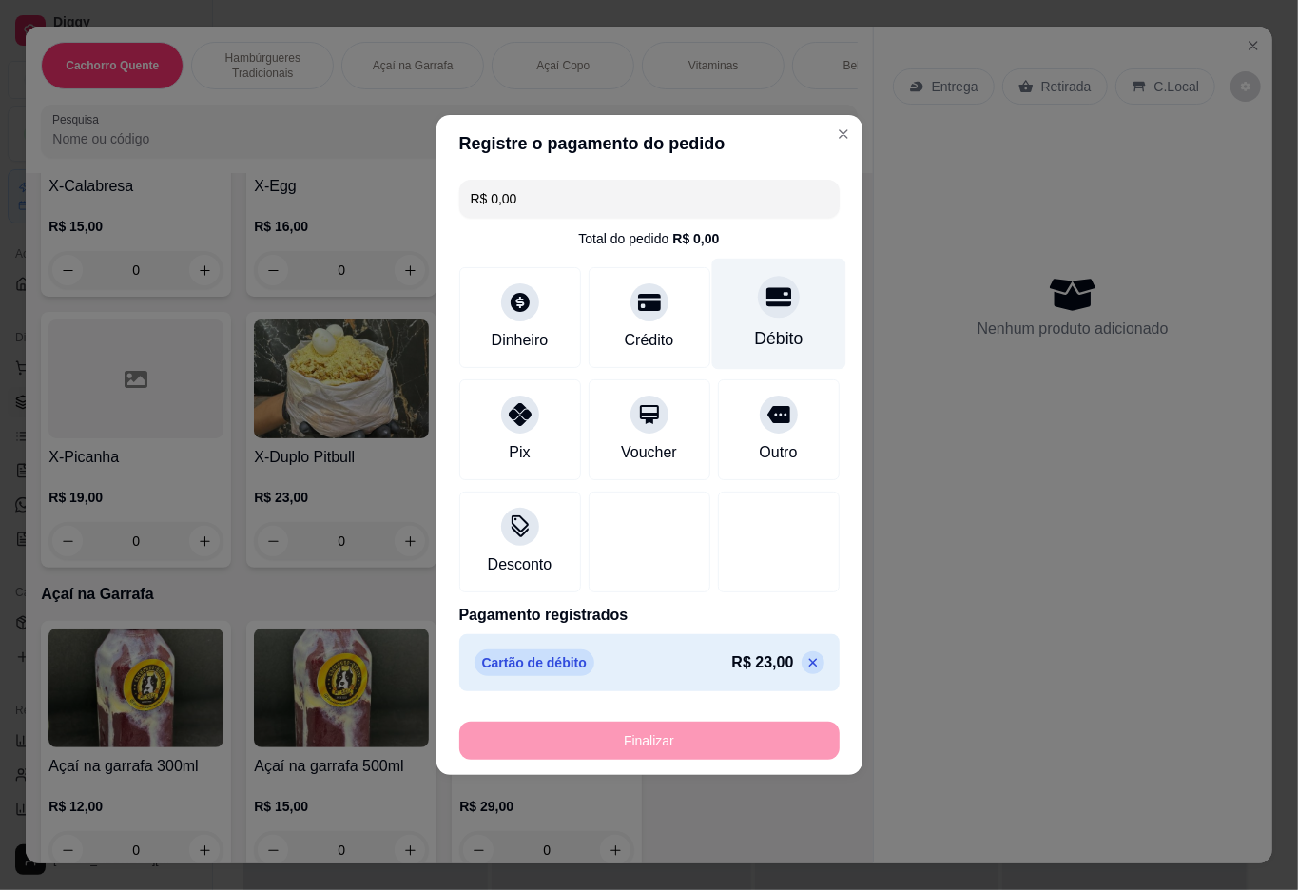
type input "-R$ 23,00"
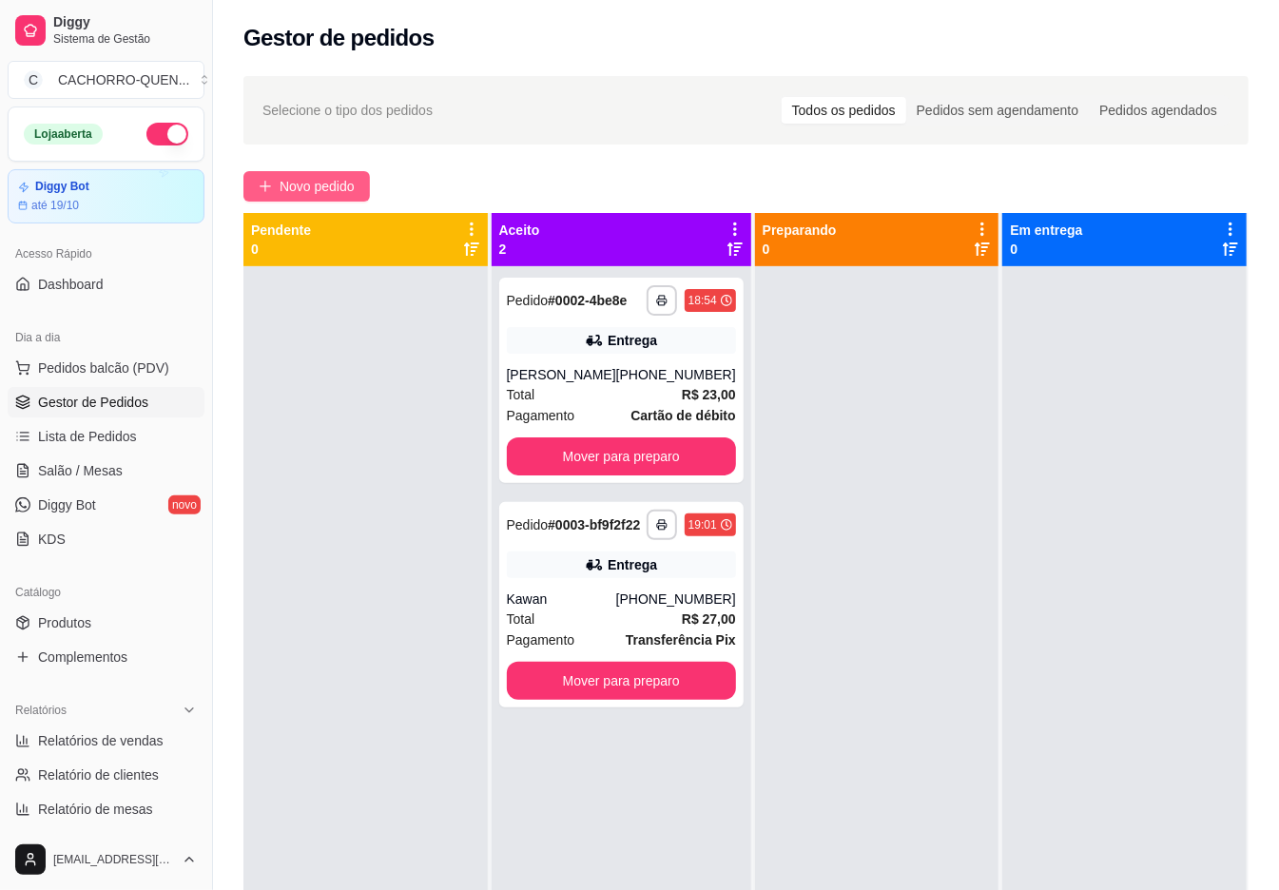
click at [355, 191] on span "Novo pedido" at bounding box center [316, 186] width 75 height 21
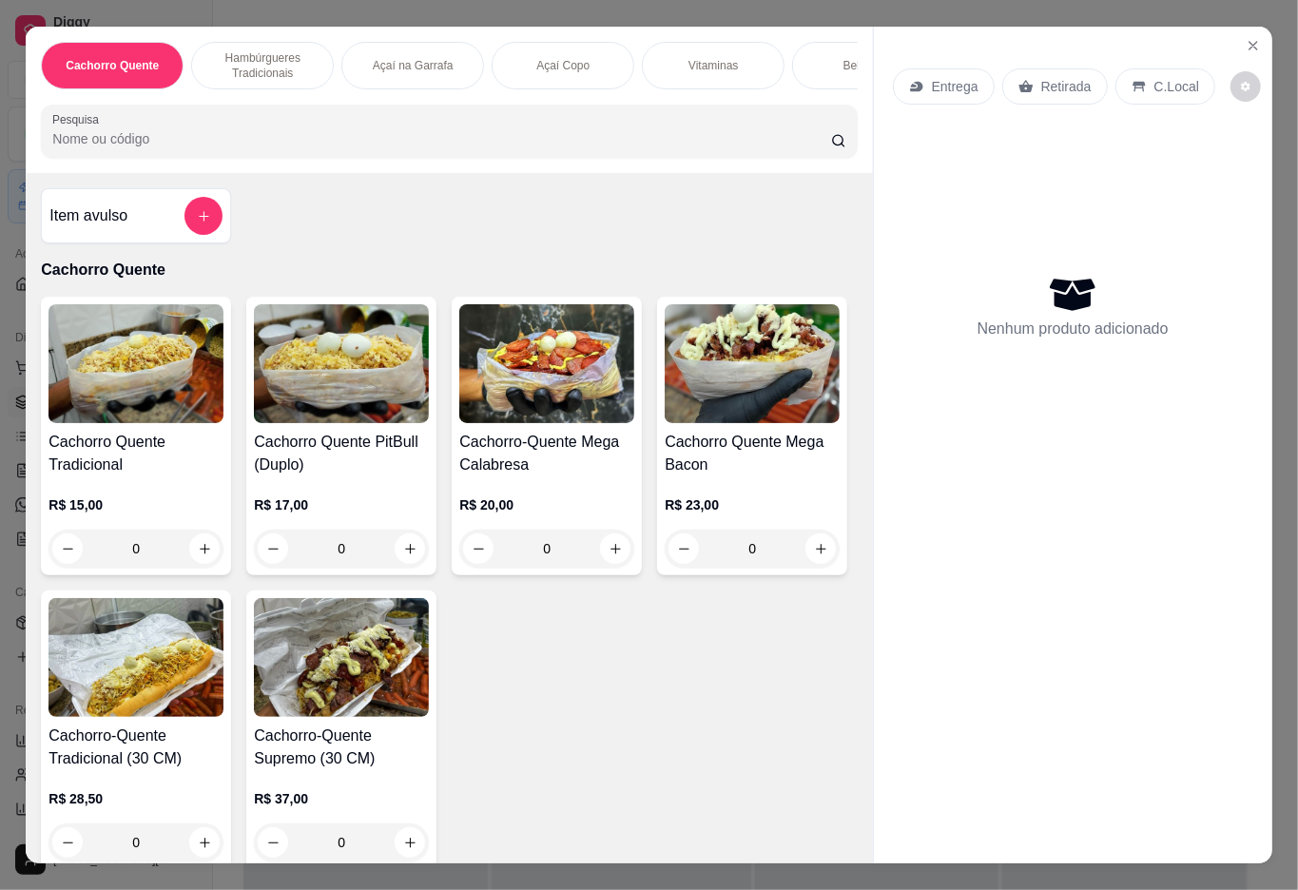
click at [843, 58] on p "Bebidas" at bounding box center [863, 65] width 41 height 15
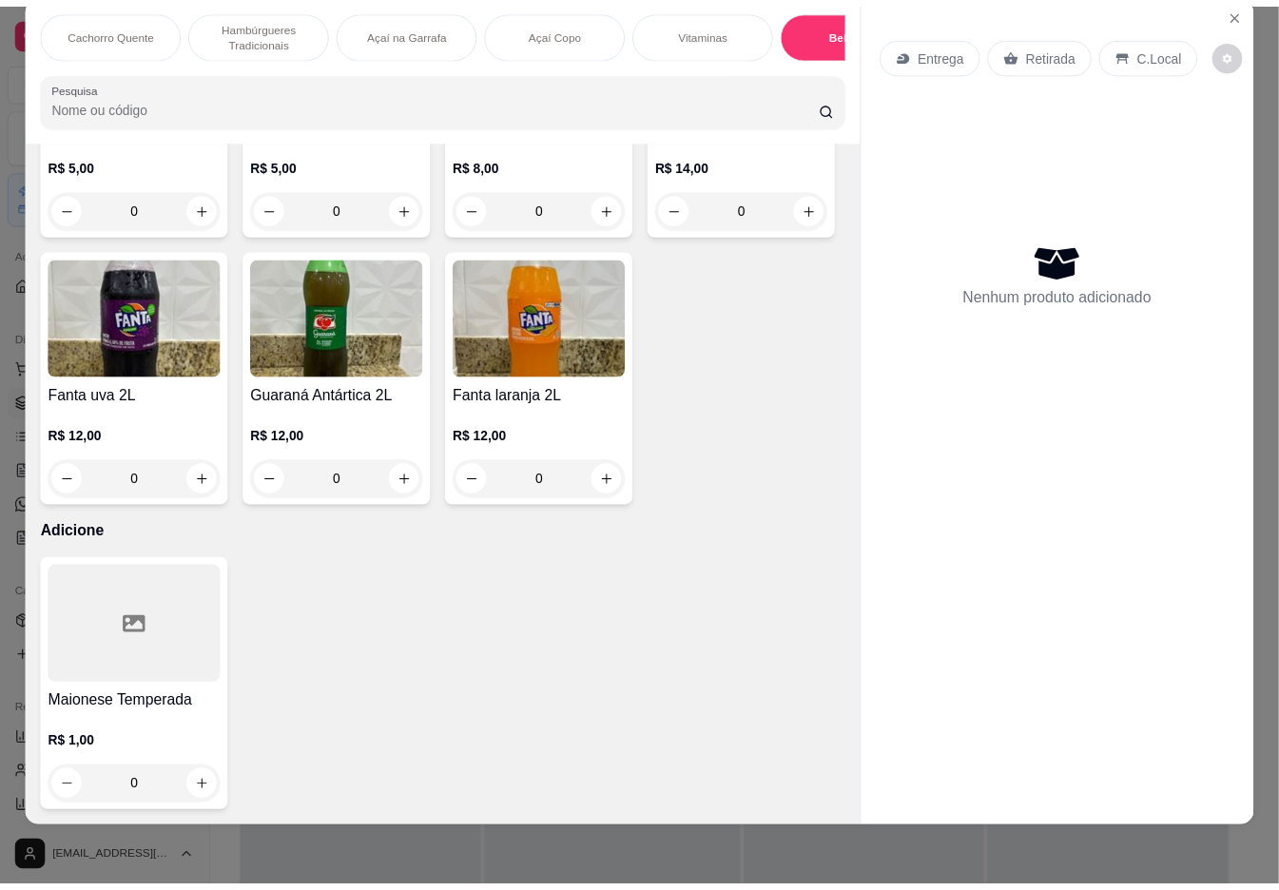
scroll to position [4111, 0]
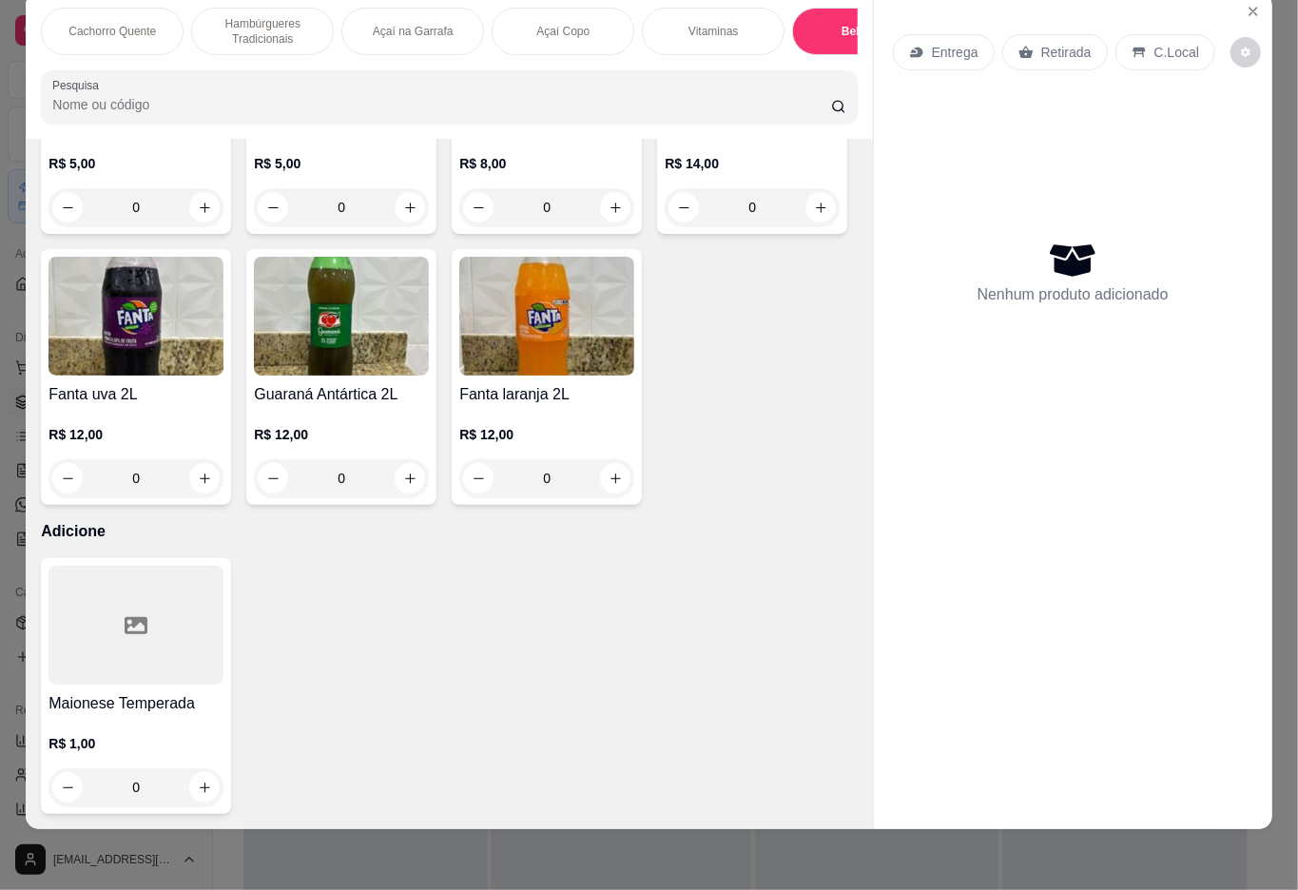
click at [403, 486] on icon "increase-product-quantity" at bounding box center [410, 478] width 14 height 14
type input "1"
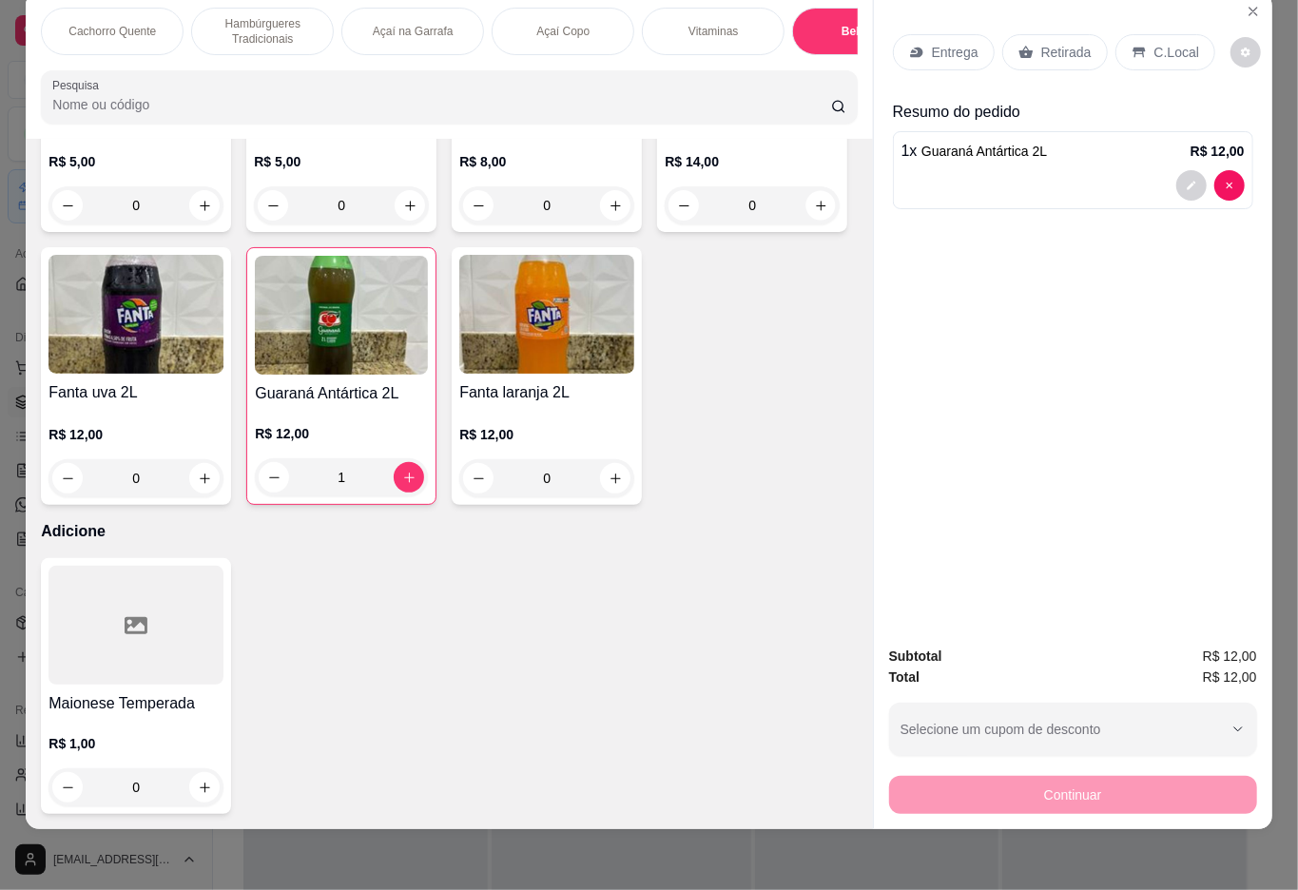
click at [816, 210] on icon "increase-product-quantity" at bounding box center [821, 206] width 10 height 10
type input "1"
click at [1068, 43] on p "Retirada" at bounding box center [1066, 52] width 50 height 19
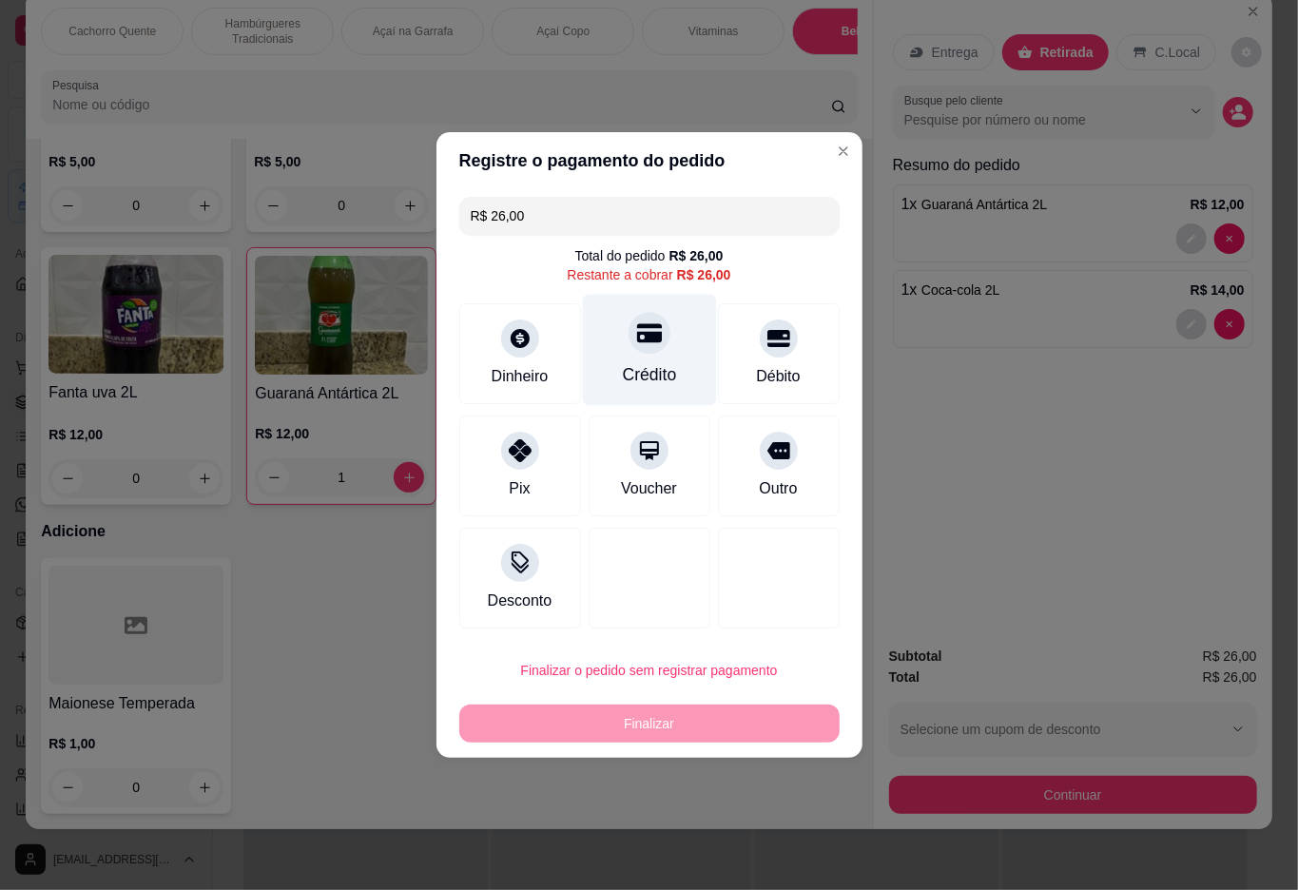
click at [656, 340] on div at bounding box center [649, 333] width 42 height 42
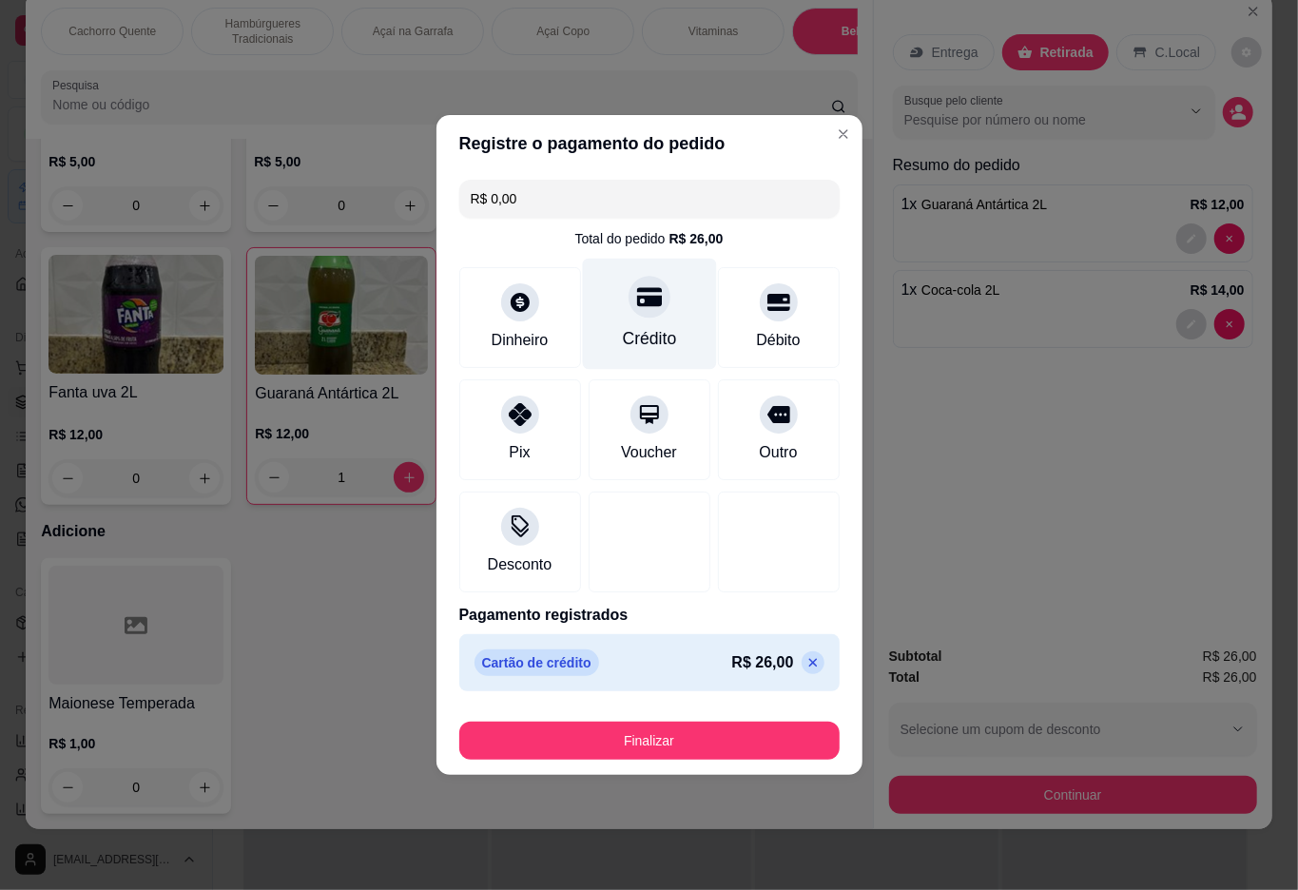
type input "R$ 0,00"
click at [658, 734] on button "Finalizar" at bounding box center [649, 740] width 380 height 38
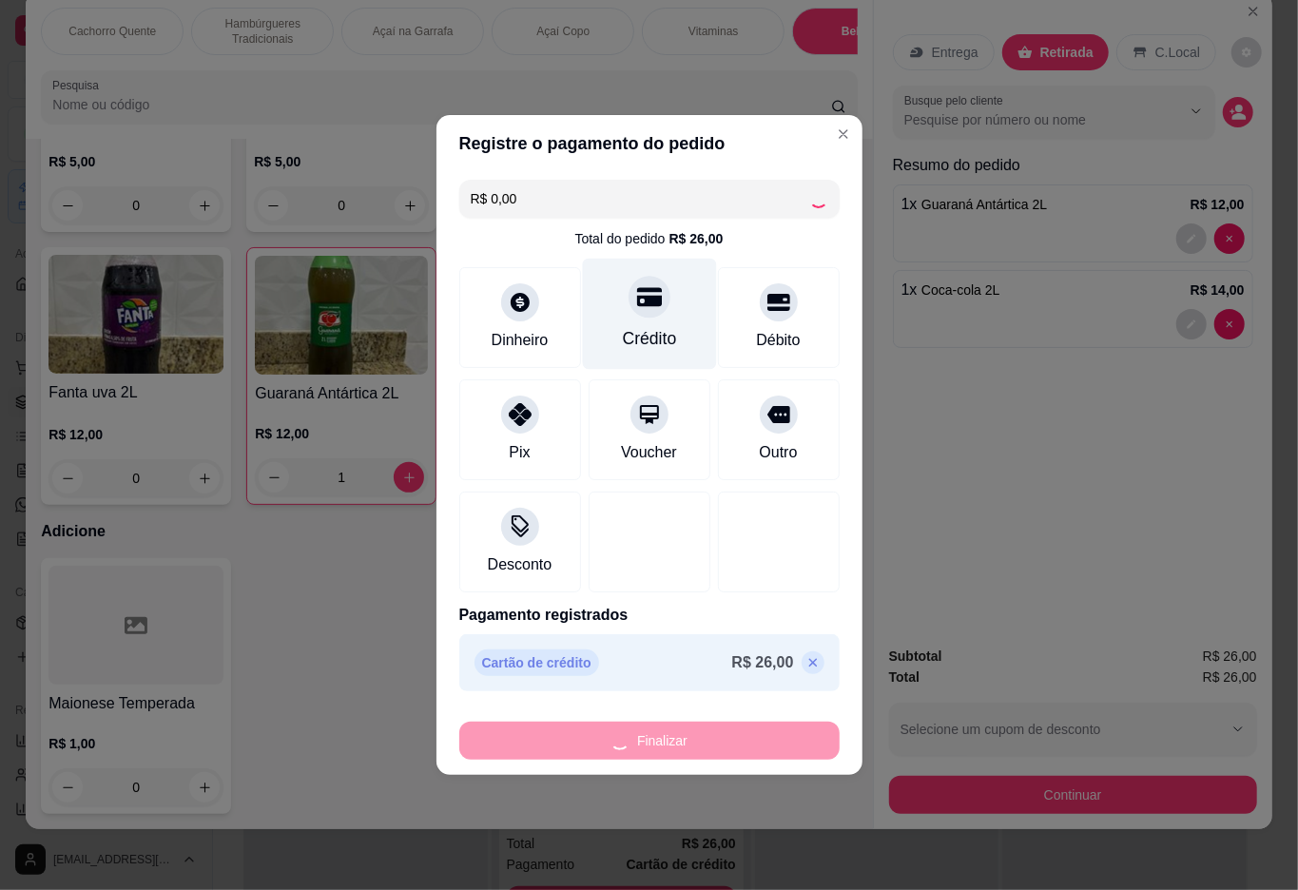
type input "0"
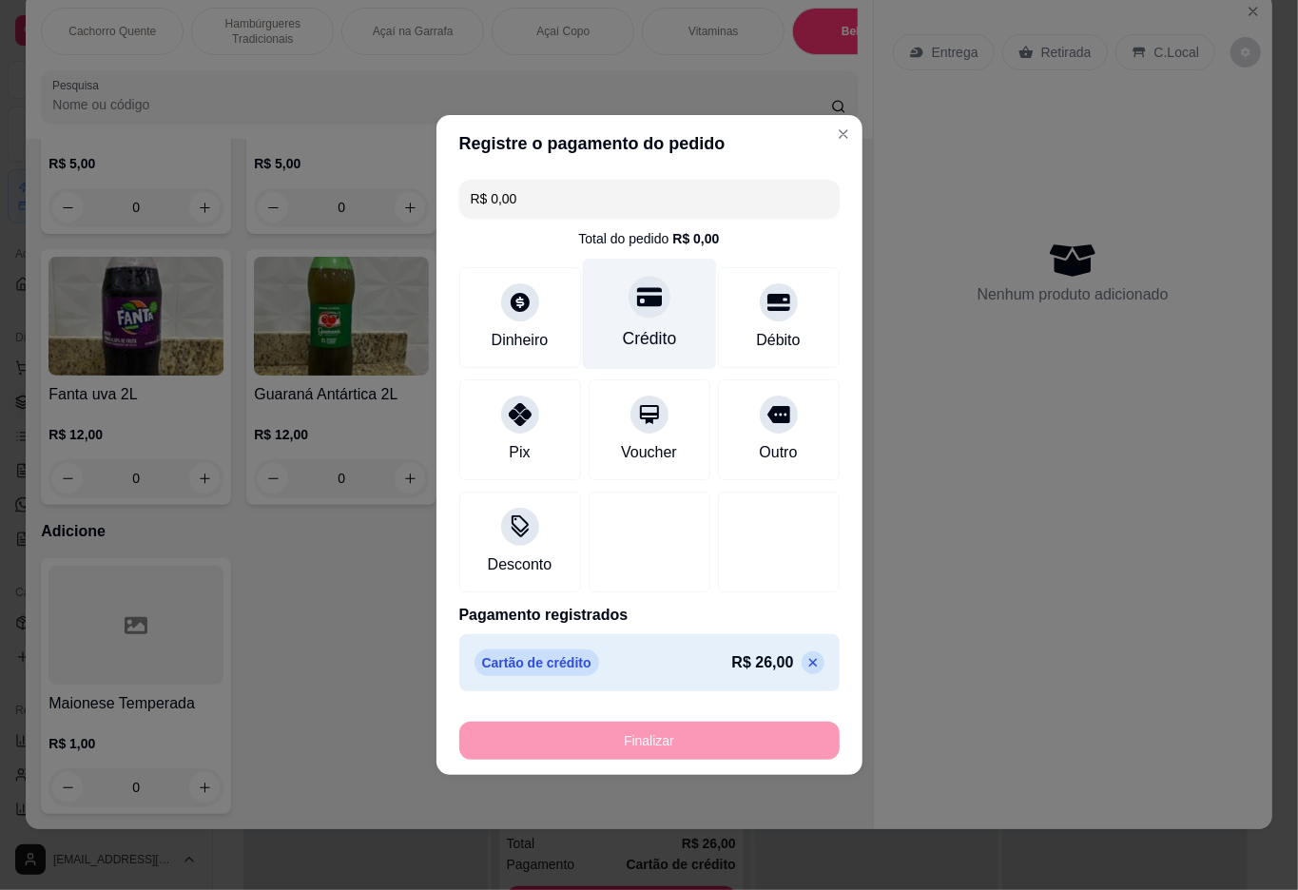
type input "-R$ 26,00"
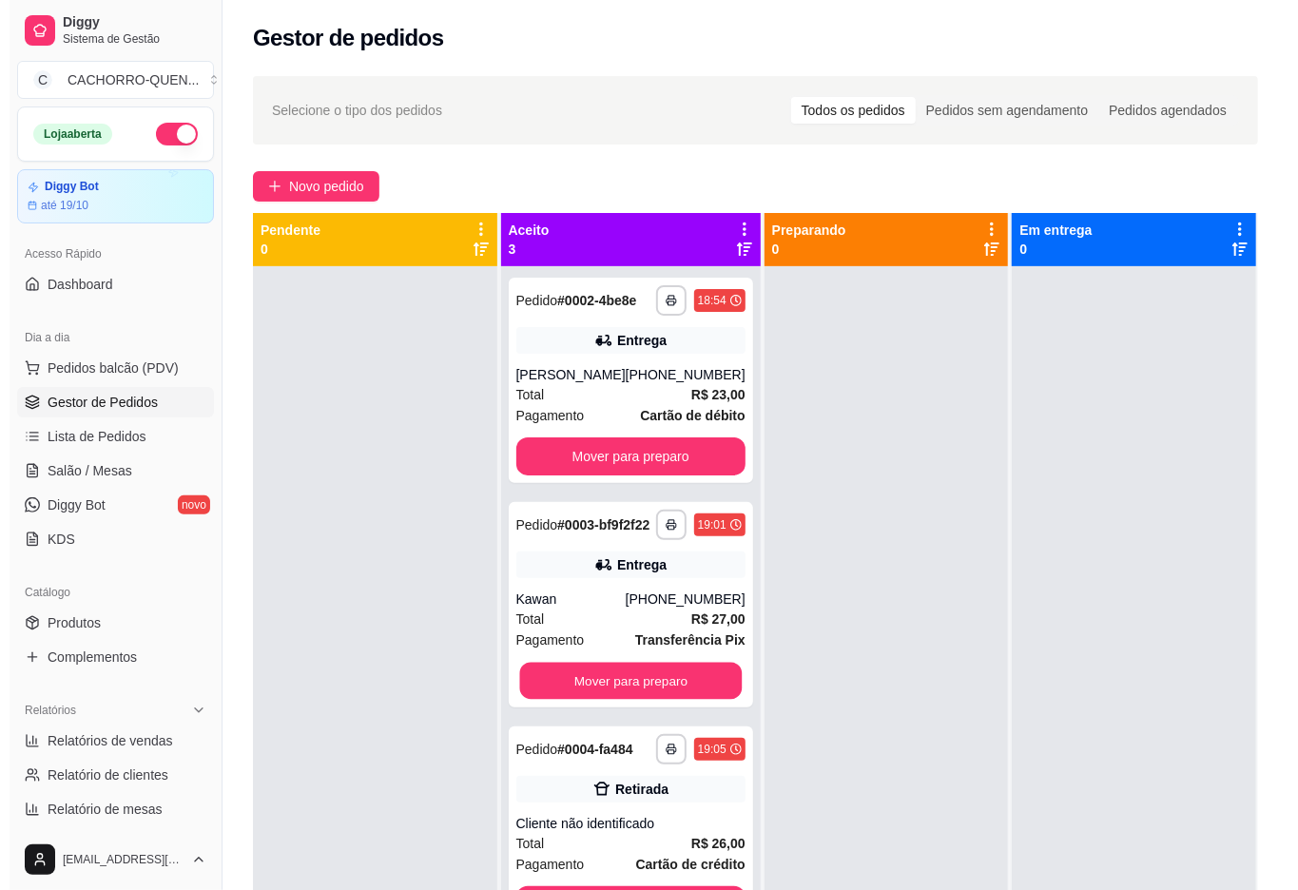
scroll to position [53, 0]
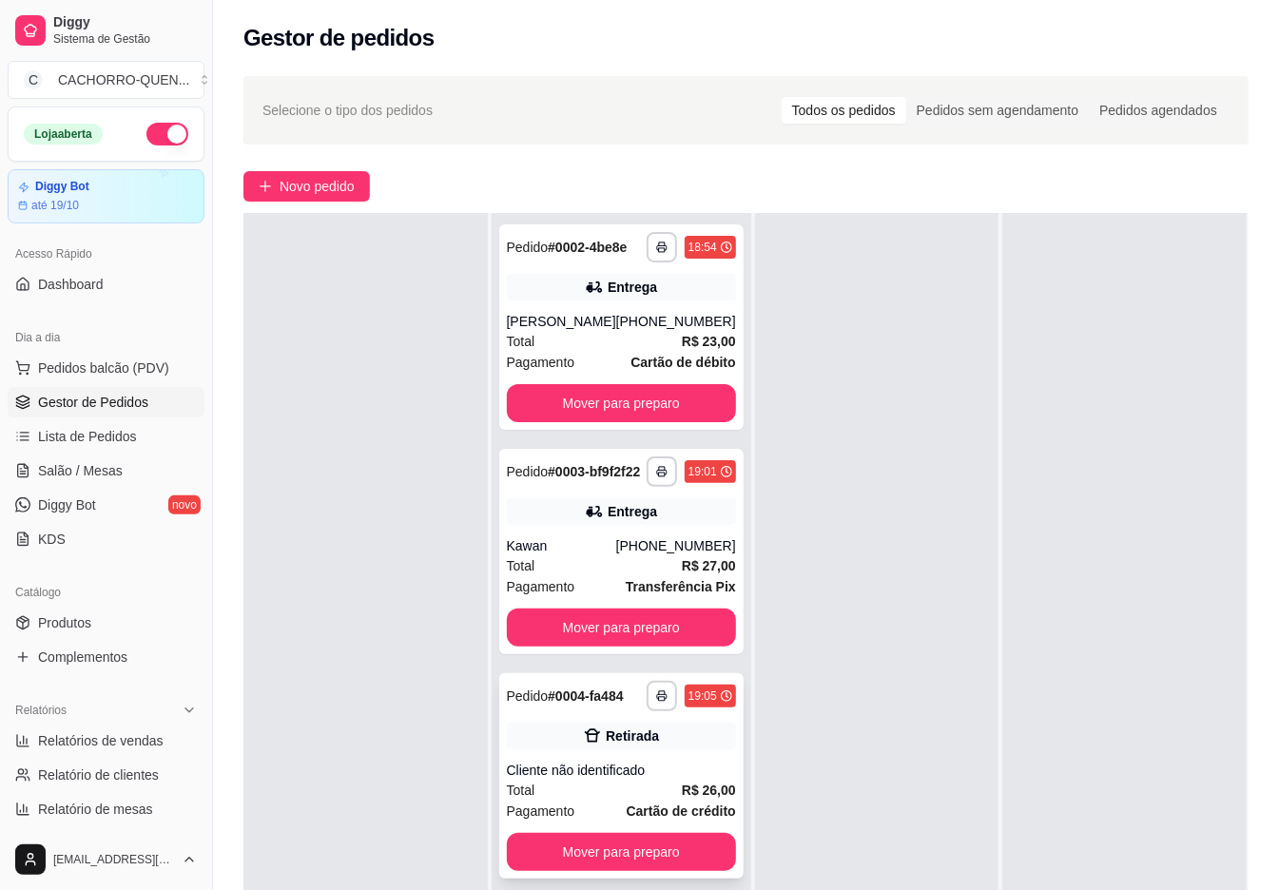
click at [635, 745] on div "Retirada" at bounding box center [632, 735] width 53 height 19
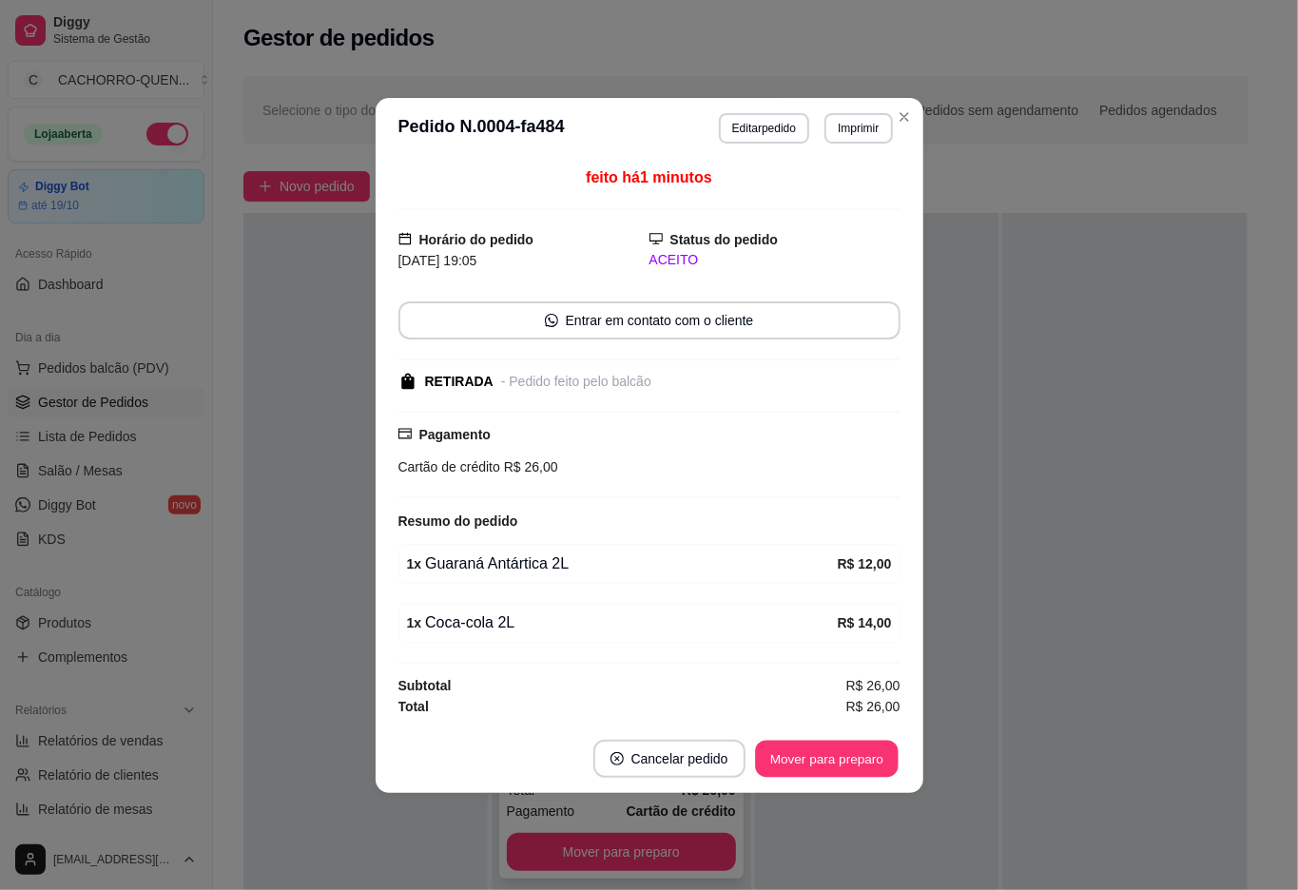
click at [793, 769] on button "Mover para preparo" at bounding box center [826, 758] width 143 height 37
click at [822, 760] on button "Mover para preparo" at bounding box center [826, 759] width 147 height 38
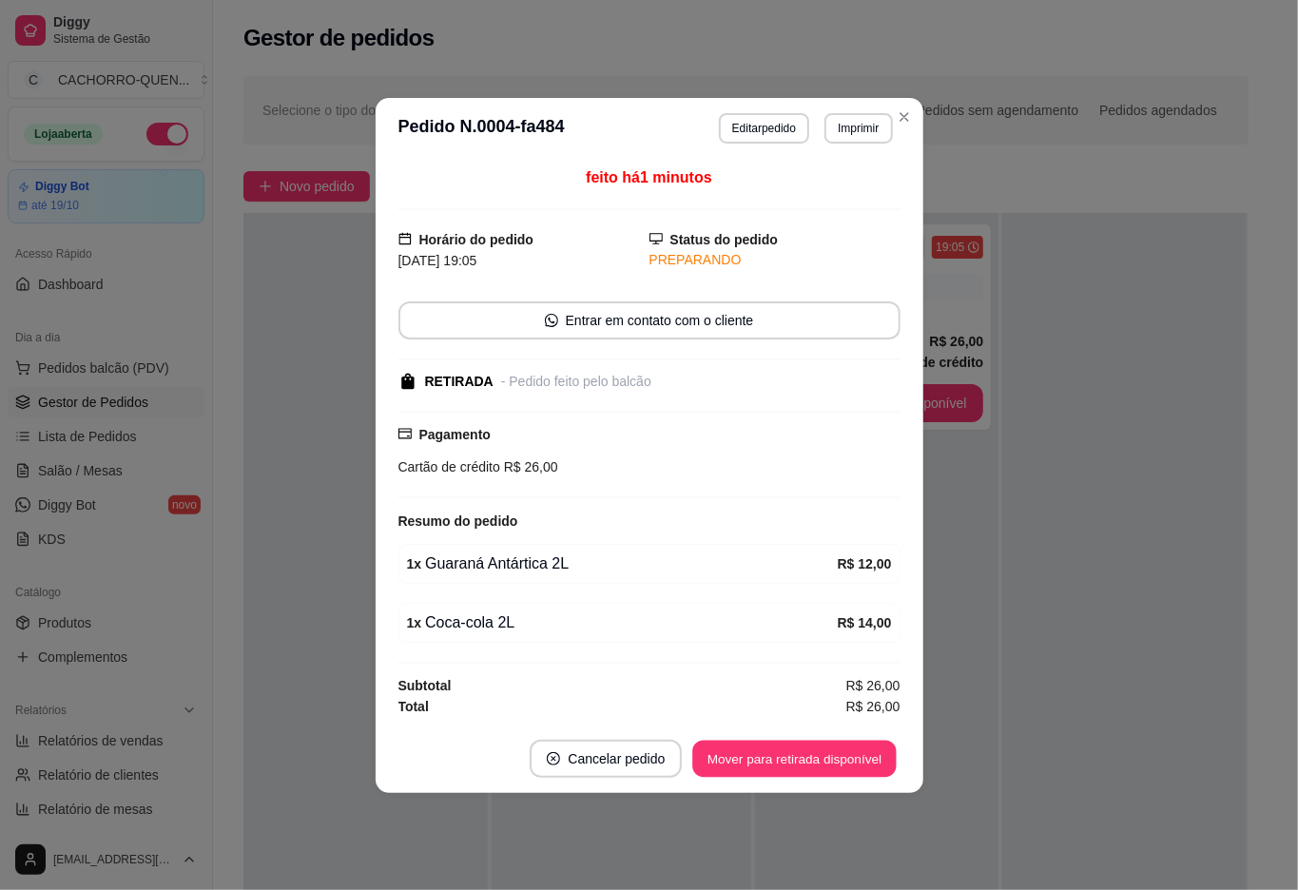
click at [852, 765] on button "Mover para retirada disponível" at bounding box center [794, 758] width 203 height 37
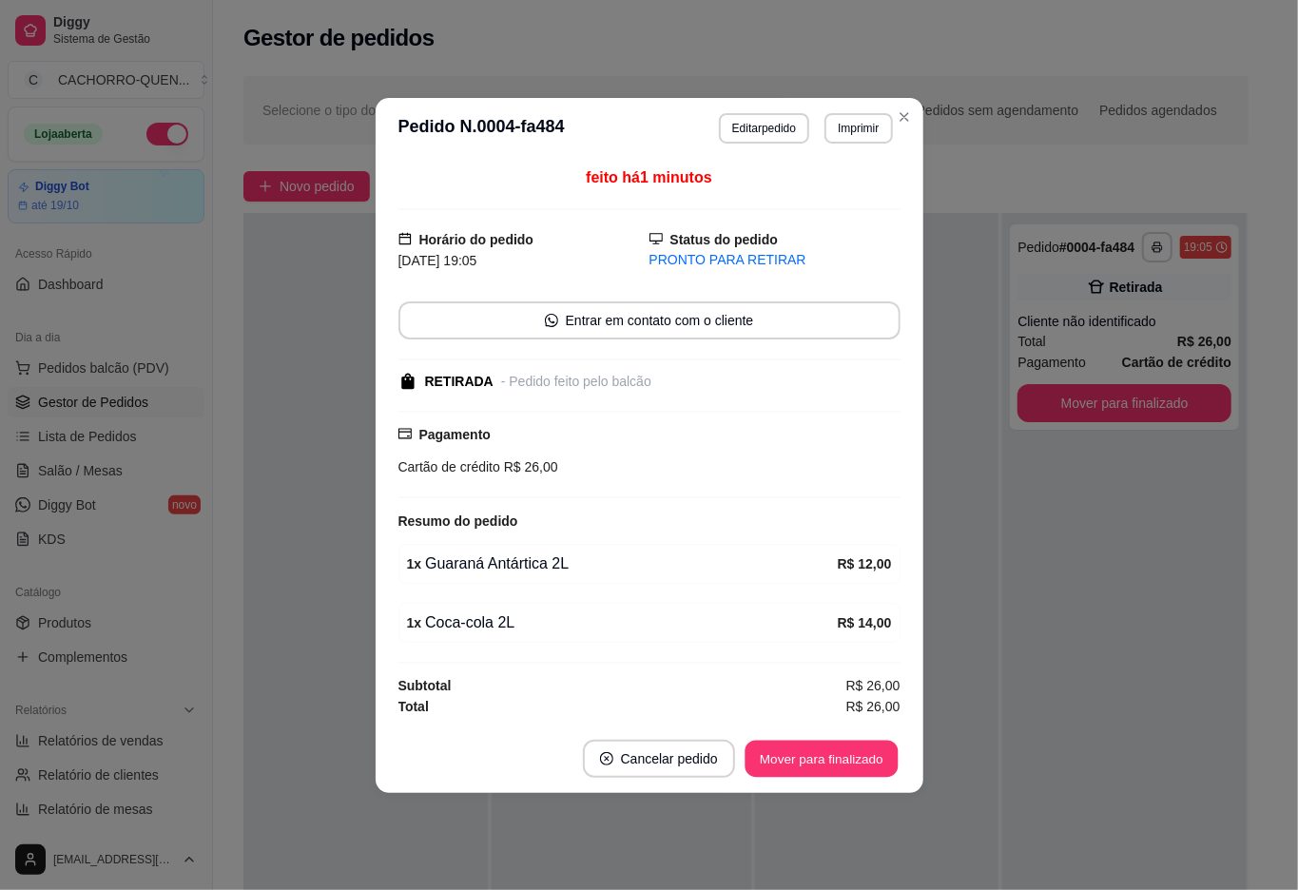
click at [860, 754] on button "Mover para finalizado" at bounding box center [820, 758] width 153 height 37
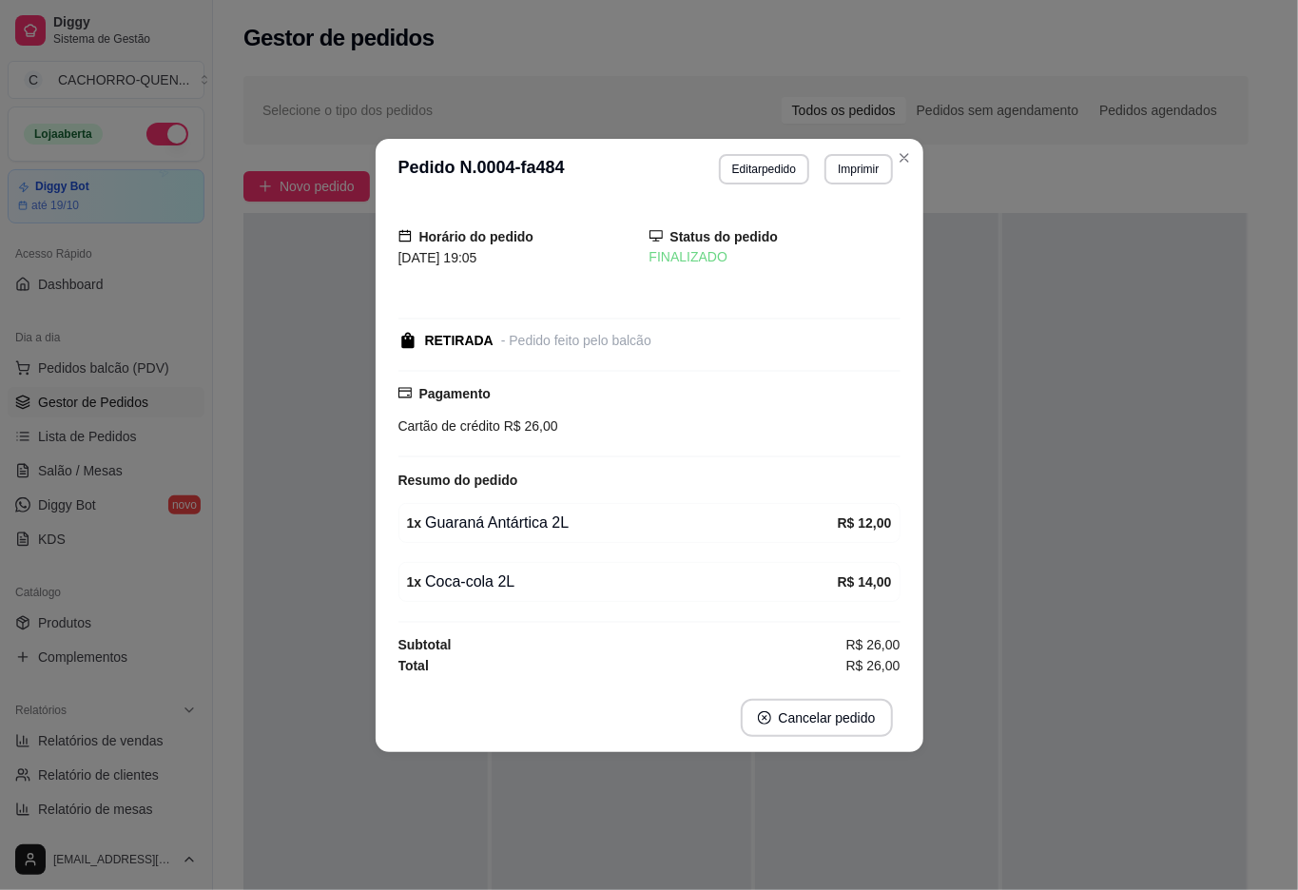
click at [1009, 627] on div at bounding box center [1124, 658] width 244 height 890
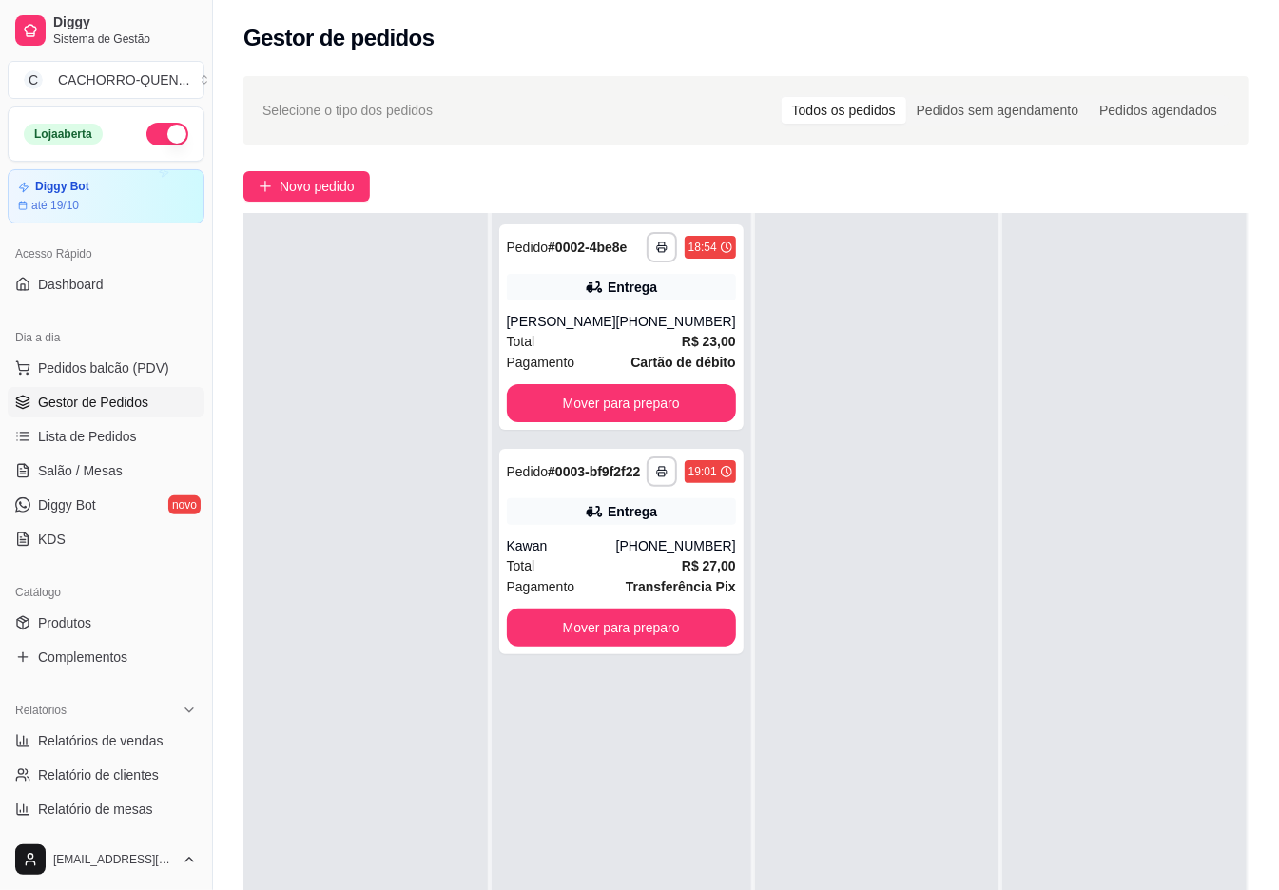
click at [684, 422] on button "Mover para preparo" at bounding box center [621, 403] width 229 height 38
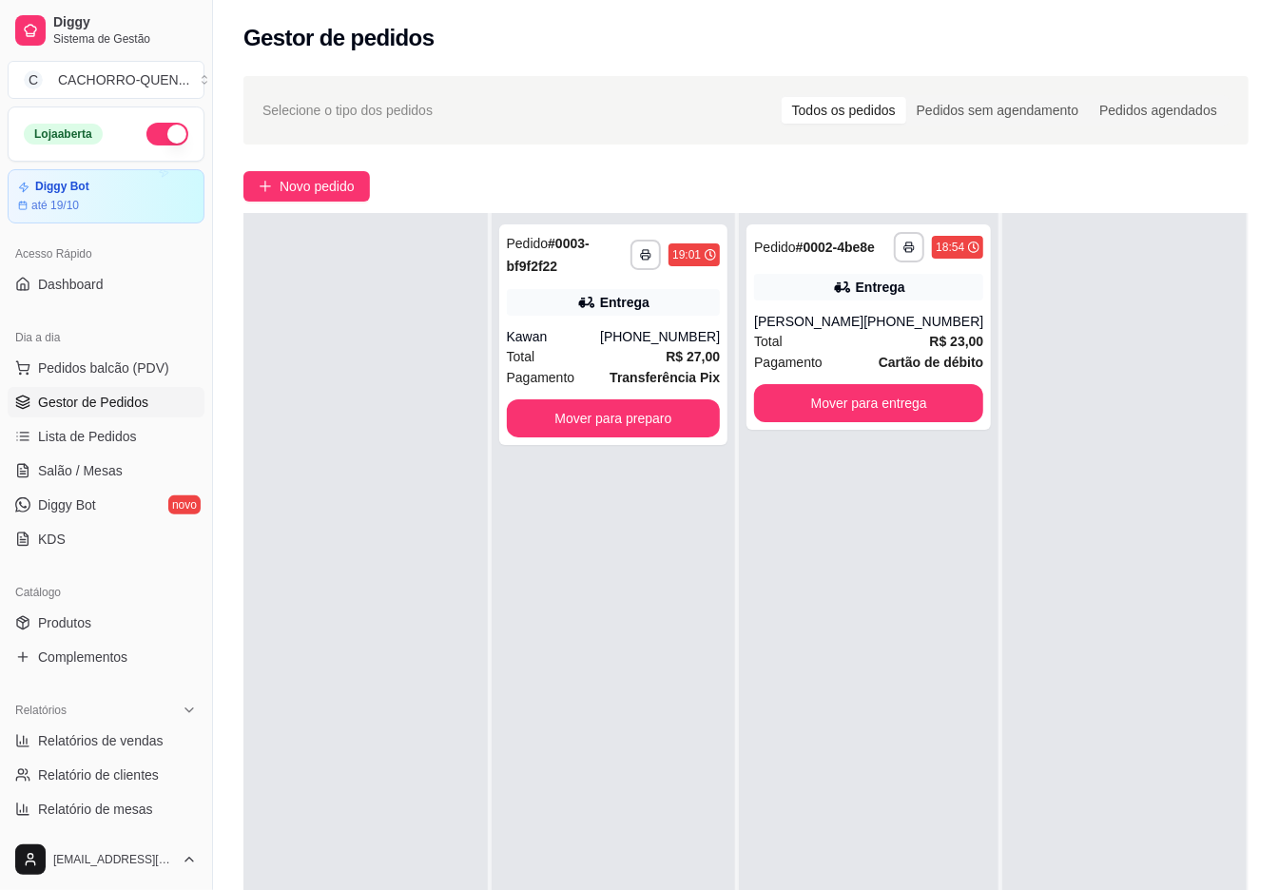
click at [677, 422] on button "Mover para preparo" at bounding box center [614, 418] width 214 height 38
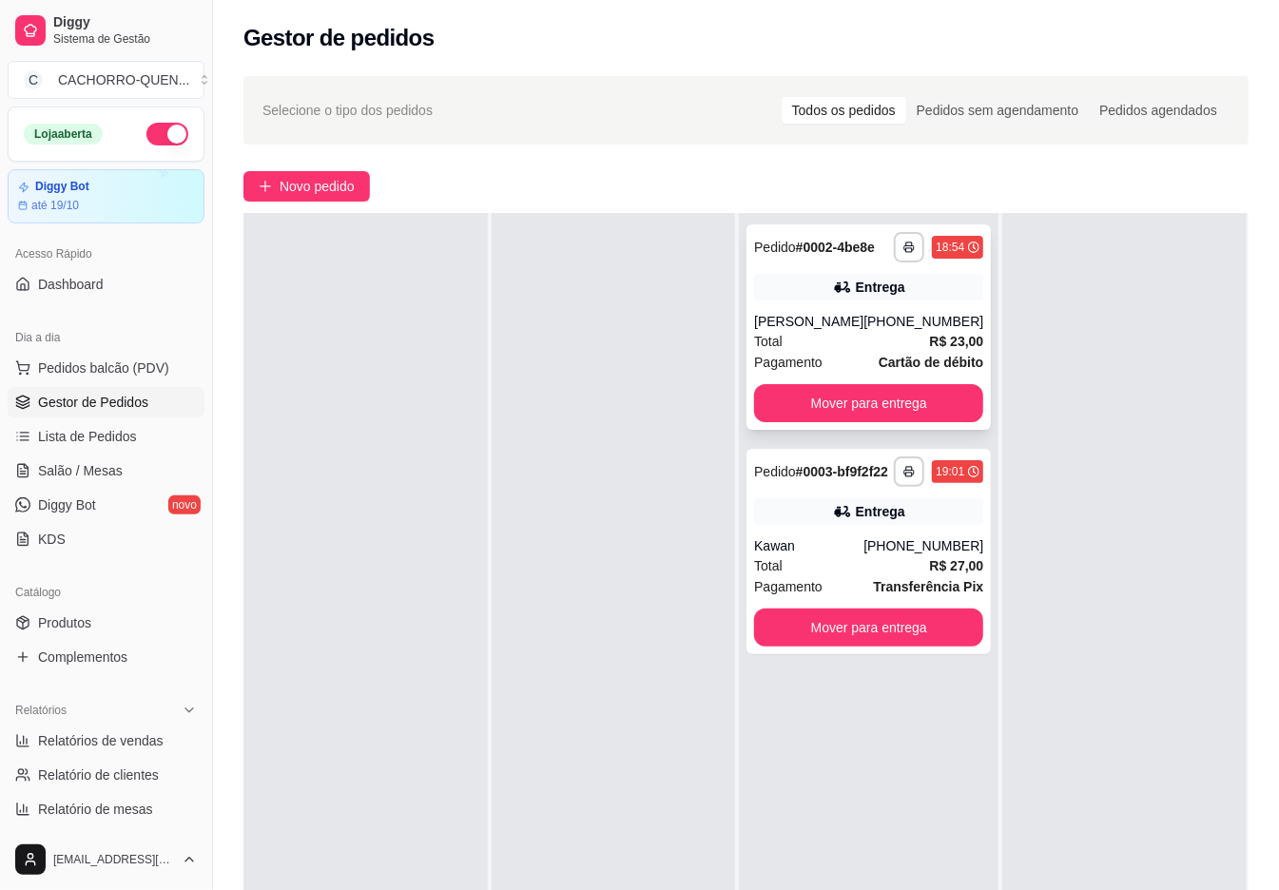
click at [878, 370] on strong "Cartão de débito" at bounding box center [930, 362] width 105 height 15
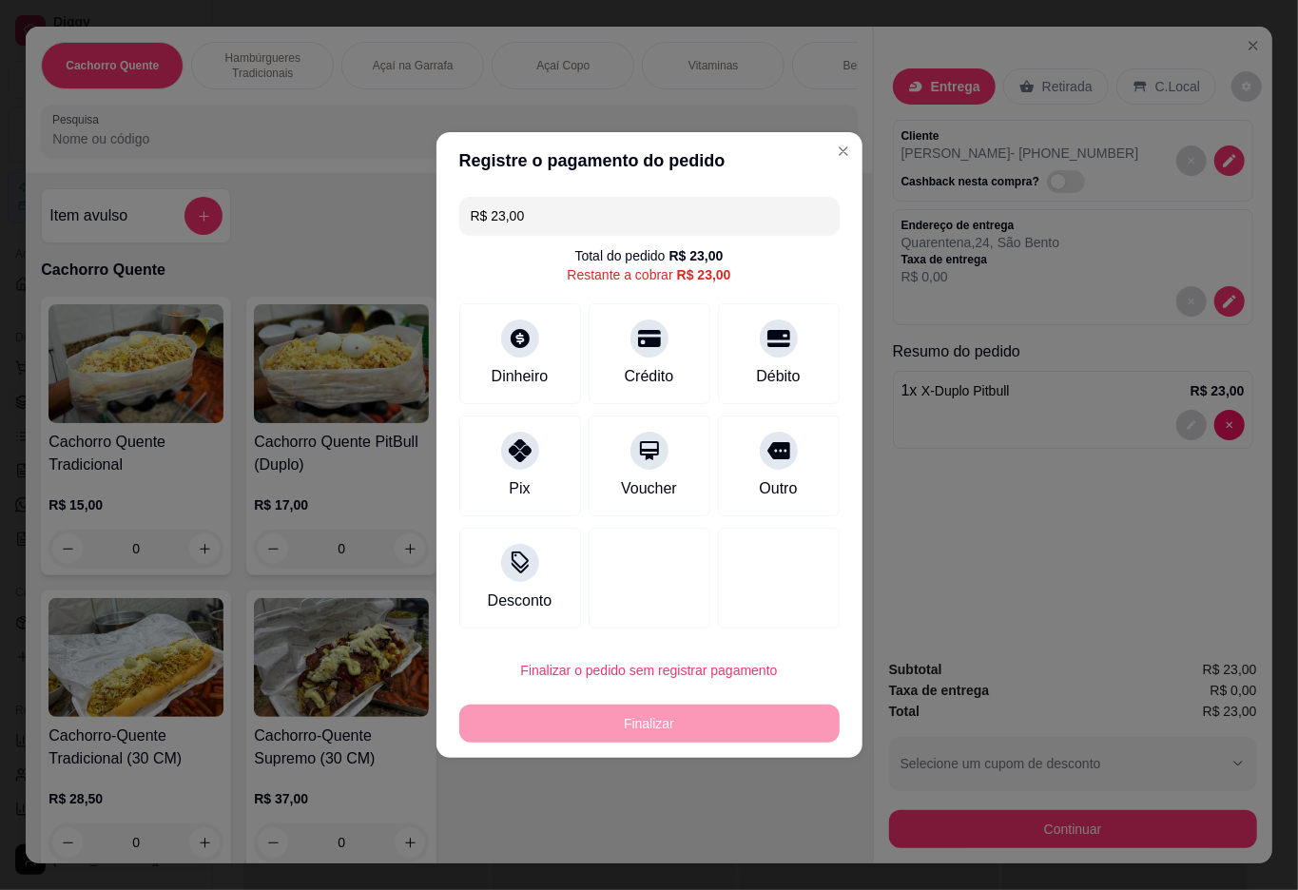
click at [966, 810] on button "Continuar" at bounding box center [1073, 829] width 368 height 38
click at [507, 356] on div "Dinheiro" at bounding box center [519, 350] width 134 height 111
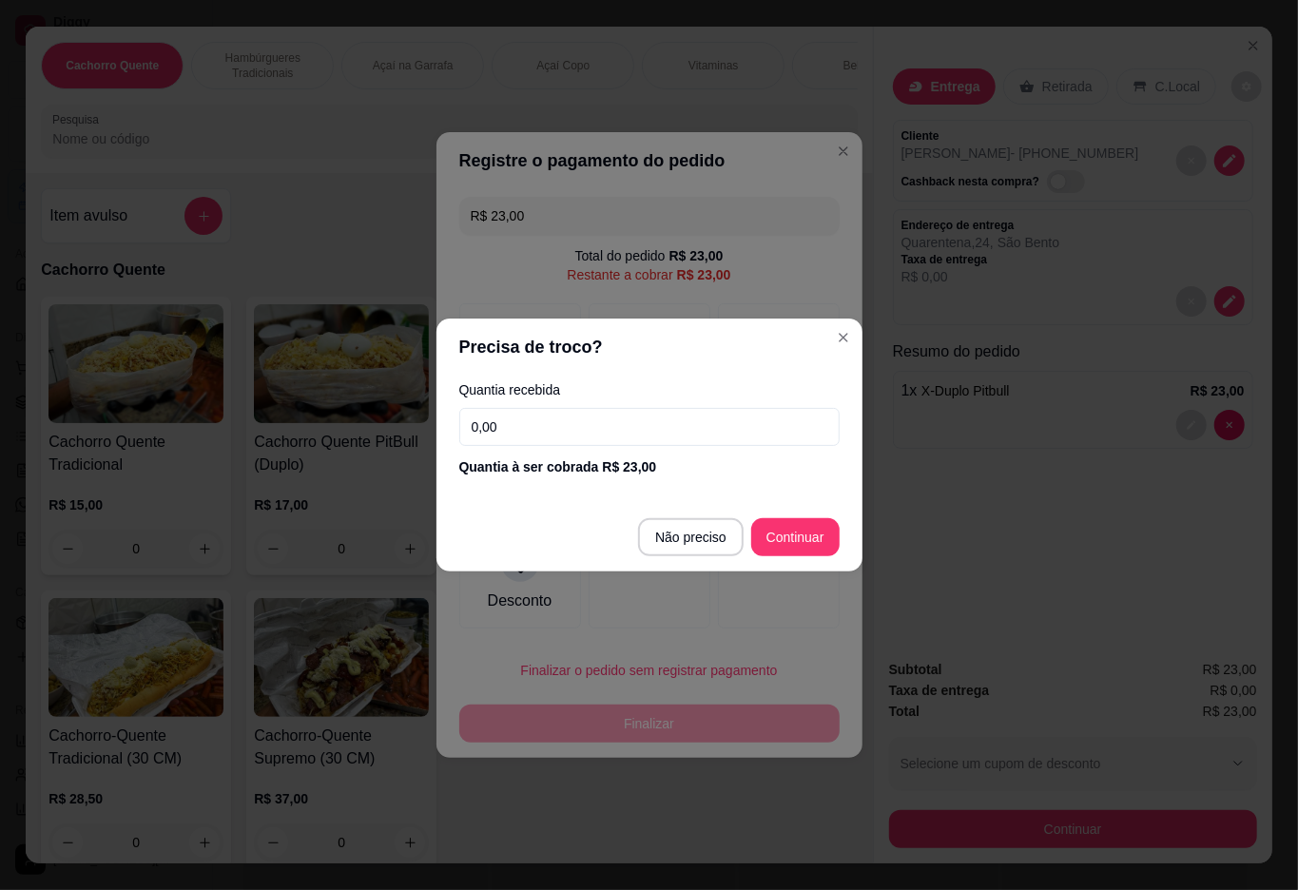
click at [662, 428] on input "0,00" at bounding box center [649, 427] width 380 height 38
type input "50,00"
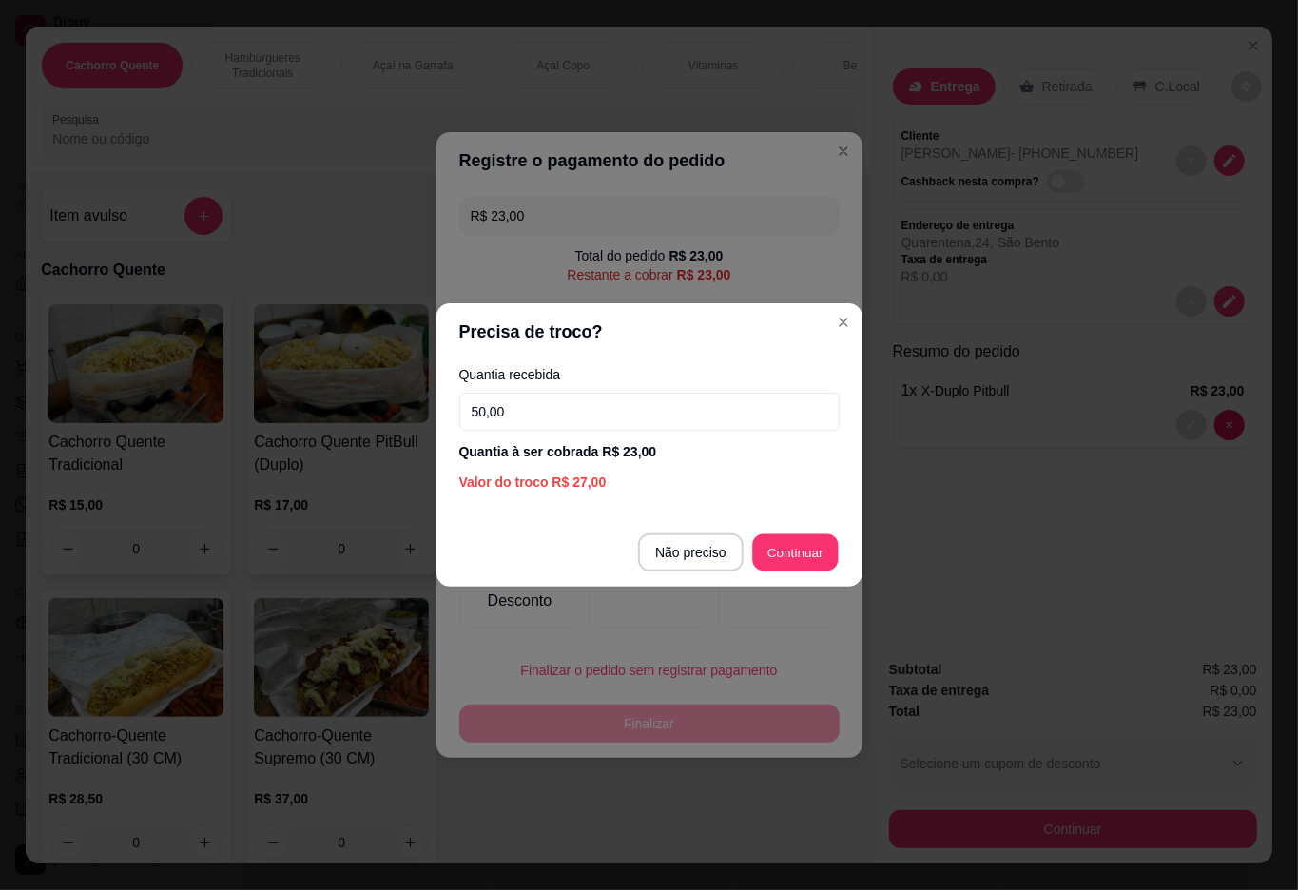
click at [808, 553] on div at bounding box center [779, 578] width 122 height 101
type input "R$ 0,00"
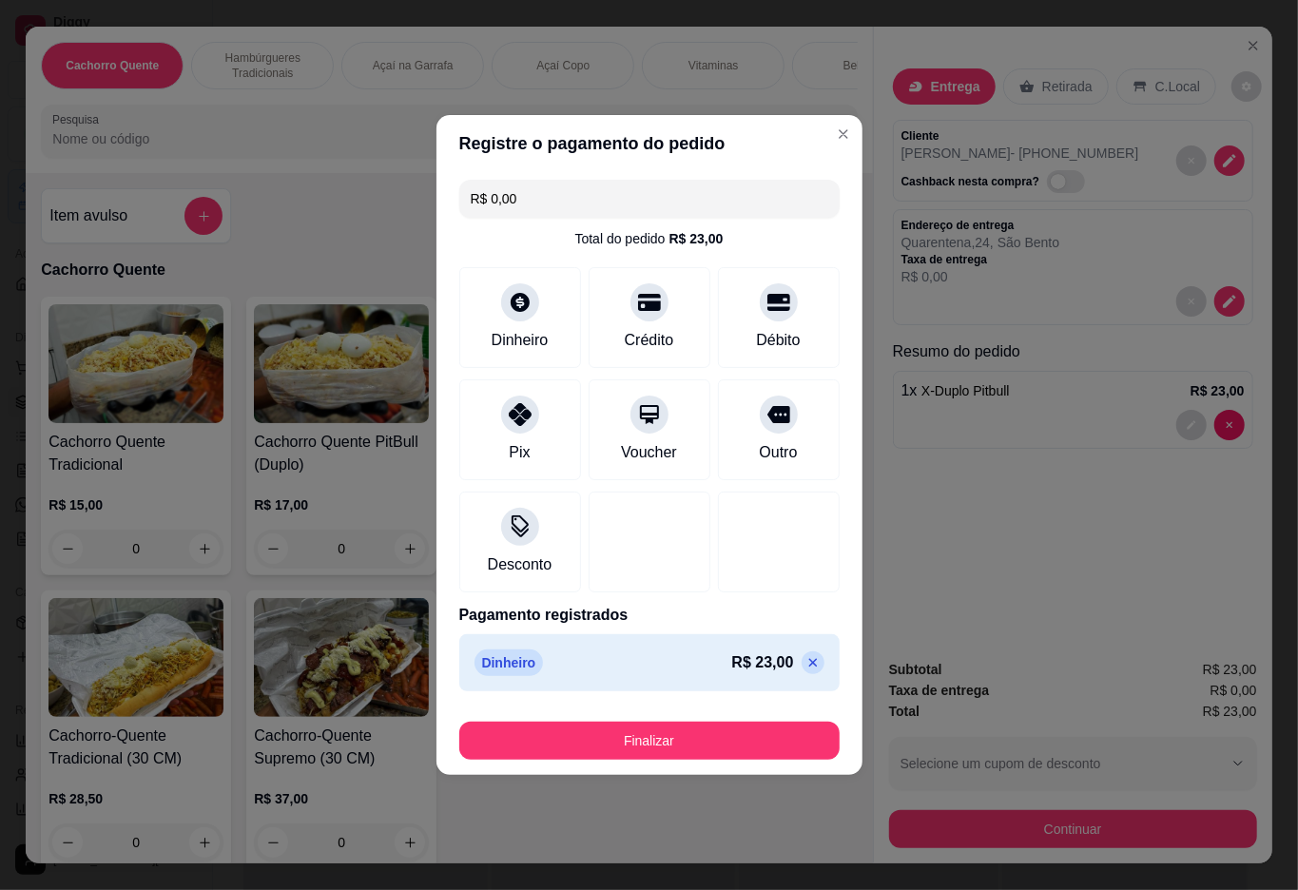
click at [759, 736] on button "Finalizar" at bounding box center [649, 740] width 380 height 38
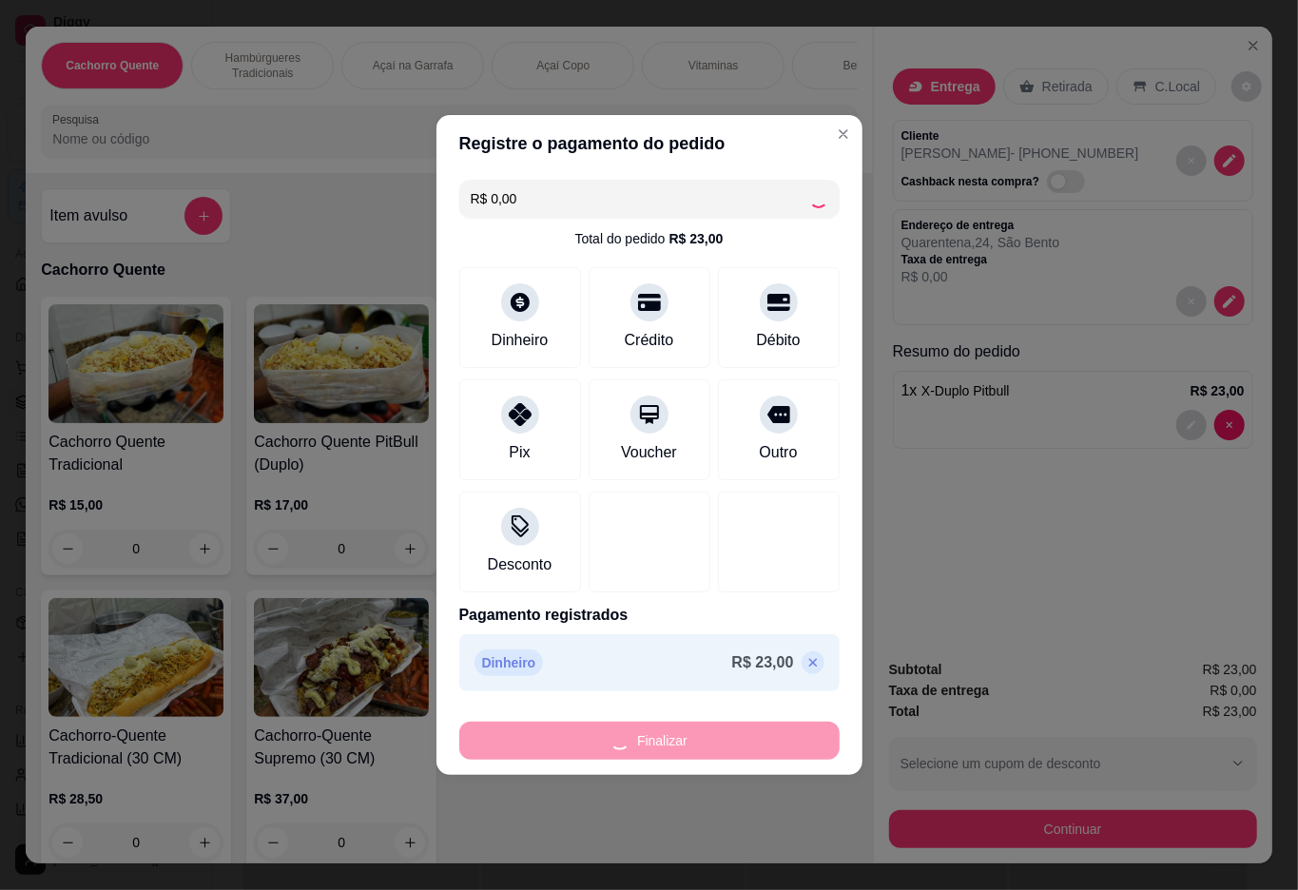
type input "0"
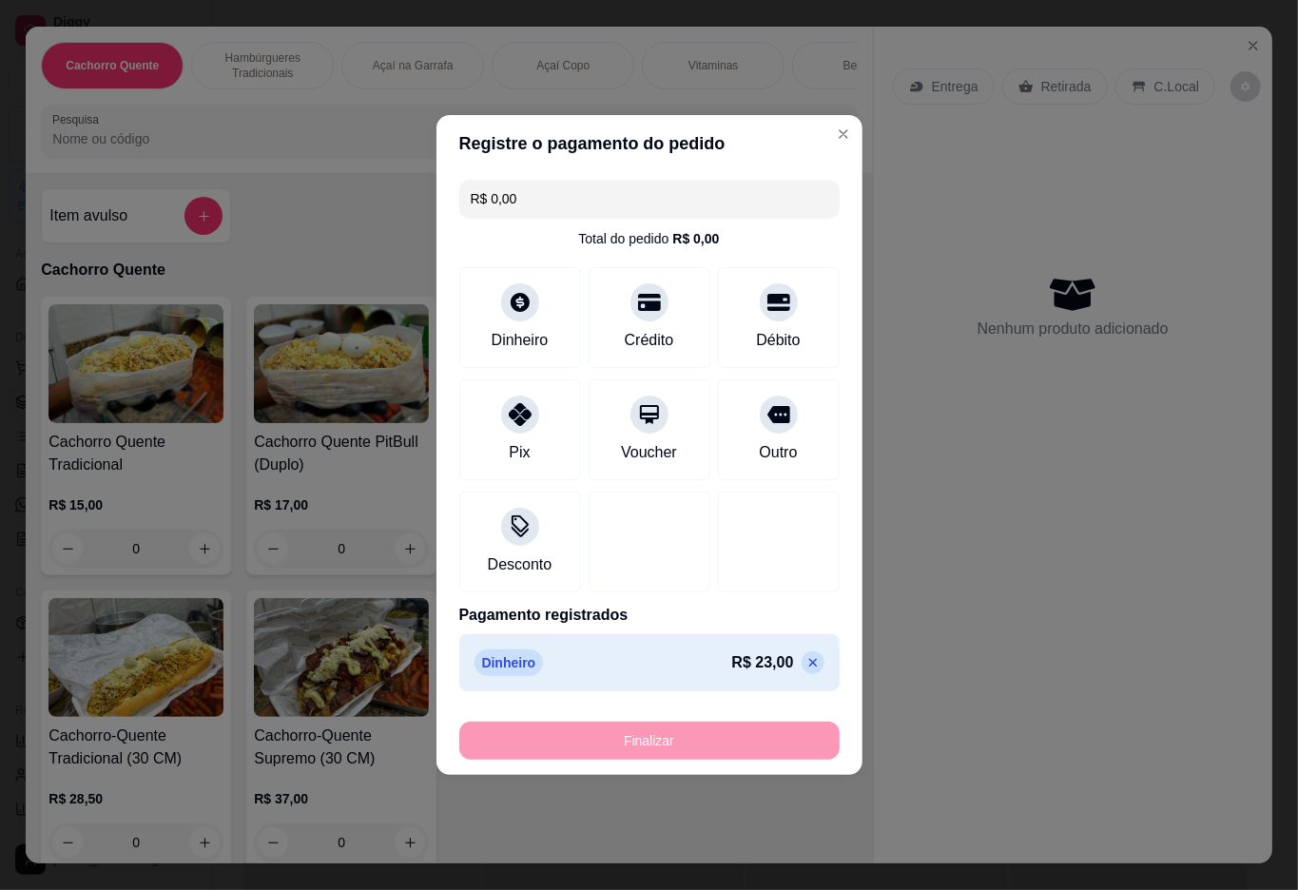
type input "-R$ 23,00"
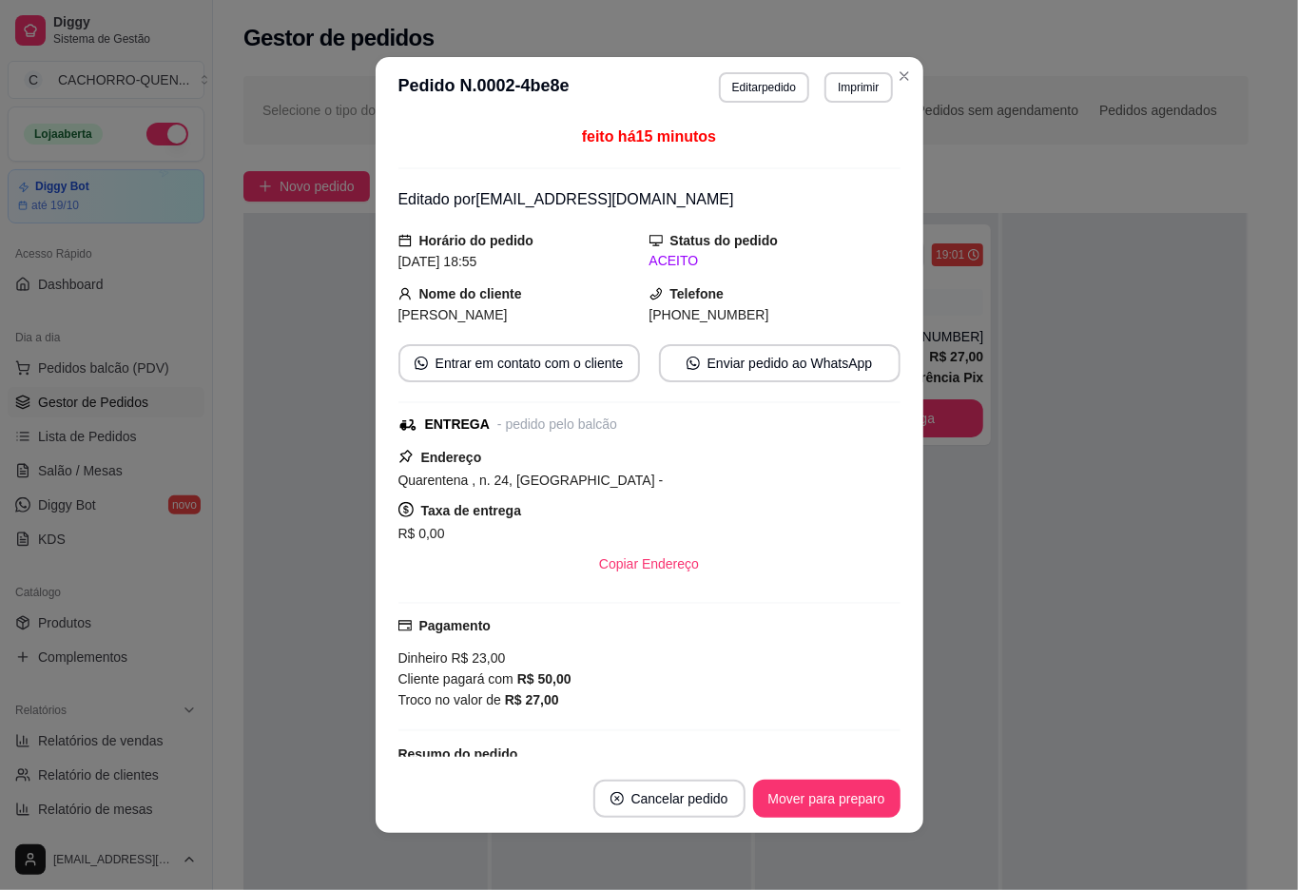
click at [1044, 544] on div at bounding box center [1124, 658] width 244 height 890
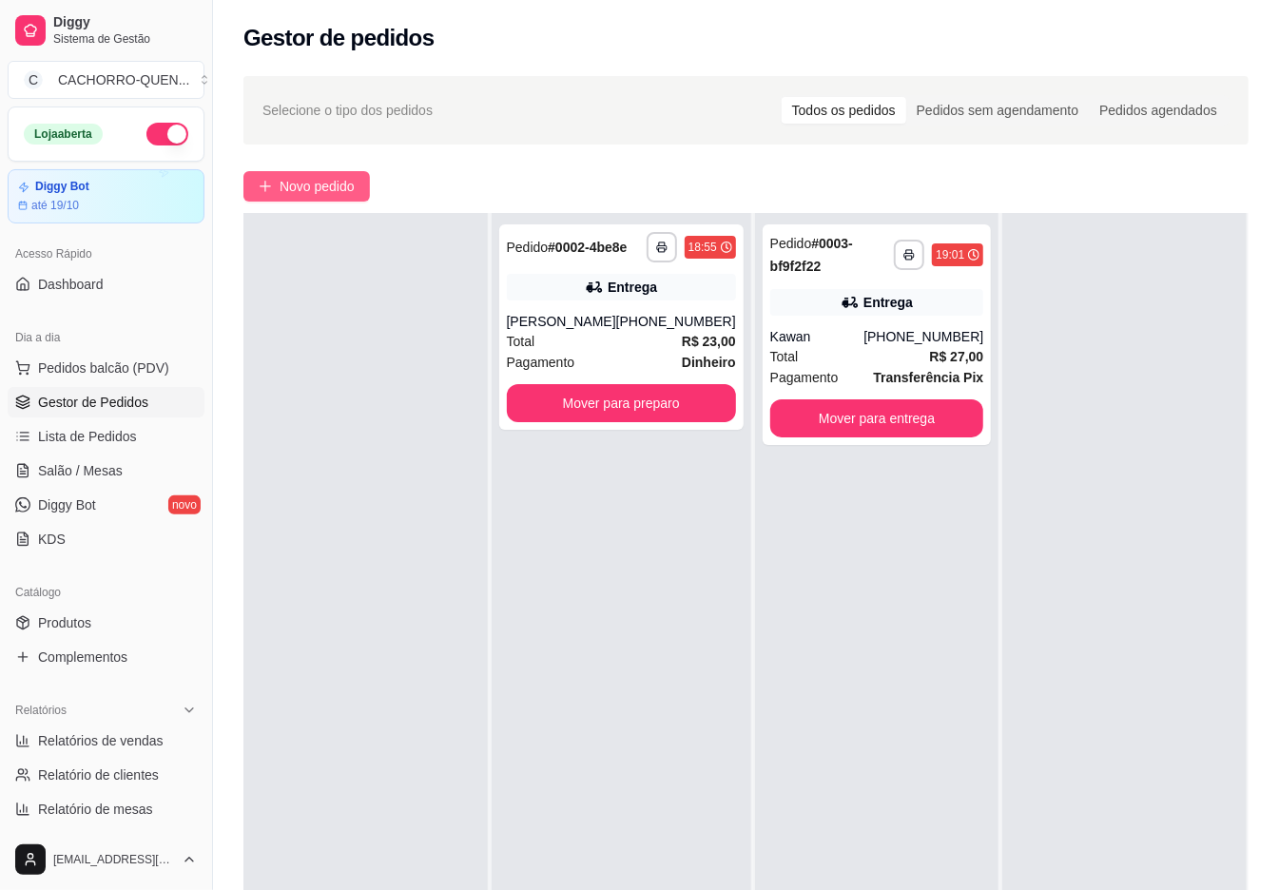
click at [321, 200] on button "Novo pedido" at bounding box center [306, 186] width 126 height 30
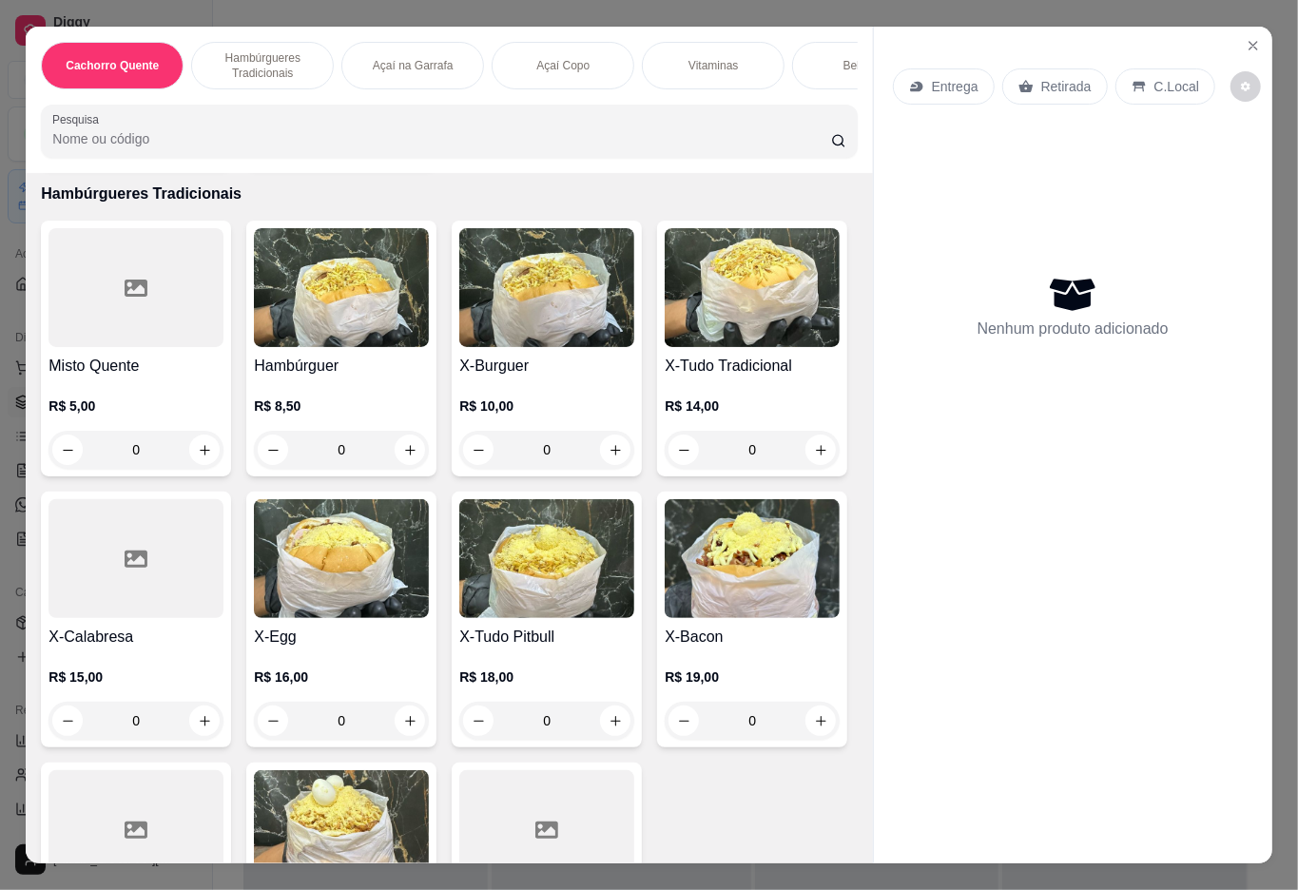
scroll to position [772, 0]
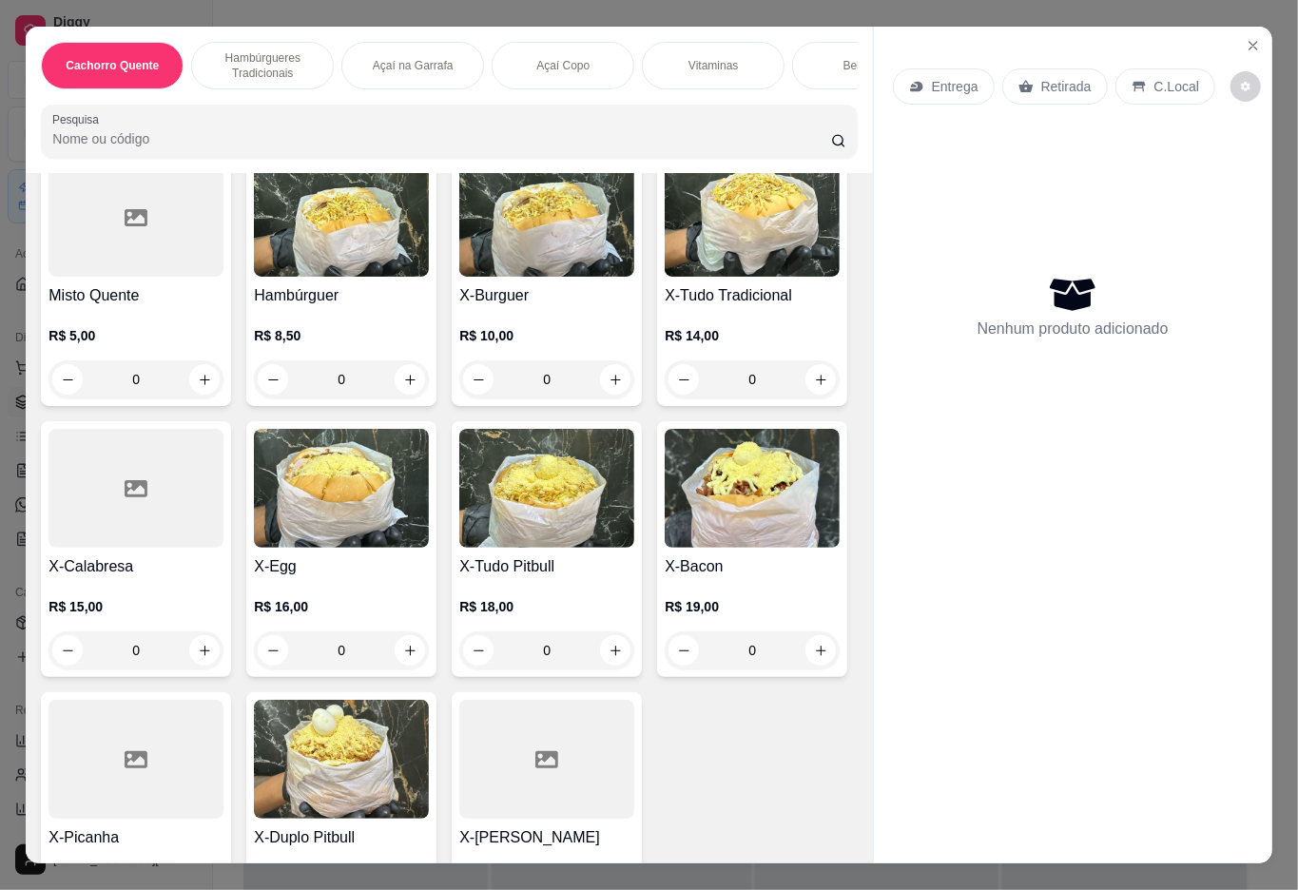
click at [664, 398] on div "0" at bounding box center [751, 379] width 175 height 38
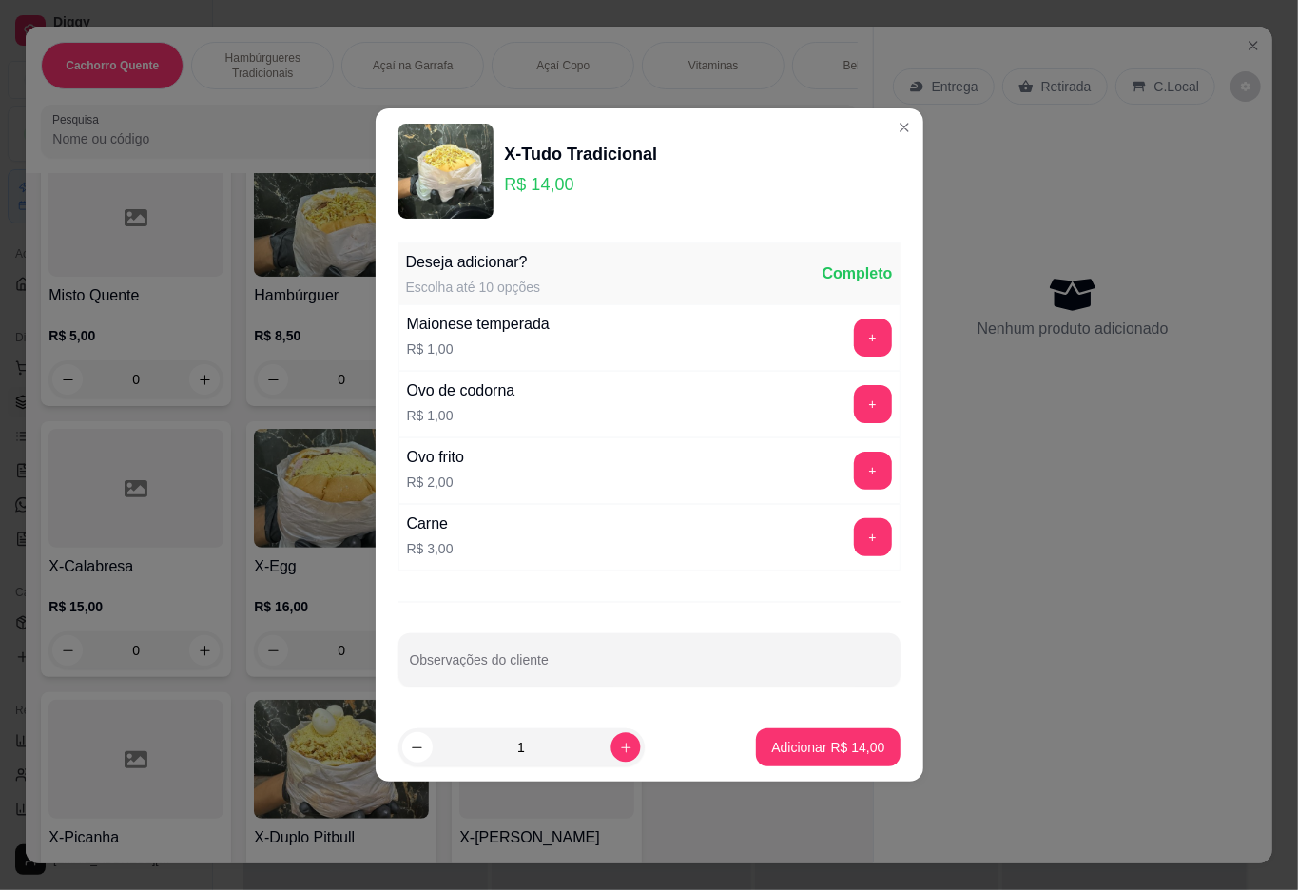
click at [620, 749] on icon "increase-product-quantity" at bounding box center [625, 747] width 10 height 10
type input "2"
click at [831, 754] on p "Adicionar R$ 28,00" at bounding box center [827, 747] width 113 height 19
type input "2"
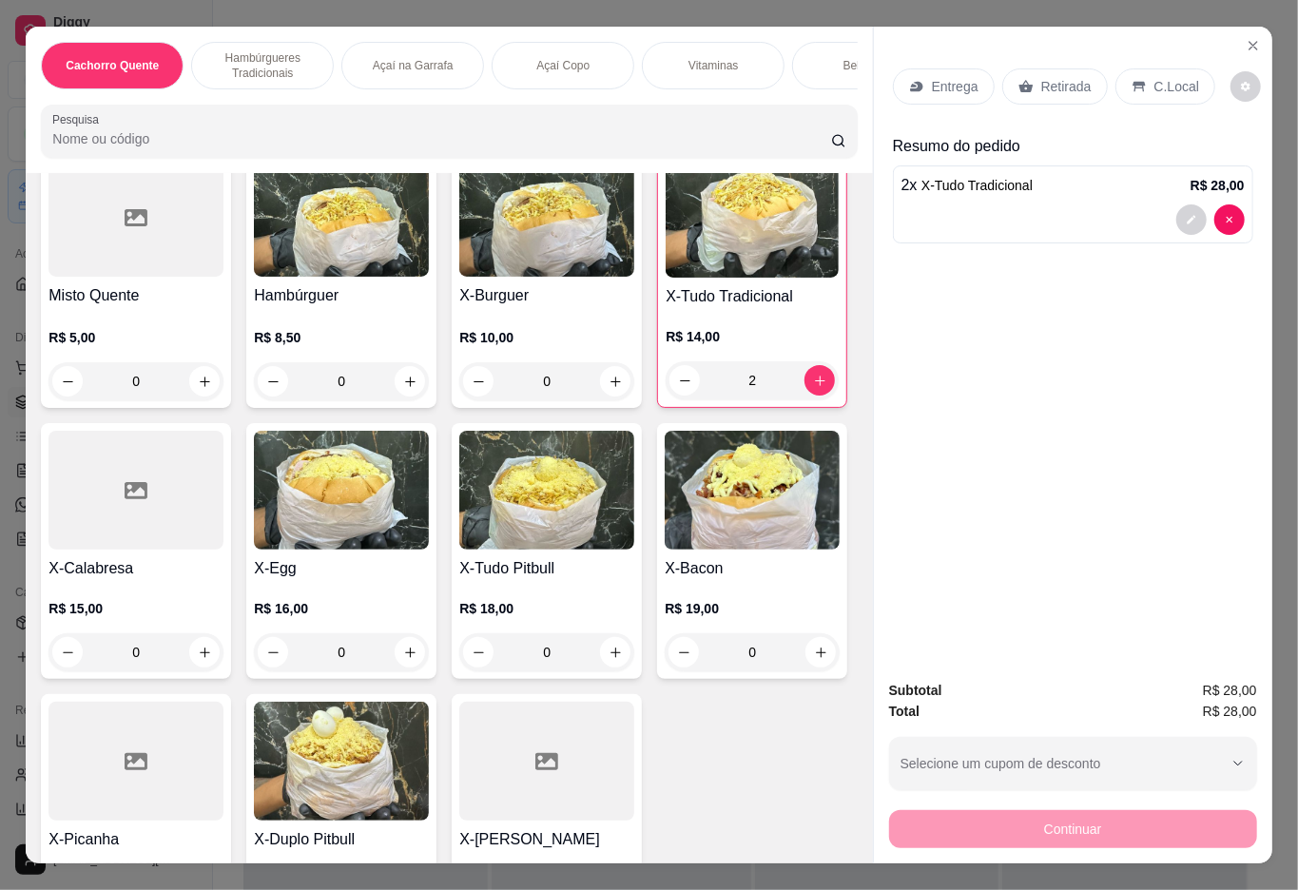
click at [542, 77] on div "Açaí Copo" at bounding box center [562, 66] width 143 height 48
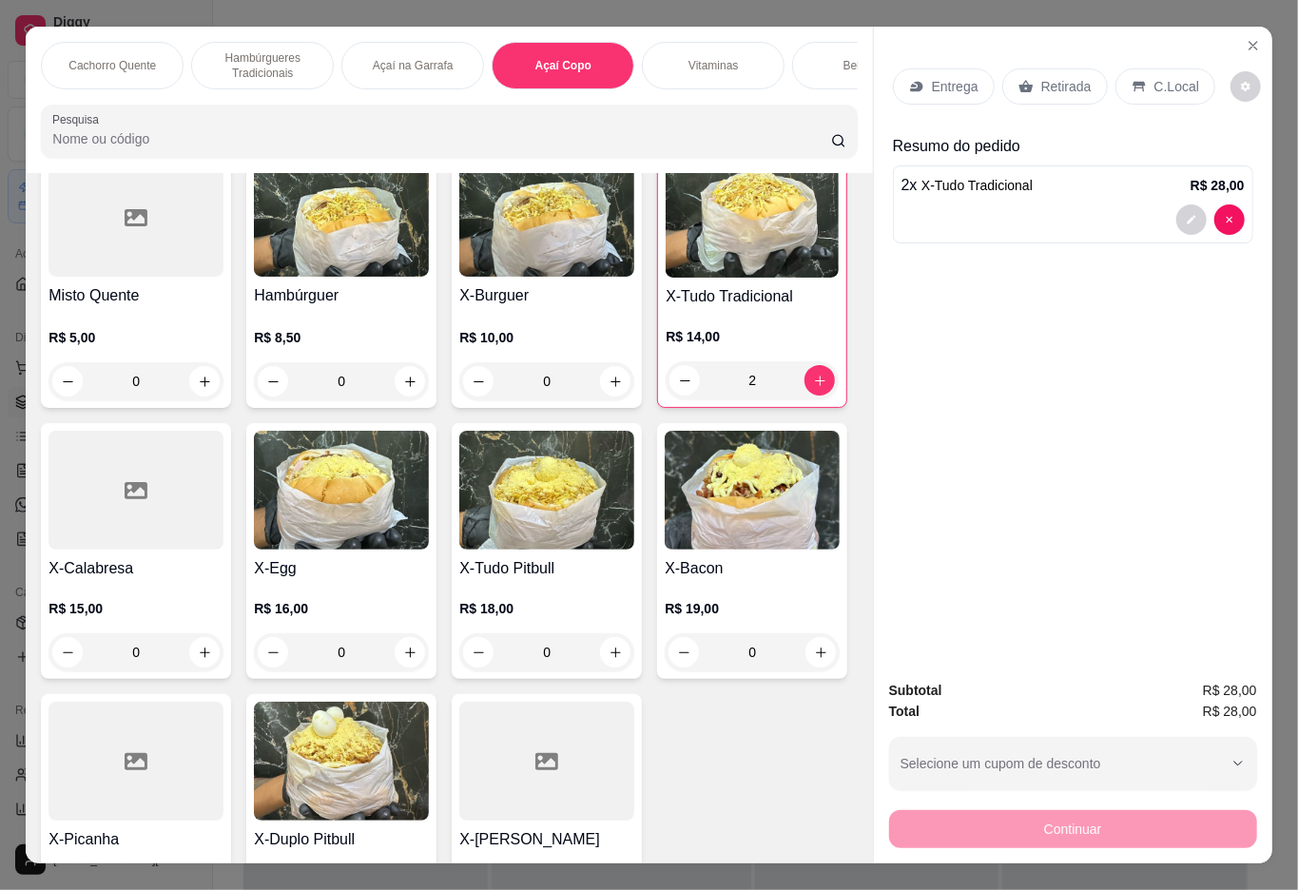
scroll to position [43, 0]
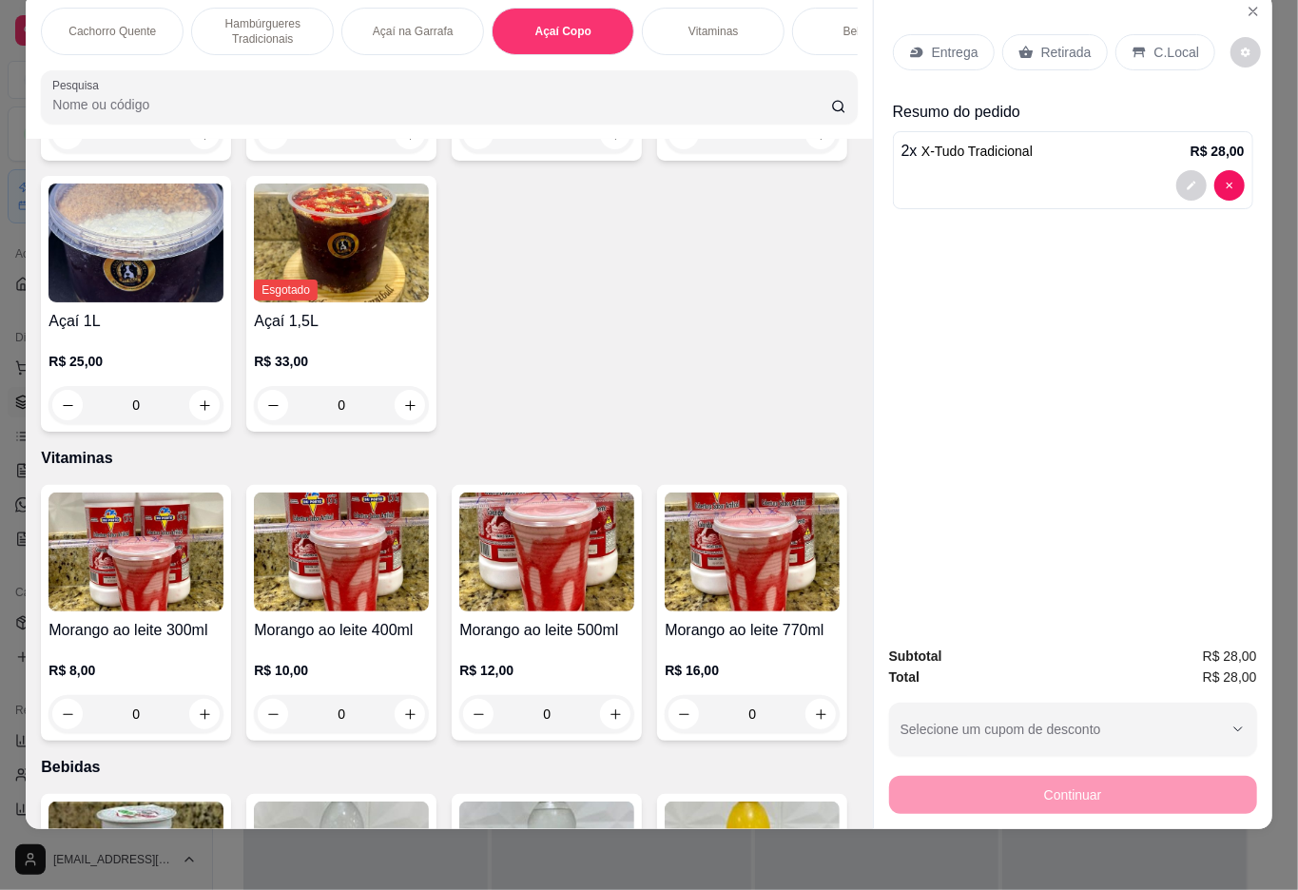
click at [419, 24] on p "Açaí na Garrafa" at bounding box center [413, 31] width 81 height 15
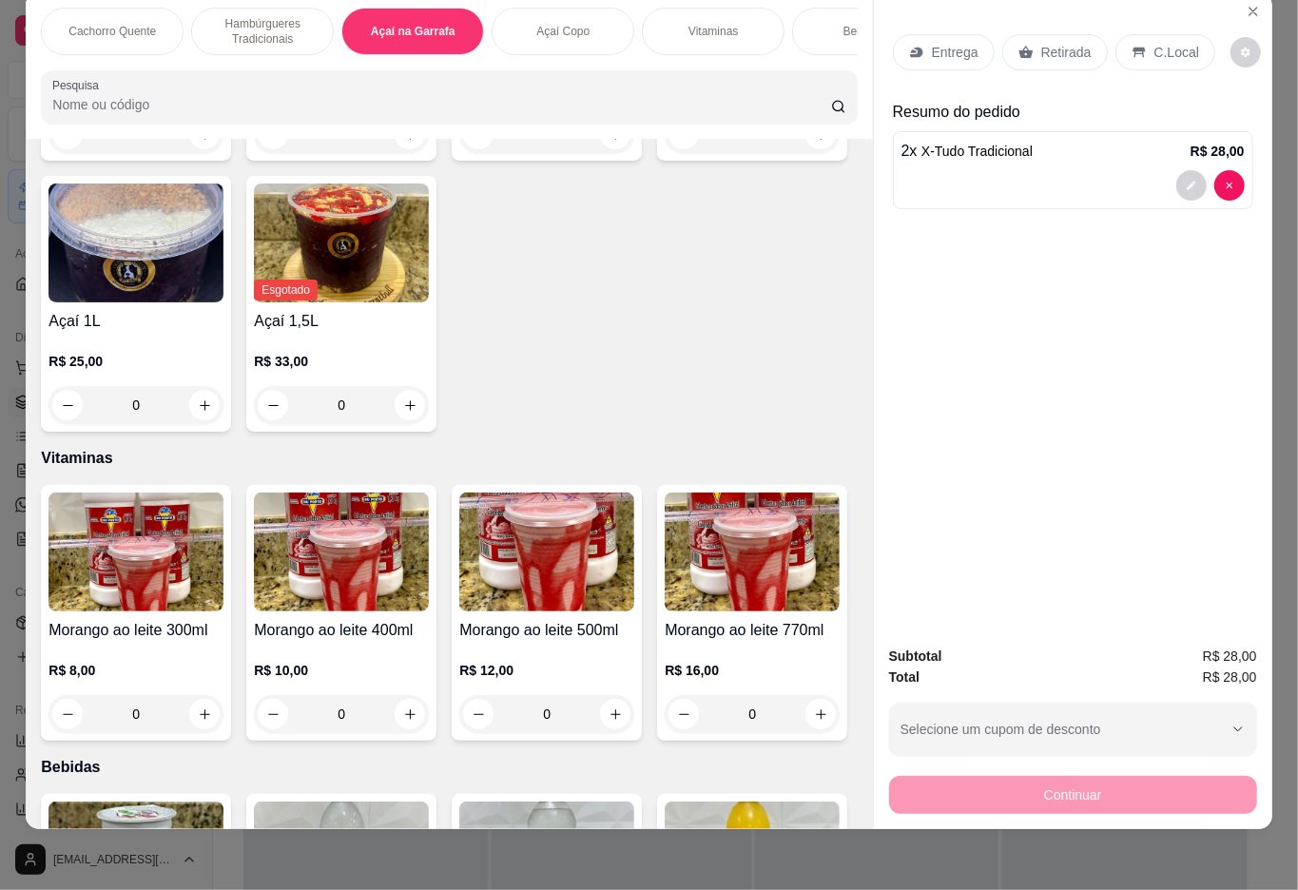
scroll to position [1837, 0]
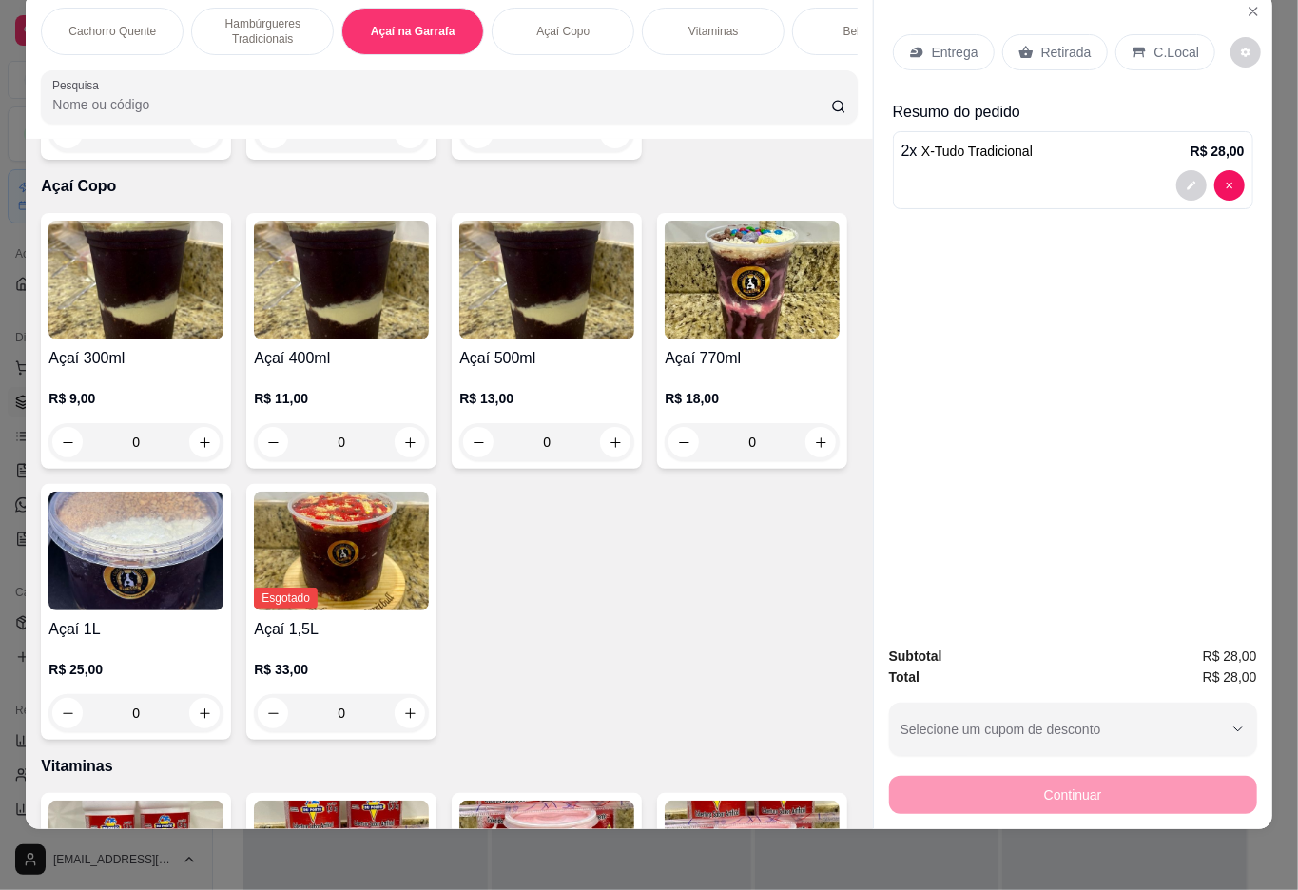
click at [206, 152] on div "0" at bounding box center [135, 133] width 175 height 38
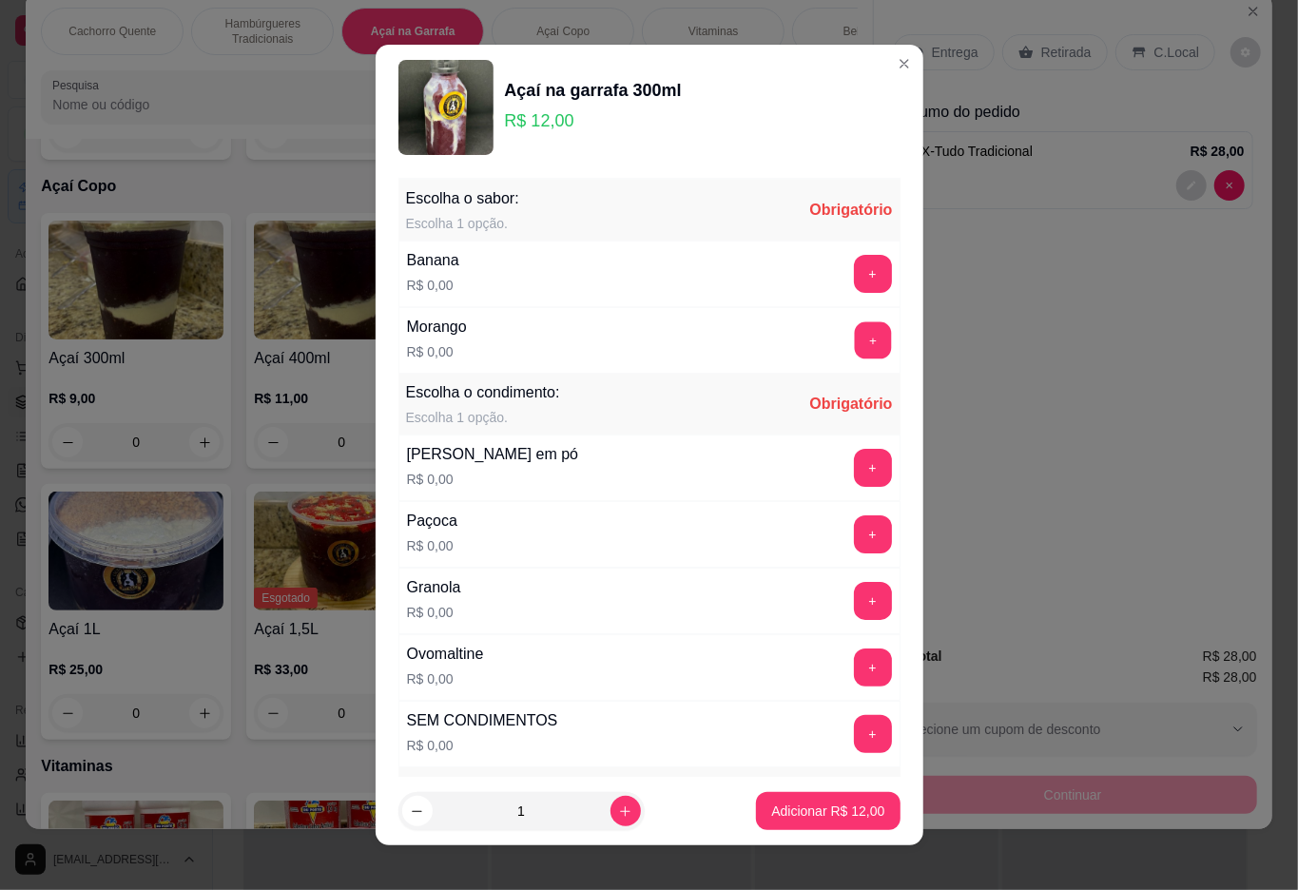
click at [854, 342] on button "+" at bounding box center [872, 339] width 37 height 37
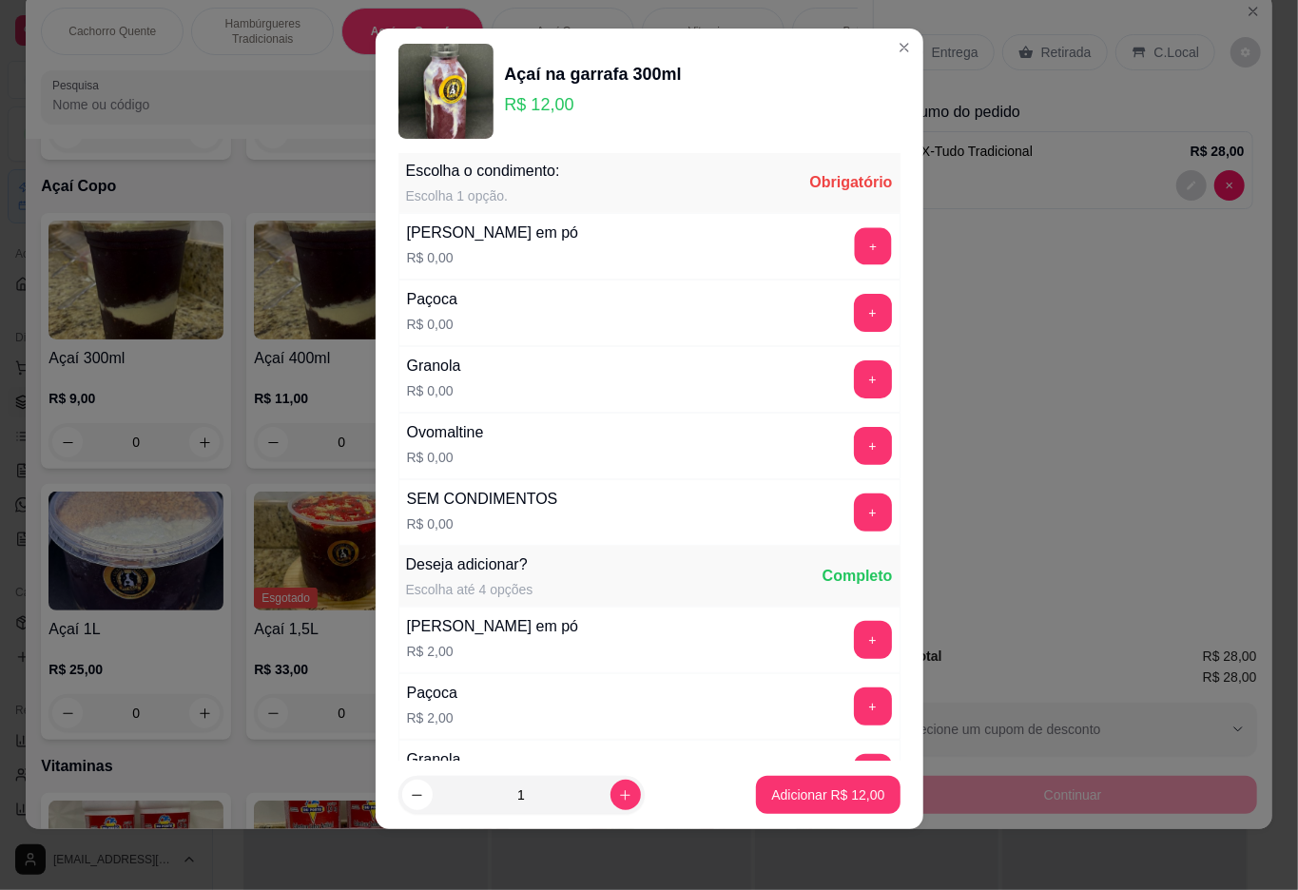
click at [854, 247] on button "+" at bounding box center [872, 245] width 37 height 37
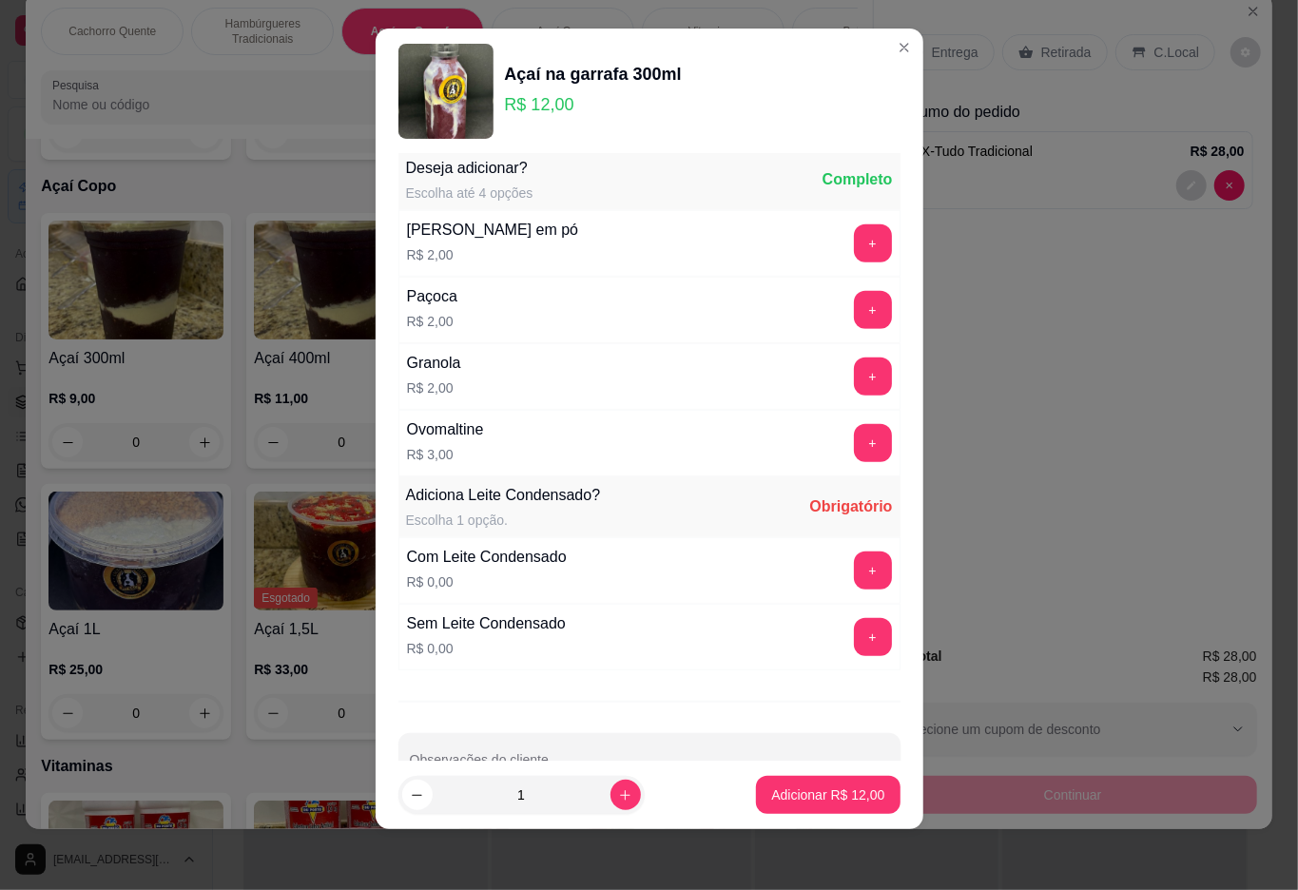
click at [854, 576] on button "+" at bounding box center [873, 570] width 38 height 38
click at [773, 786] on p "Adicionar R$ 12,00" at bounding box center [828, 795] width 110 height 18
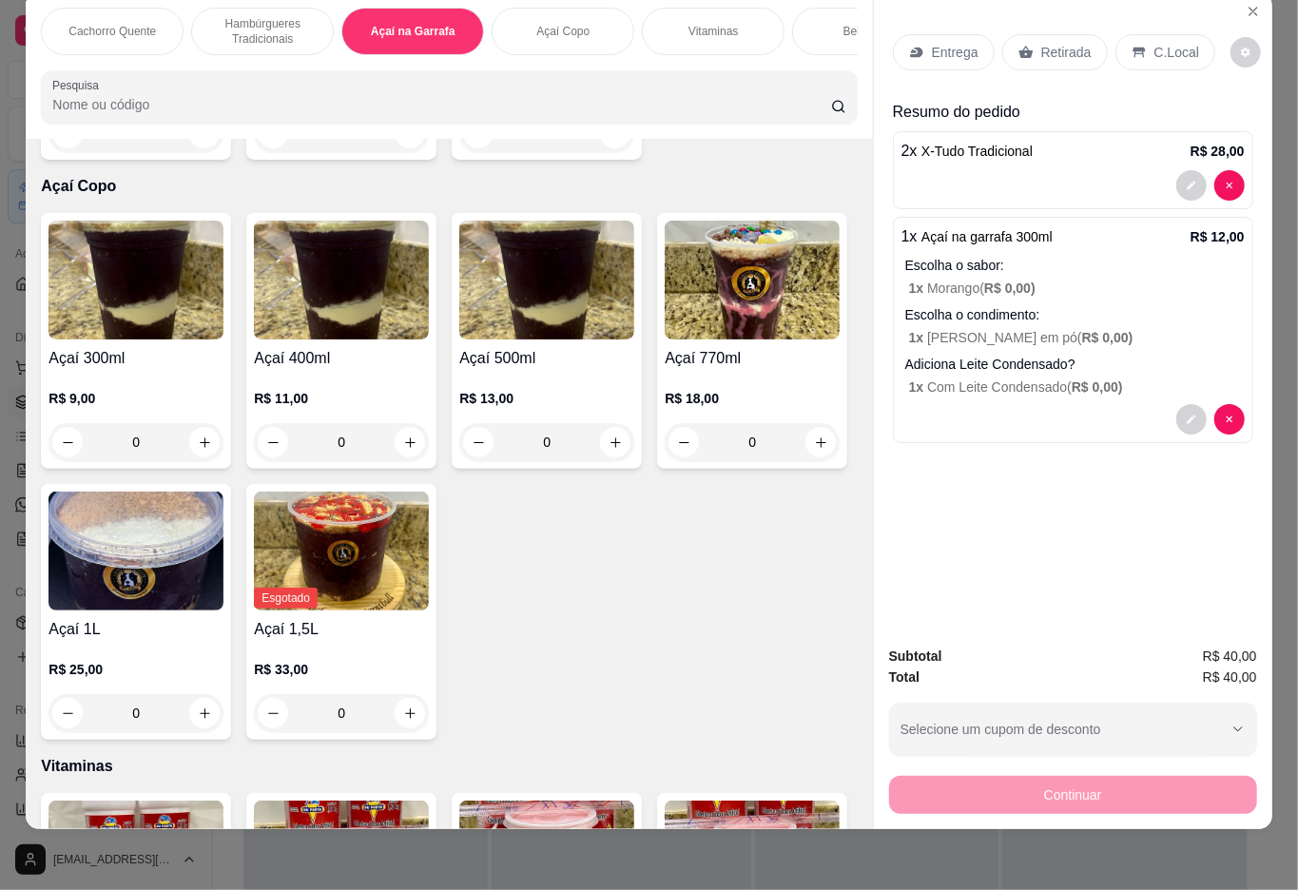
click at [952, 43] on p "Entrega" at bounding box center [955, 52] width 47 height 19
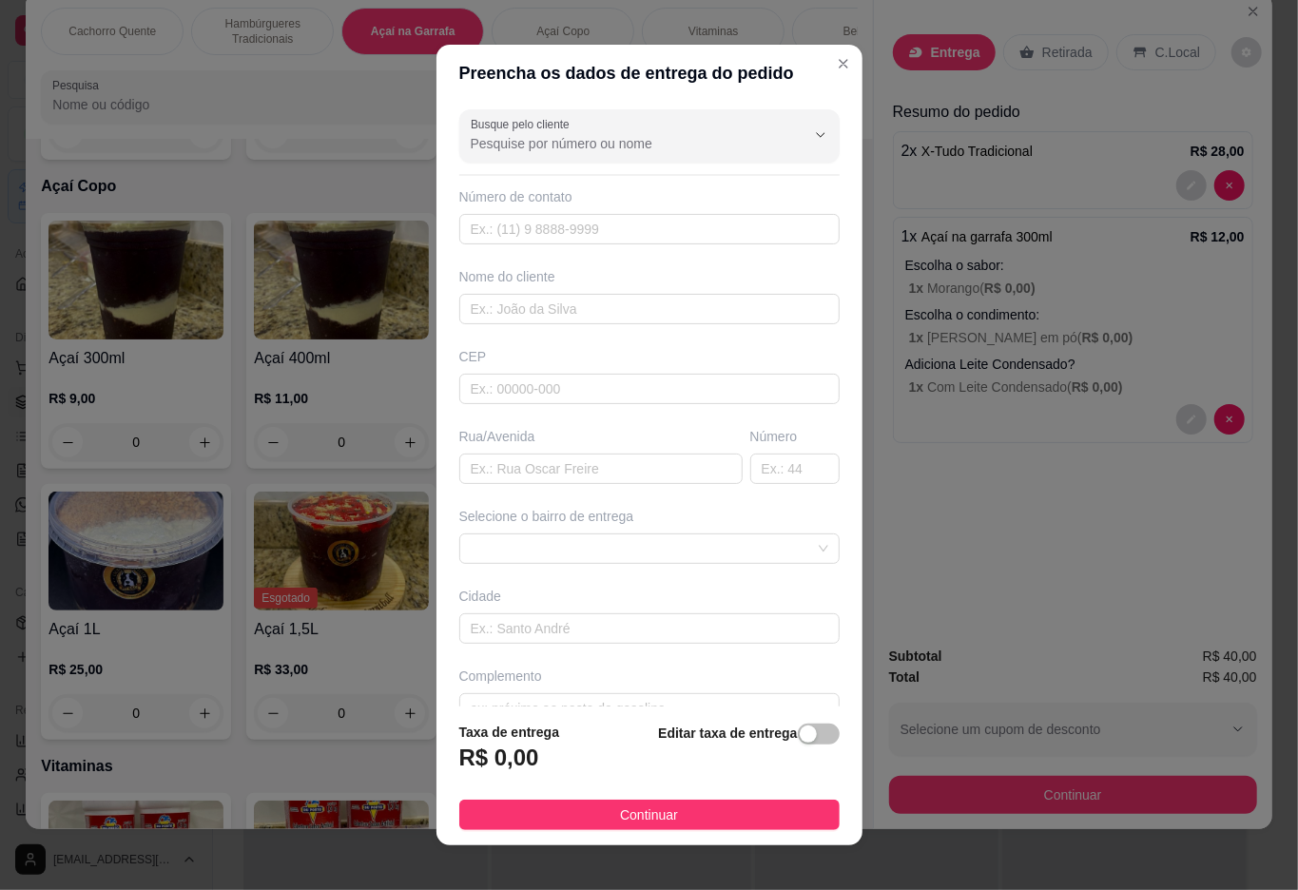
click at [591, 144] on input "Busque pelo cliente" at bounding box center [623, 143] width 304 height 19
click at [561, 260] on span "bruna" at bounding box center [611, 253] width 293 height 19
type input "bruna"
type input "21968934915"
type input "bruna"
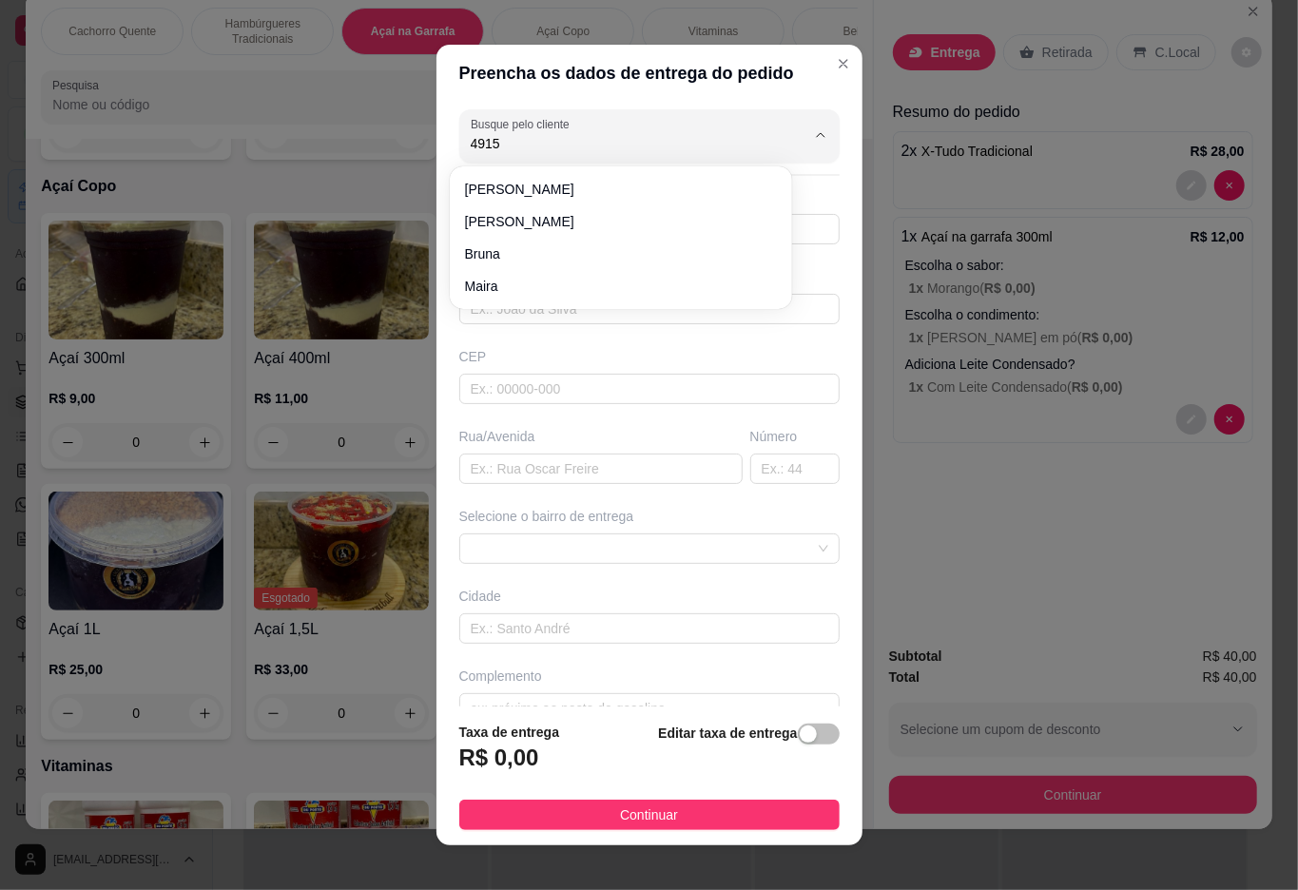
type input "rua [PERSON_NAME]"
type input "300"
type input "Duque de Caxias"
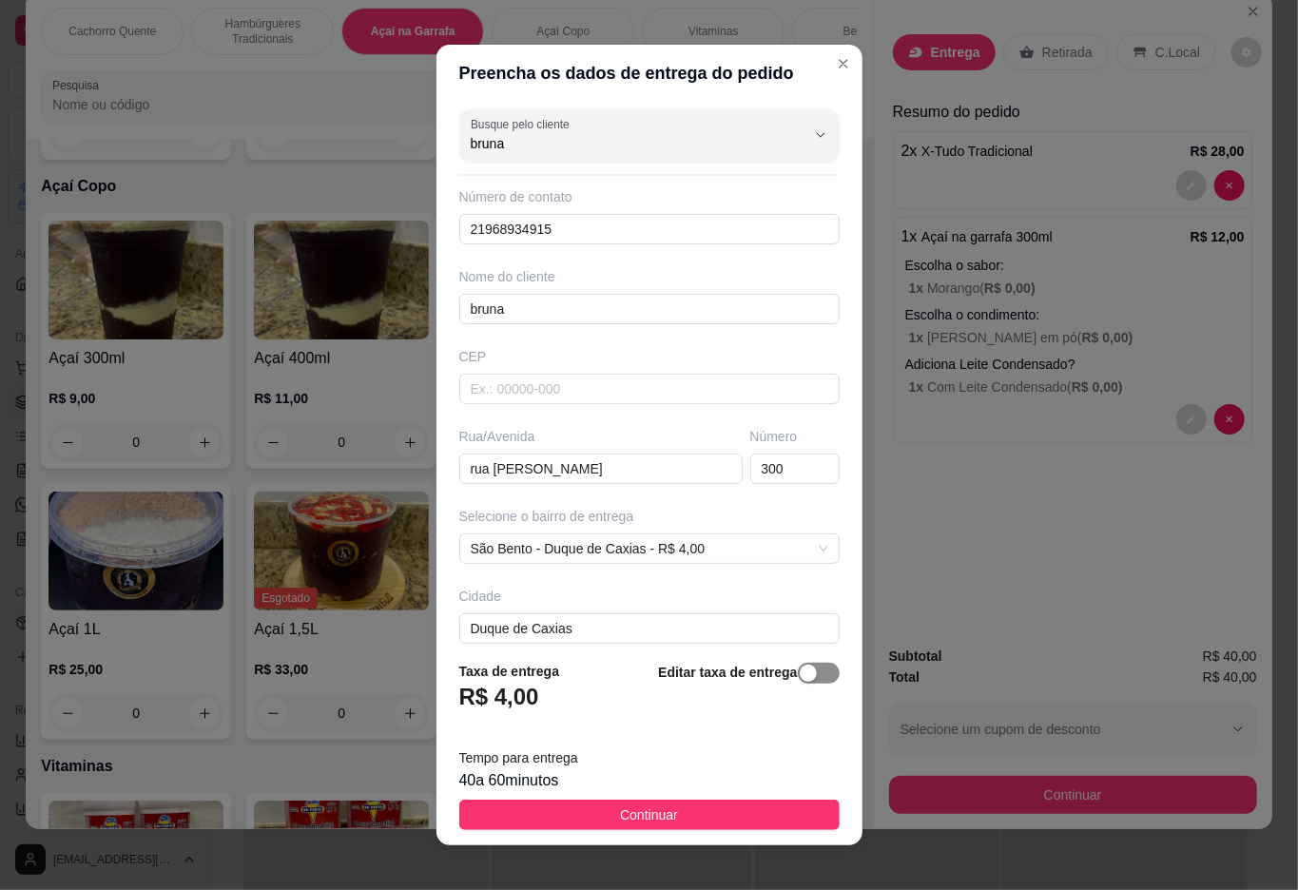
type input "bruna"
click at [799, 671] on div "button" at bounding box center [807, 672] width 17 height 17
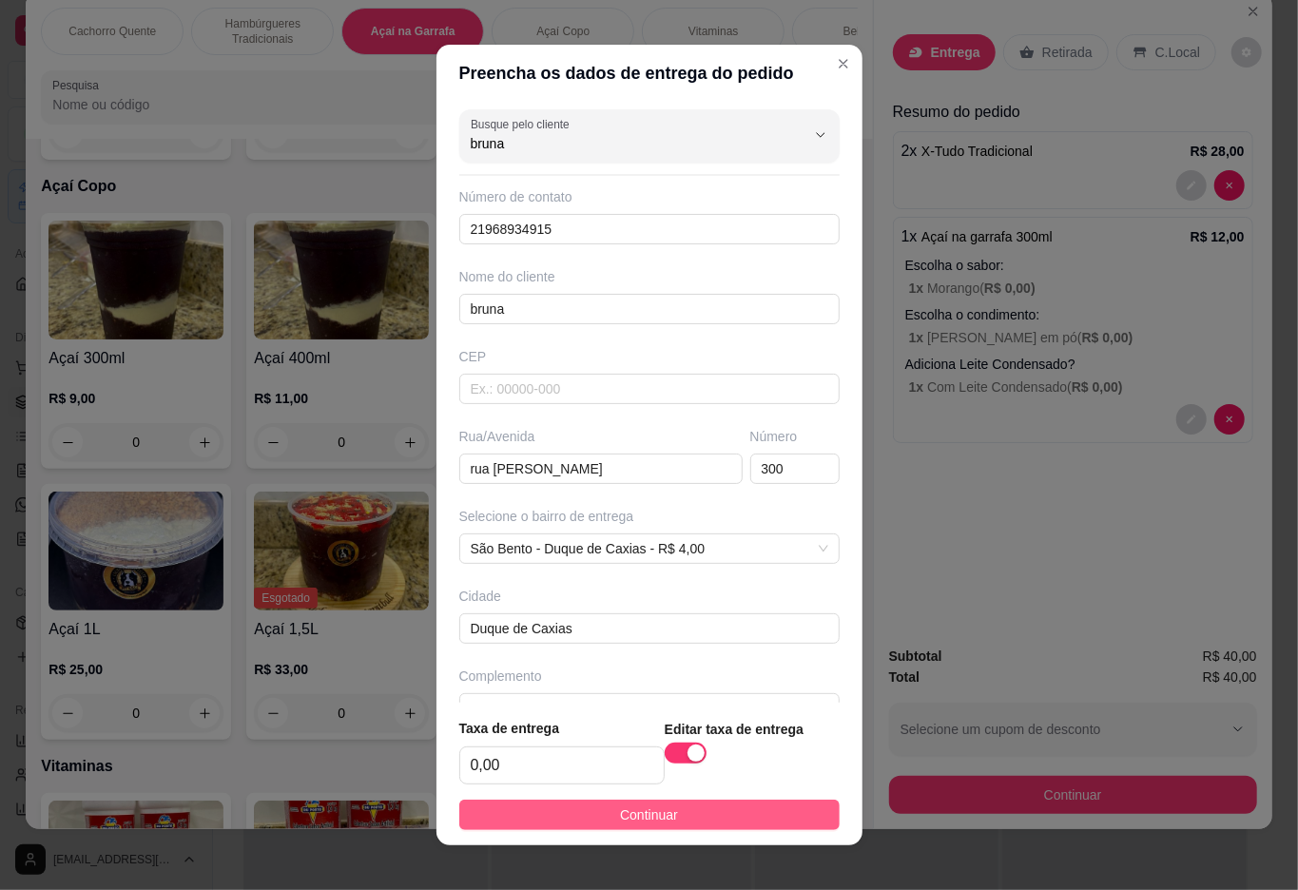
click at [708, 808] on button "Continuar" at bounding box center [649, 814] width 380 height 30
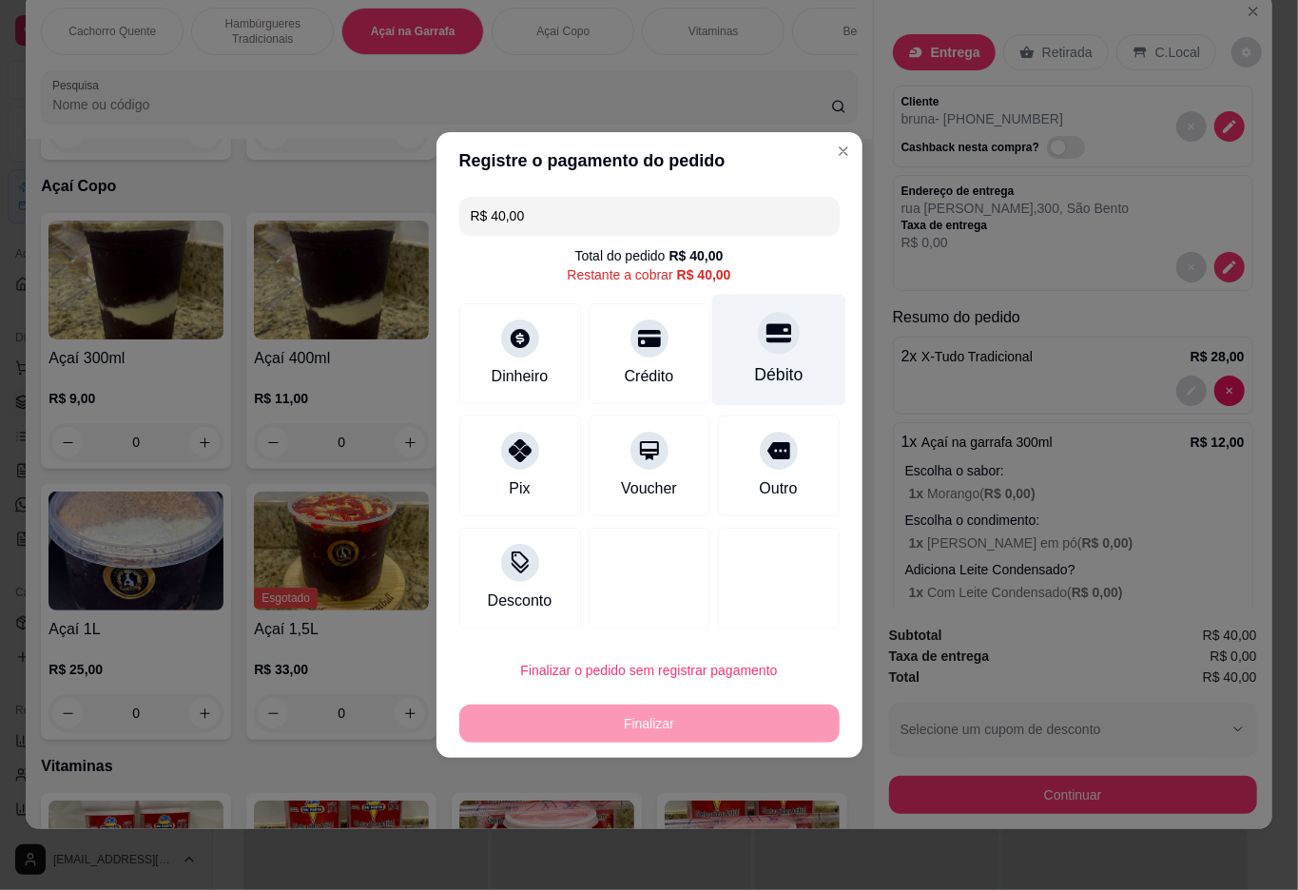
click at [746, 356] on div "Débito" at bounding box center [778, 350] width 134 height 111
type input "R$ 0,00"
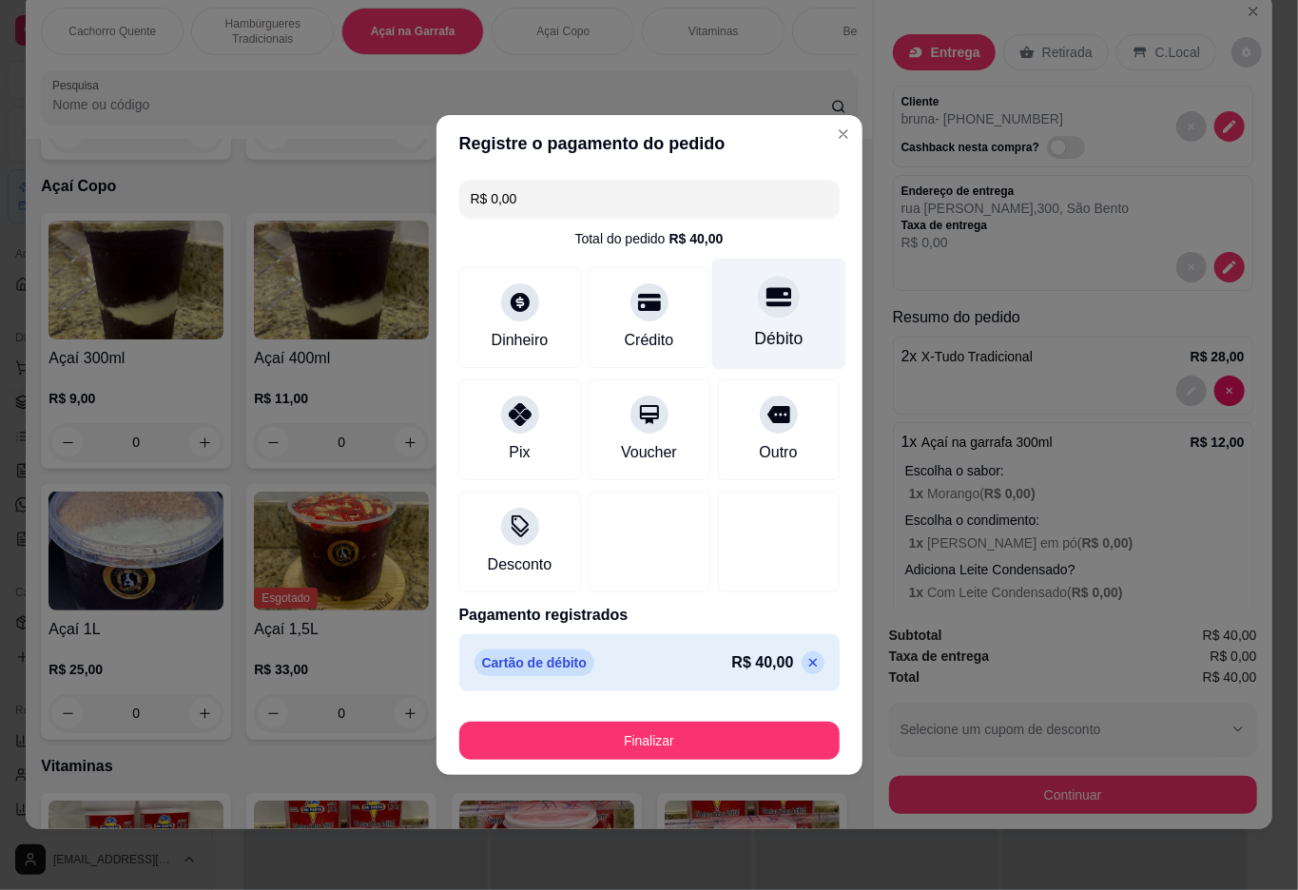
click at [561, 749] on button "Finalizar" at bounding box center [649, 740] width 380 height 38
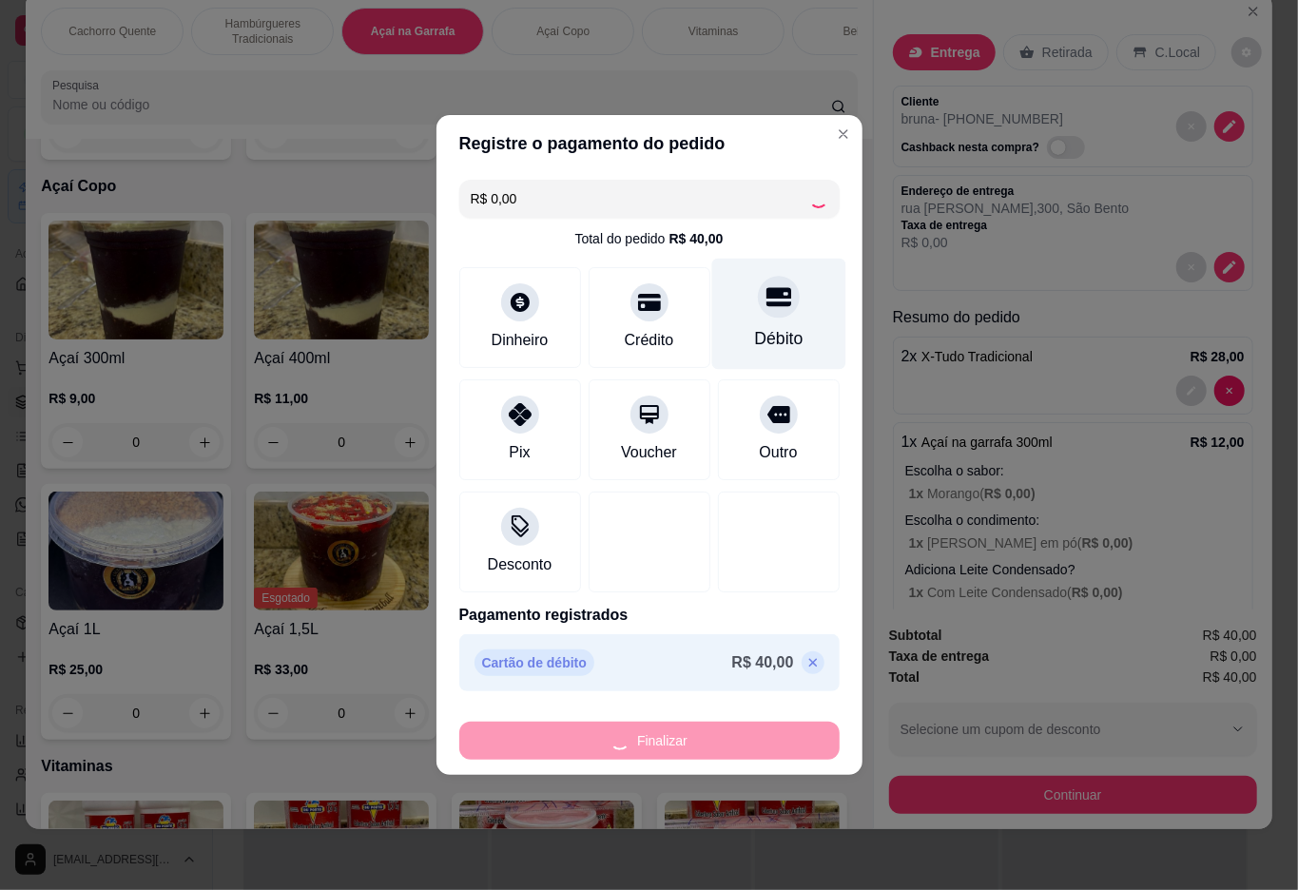
type input "0"
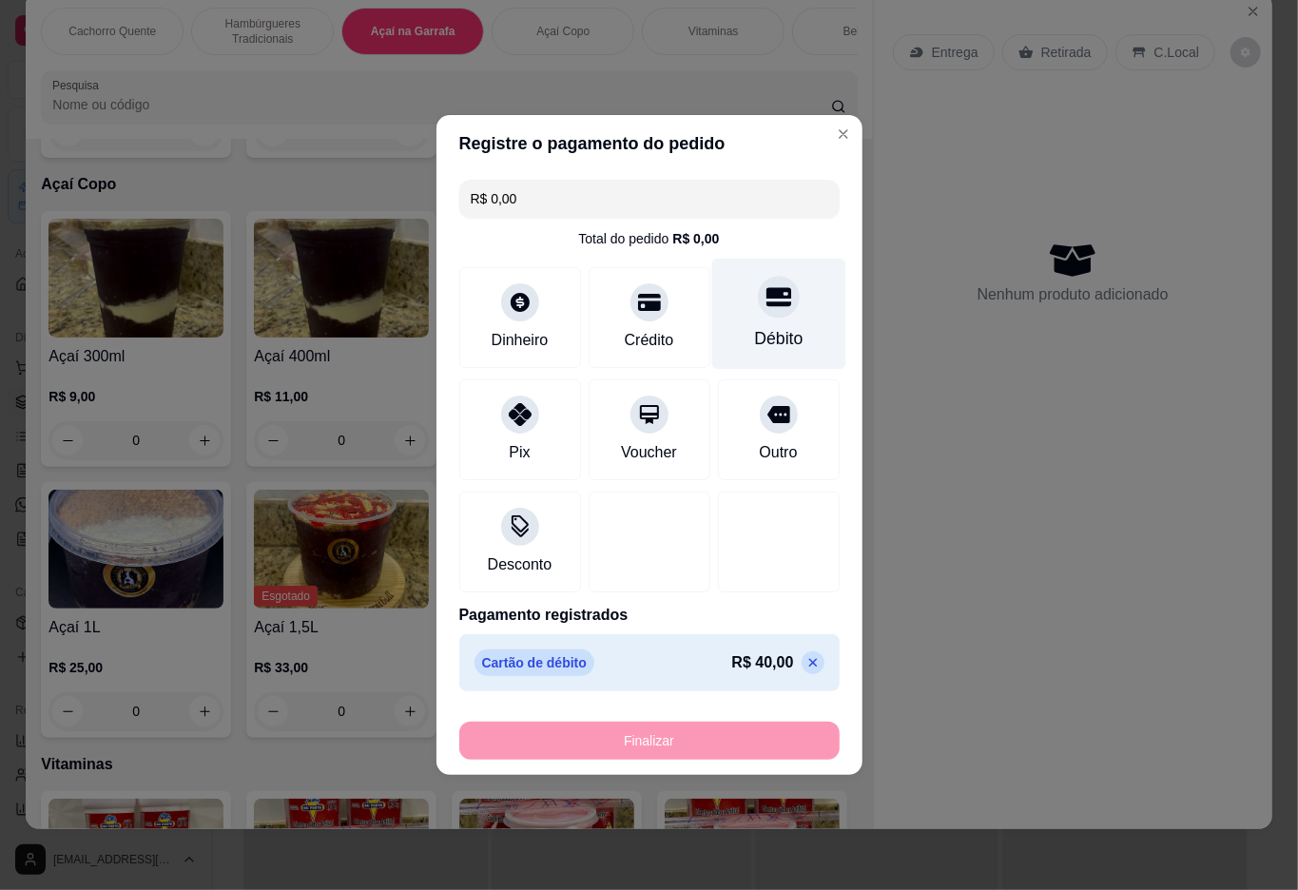
type input "-R$ 40,00"
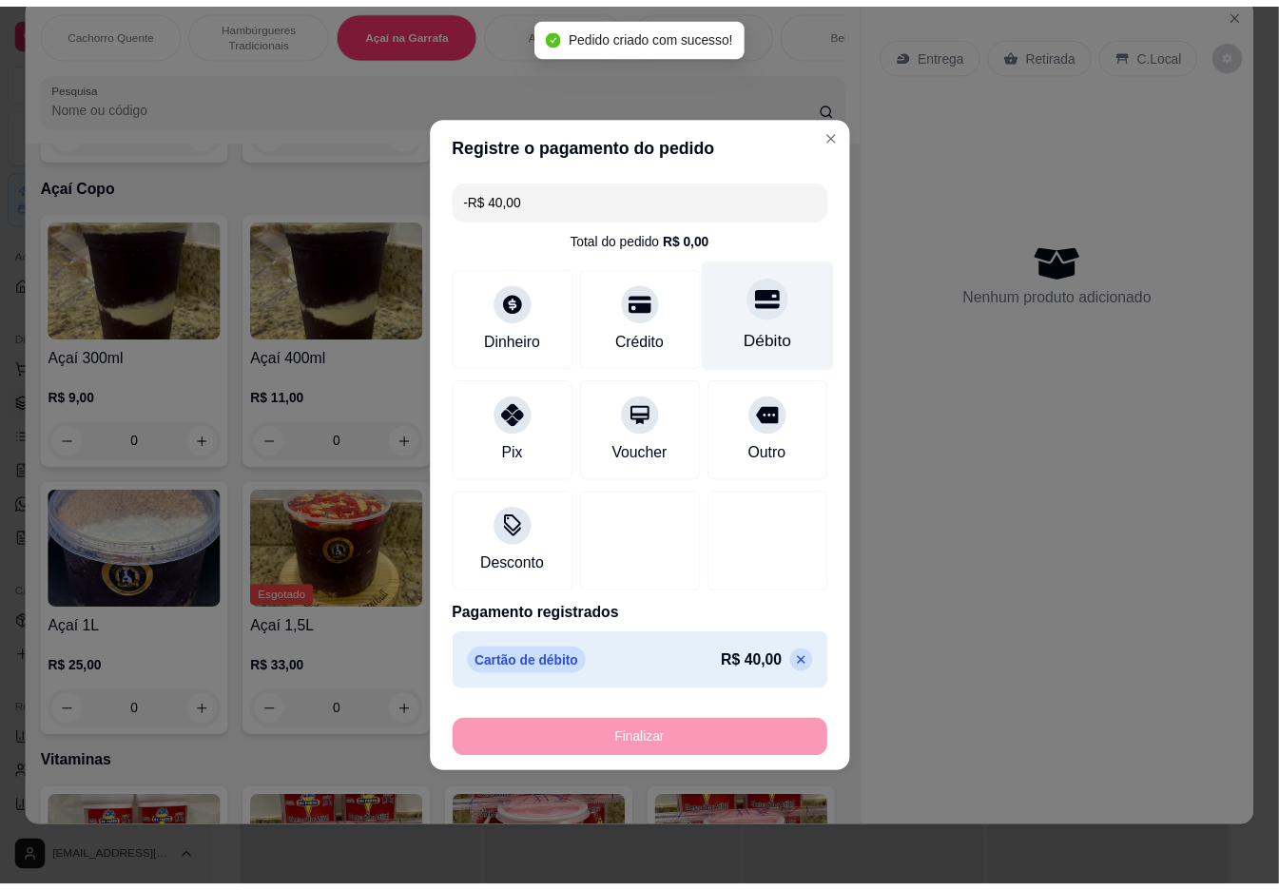
scroll to position [1834, 0]
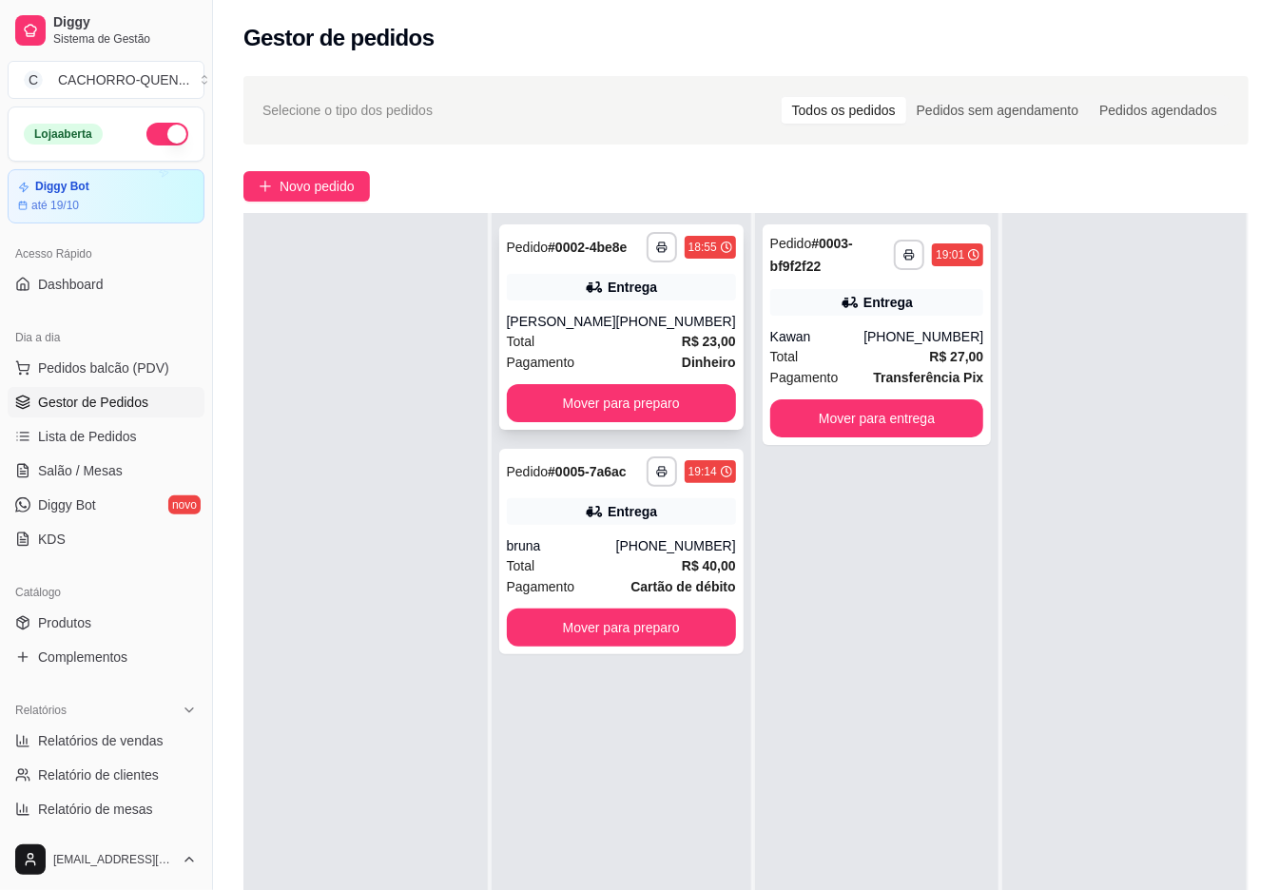
click at [636, 331] on div "[PHONE_NUMBER]" at bounding box center [676, 321] width 120 height 19
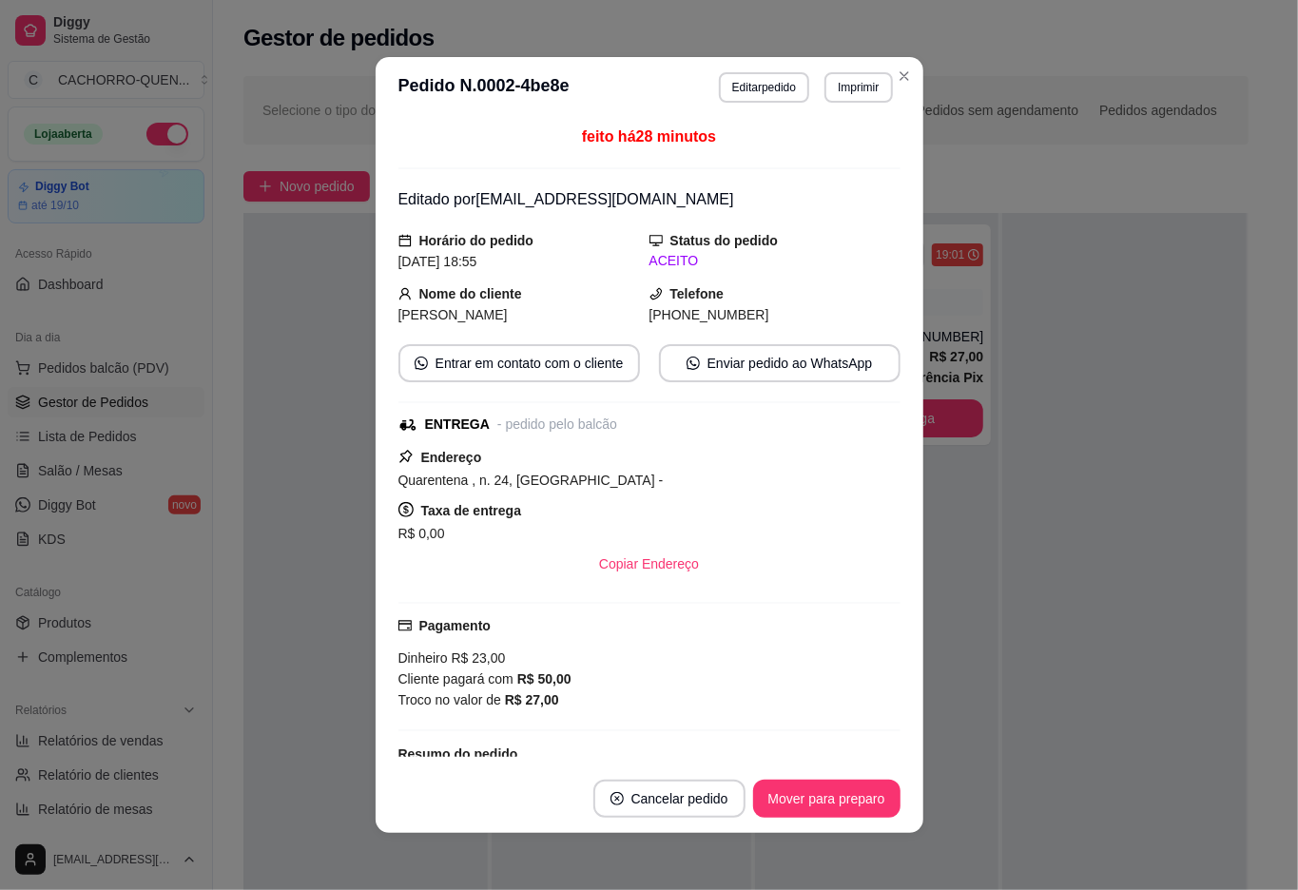
click at [849, 793] on button "Mover para preparo" at bounding box center [826, 798] width 147 height 38
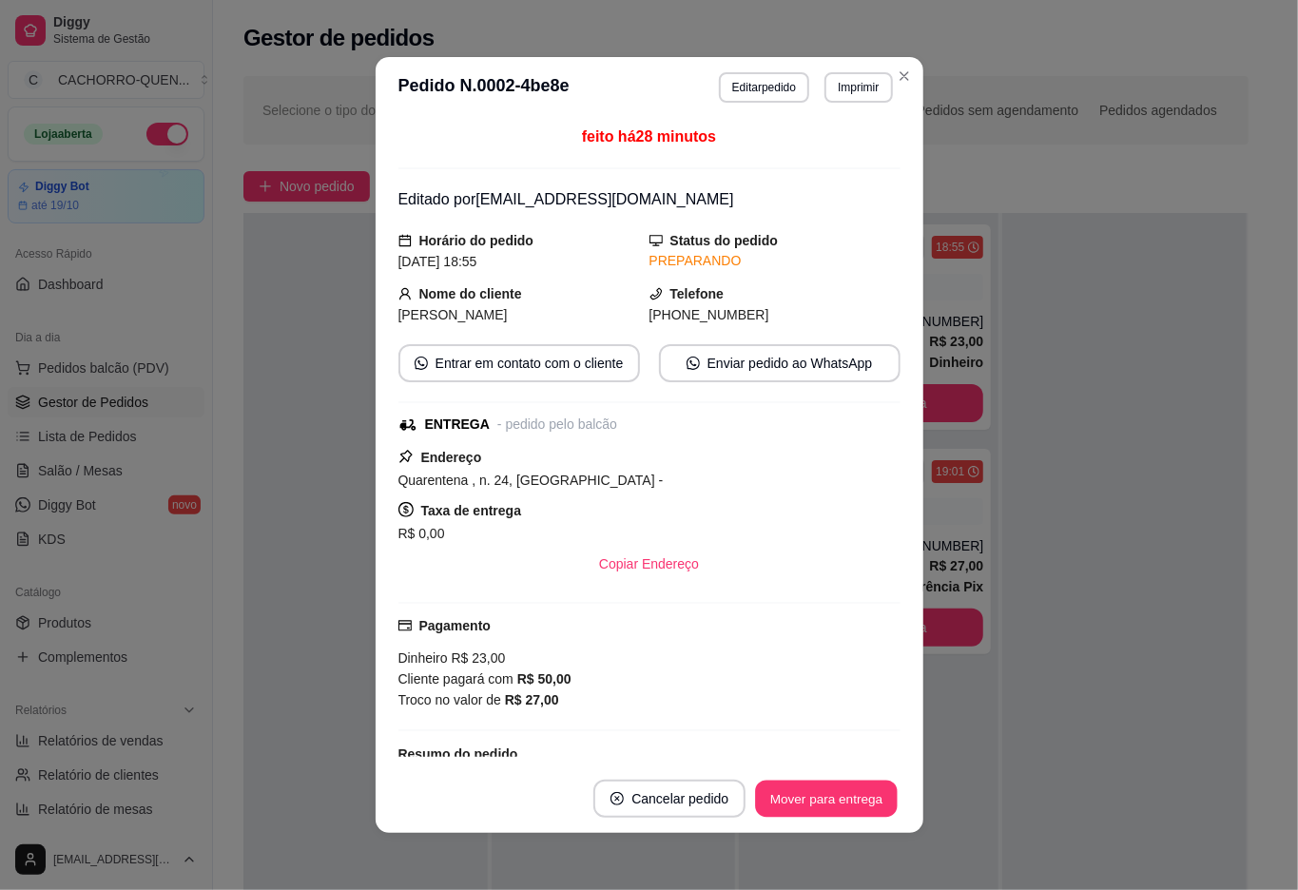
click at [845, 797] on button "Mover para entrega" at bounding box center [827, 798] width 143 height 37
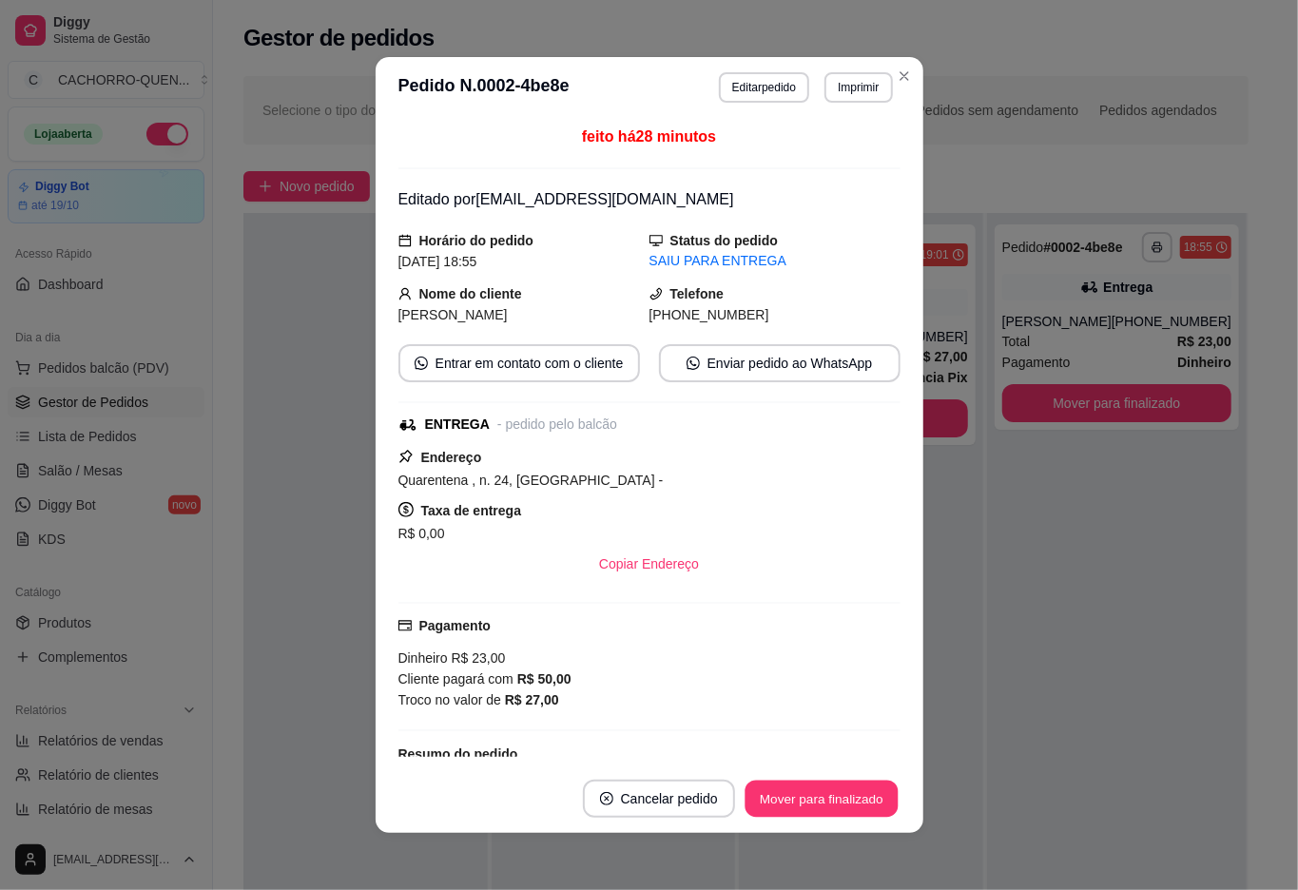
click at [845, 808] on button "Mover para finalizado" at bounding box center [820, 798] width 153 height 37
click at [834, 806] on button "Mover para finalizado" at bounding box center [821, 798] width 158 height 38
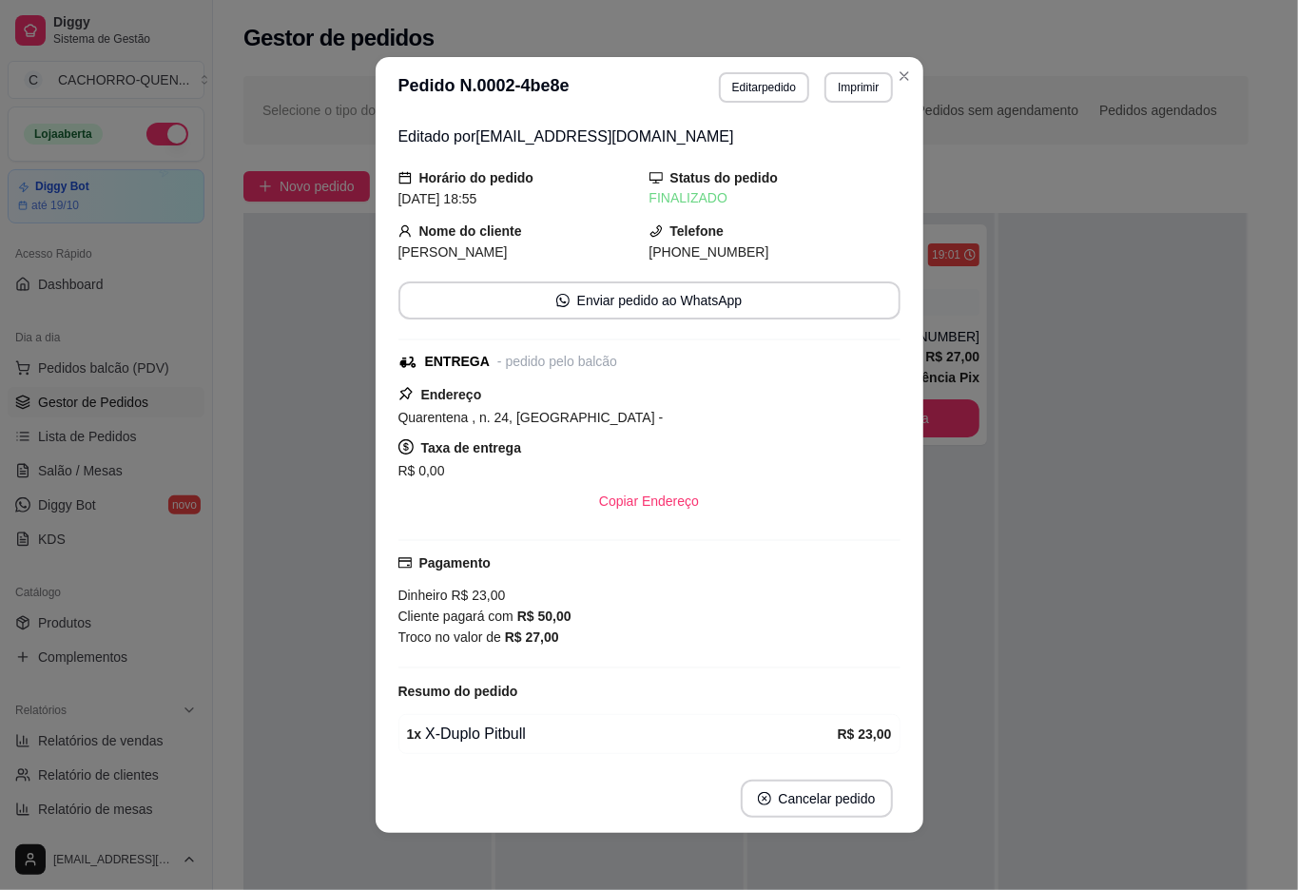
click at [306, 590] on div at bounding box center [367, 658] width 248 height 890
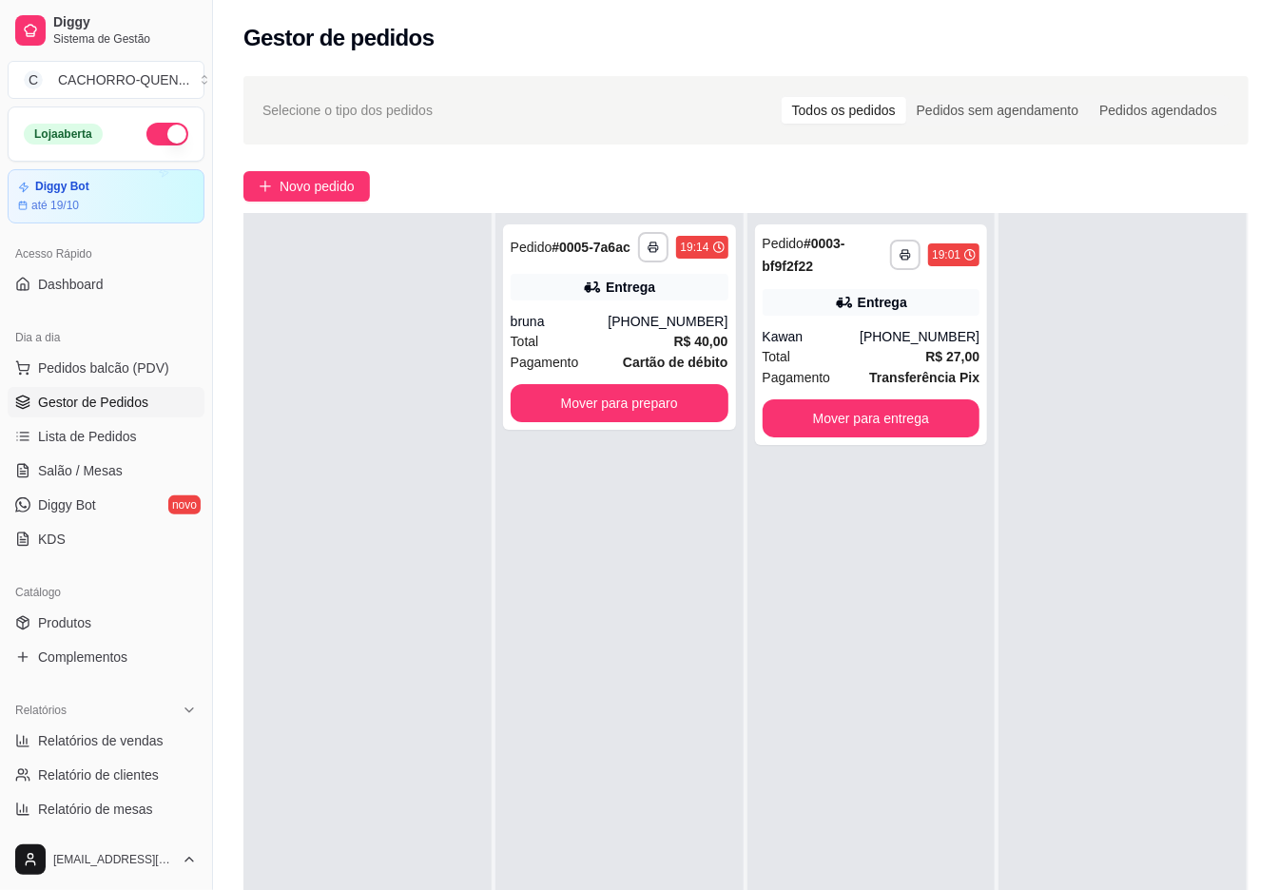
click at [692, 422] on button "Mover para preparo" at bounding box center [619, 403] width 218 height 38
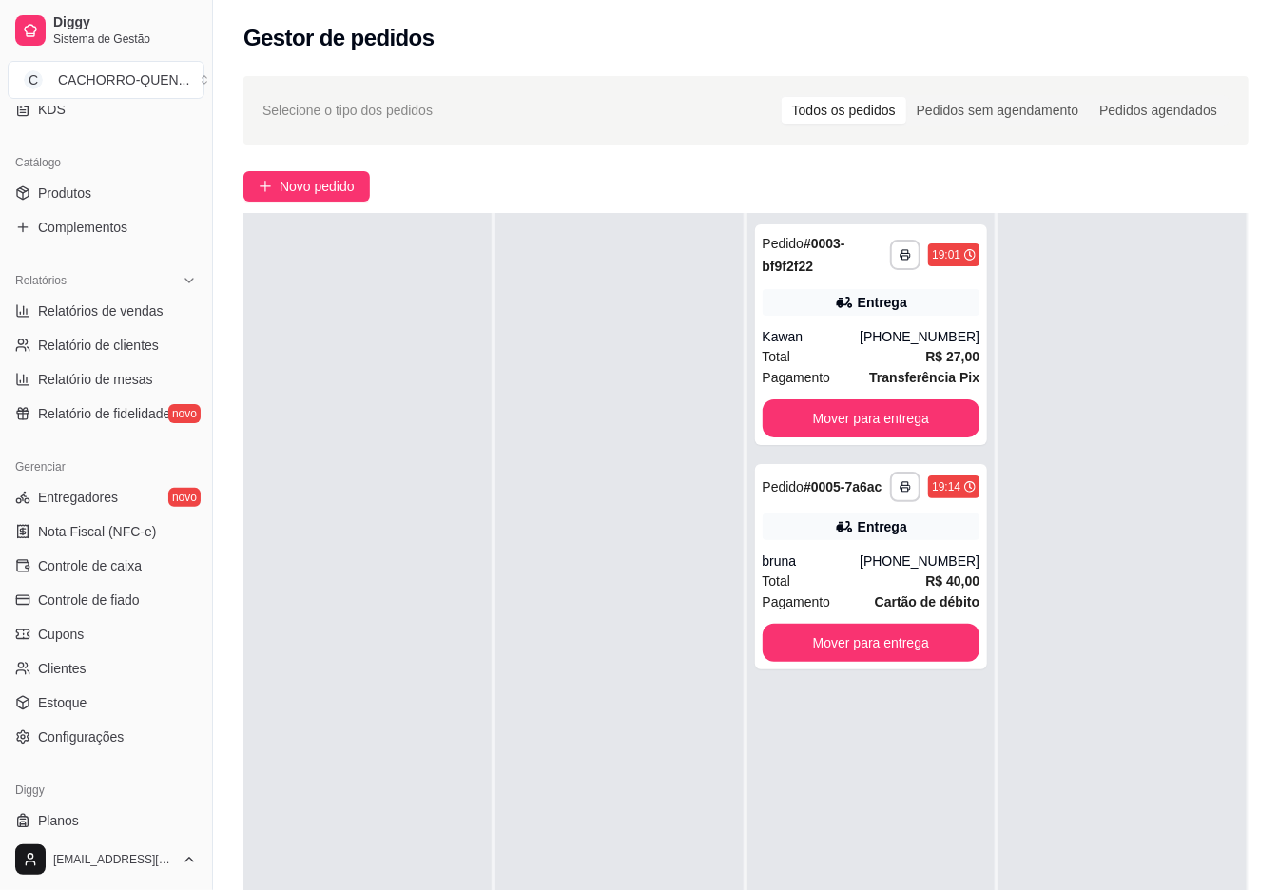
scroll to position [430, 0]
click at [116, 689] on link "Estoque" at bounding box center [106, 702] width 197 height 30
